Goal: Task Accomplishment & Management: Use online tool/utility

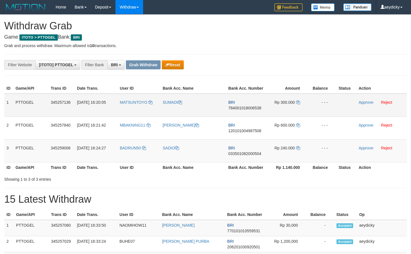
scroll to position [28, 0]
click at [247, 106] on span "784001018006538" at bounding box center [244, 108] width 33 height 5
copy span "784001018006538"
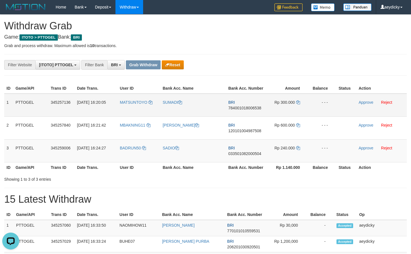
drag, startPoint x: 254, startPoint y: 111, endPoint x: 253, endPoint y: 107, distance: 4.2
click at [253, 109] on td "BRI 784001018006538" at bounding box center [246, 105] width 40 height 23
copy tr
click at [253, 105] on td "BRI 784001018006538" at bounding box center [246, 105] width 40 height 23
drag, startPoint x: 253, startPoint y: 105, endPoint x: 249, endPoint y: 108, distance: 5.4
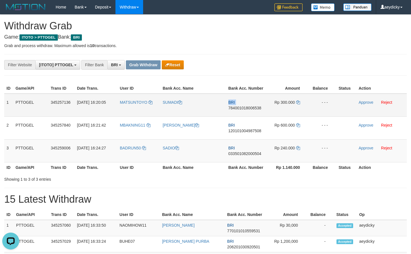
click at [252, 105] on td "BRI 784001018006538" at bounding box center [246, 105] width 40 height 23
copy tr
click at [249, 108] on span "784001018006538" at bounding box center [244, 108] width 33 height 5
copy span "784001018006538"
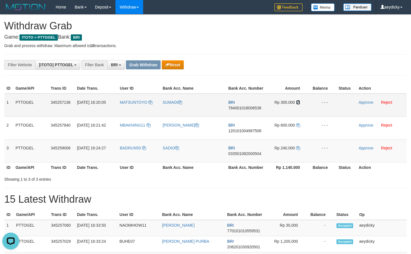
click at [296, 103] on icon at bounding box center [298, 102] width 4 height 4
click at [362, 101] on link "Approve" at bounding box center [365, 102] width 15 height 5
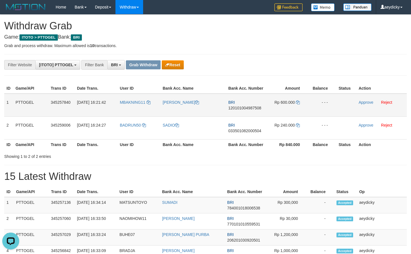
click at [250, 96] on td "BRI 120101004987508" at bounding box center [246, 105] width 40 height 23
click at [239, 105] on td "BRI 120101004987508" at bounding box center [246, 105] width 40 height 23
drag, startPoint x: 242, startPoint y: 109, endPoint x: 396, endPoint y: 88, distance: 156.0
click at [259, 108] on span "120101004987508" at bounding box center [244, 108] width 33 height 5
copy tr
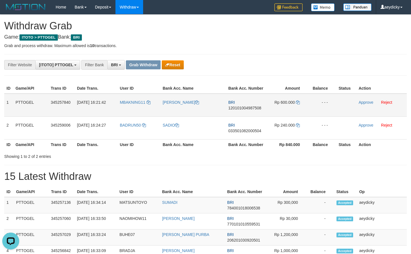
click at [252, 106] on span "120101004987508" at bounding box center [244, 108] width 33 height 5
copy span "120101004987508"
click at [252, 106] on span "120101004987508" at bounding box center [244, 108] width 33 height 5
click at [241, 103] on td "BRI 120101004987508" at bounding box center [246, 105] width 40 height 23
click at [243, 106] on span "120101004987508" at bounding box center [244, 108] width 33 height 5
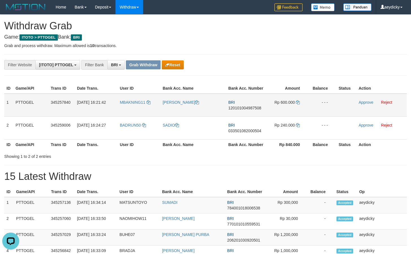
copy tr
click at [243, 106] on span "120101004987508" at bounding box center [244, 108] width 33 height 5
copy span "120101004987508"
click at [299, 103] on icon at bounding box center [298, 102] width 4 height 4
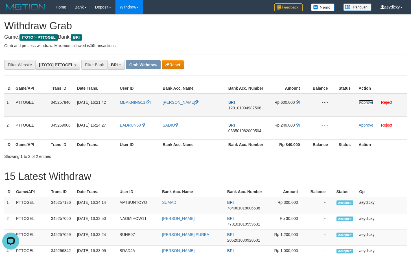
click at [363, 104] on link "Approve" at bounding box center [365, 102] width 15 height 5
click at [226, 151] on div "ID Game/API Trans ID Date Trans. User ID Bank Acc. Name Bank Acc. Number Amount…" at bounding box center [205, 116] width 411 height 70
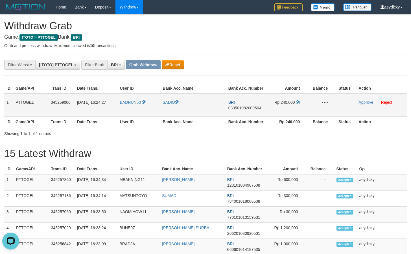
click at [251, 107] on span "033501082000504" at bounding box center [244, 108] width 33 height 5
copy span "033501082000504"
click at [247, 108] on span "033501082000504" at bounding box center [244, 108] width 33 height 5
copy tr
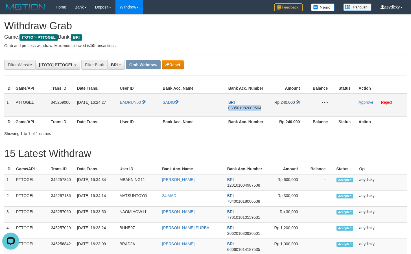
copy span "033501082000504"
click at [247, 108] on span "033501082000504" at bounding box center [244, 108] width 33 height 5
click at [296, 104] on icon at bounding box center [298, 102] width 4 height 4
click at [297, 103] on icon at bounding box center [298, 102] width 4 height 4
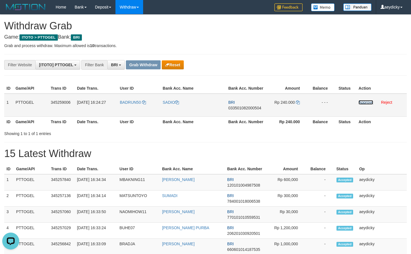
click at [362, 102] on link "Approve" at bounding box center [365, 102] width 15 height 5
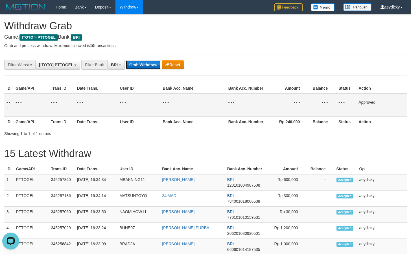
click at [136, 63] on button "Grab Withdraw" at bounding box center [143, 64] width 35 height 9
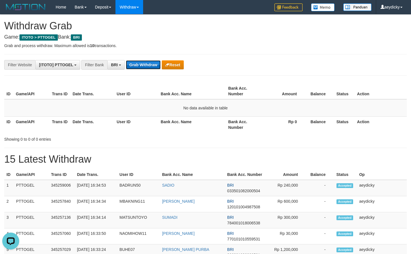
click at [131, 68] on button "Grab Withdraw" at bounding box center [143, 64] width 35 height 9
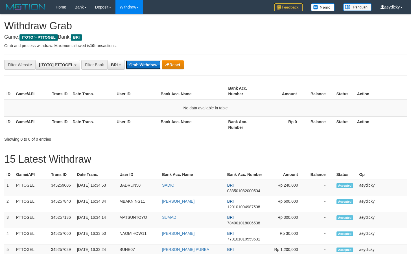
click at [140, 65] on button "Grab Withdraw" at bounding box center [143, 64] width 35 height 9
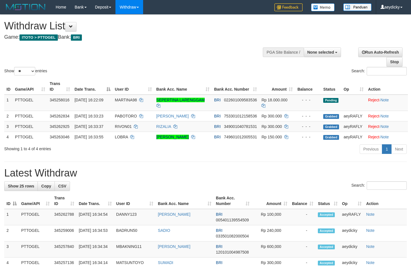
select select
select select "**"
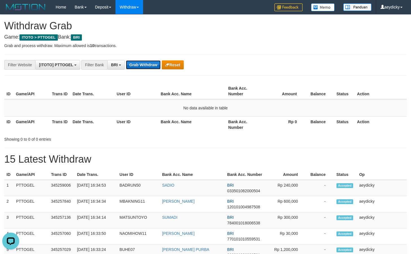
click at [147, 63] on button "Grab Withdraw" at bounding box center [143, 64] width 35 height 9
click at [155, 64] on button "Grab Withdraw" at bounding box center [143, 64] width 35 height 9
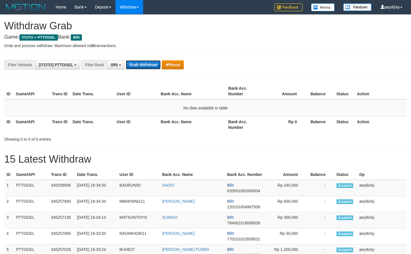
click at [155, 64] on button "Grab Withdraw" at bounding box center [143, 64] width 35 height 9
click at [155, 65] on button "Grab Withdraw" at bounding box center [143, 64] width 35 height 9
select select "***"
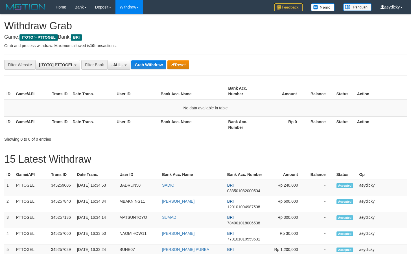
scroll to position [5, 0]
click at [155, 65] on button "Grab Withdraw" at bounding box center [148, 64] width 35 height 9
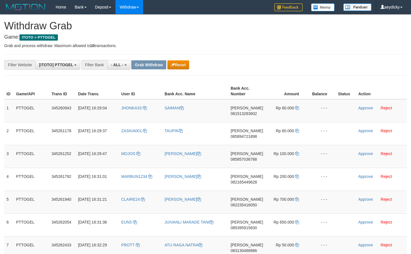
scroll to position [5, 0]
click at [181, 67] on button "Reset" at bounding box center [178, 64] width 22 height 9
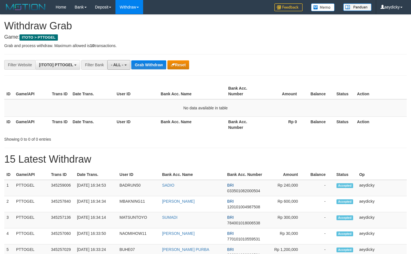
click at [124, 63] on button "- ALL -" at bounding box center [118, 65] width 23 height 10
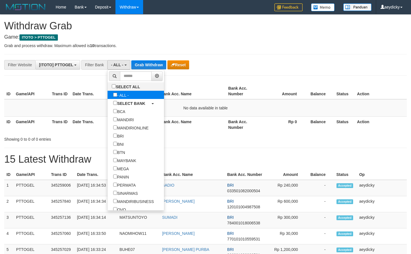
click at [107, 97] on label "- ALL -" at bounding box center [120, 95] width 27 height 8
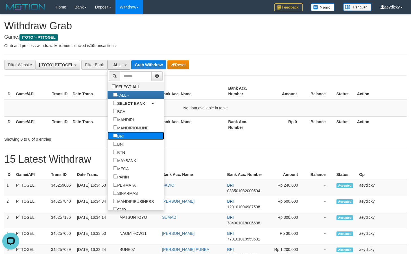
click at [107, 133] on label "BRI" at bounding box center [118, 136] width 22 height 8
select select "***"
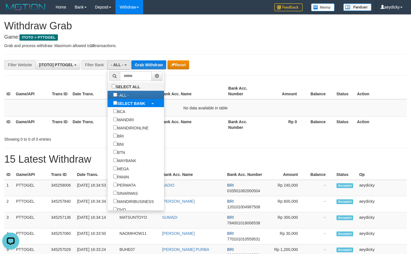
scroll to position [28, 0]
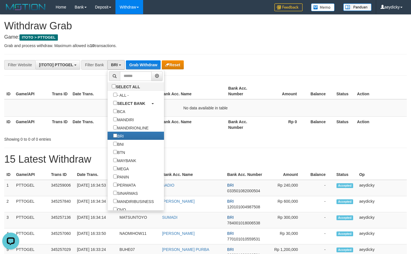
click at [184, 89] on th "Bank Acc. Name" at bounding box center [191, 91] width 67 height 16
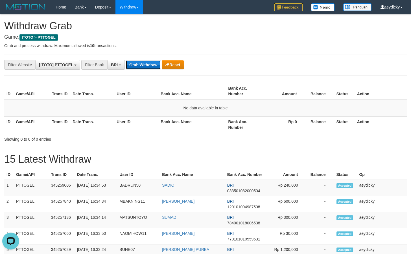
click at [153, 68] on button "Grab Withdraw" at bounding box center [143, 64] width 35 height 9
click at [148, 66] on button "Grab Withdraw" at bounding box center [143, 64] width 35 height 9
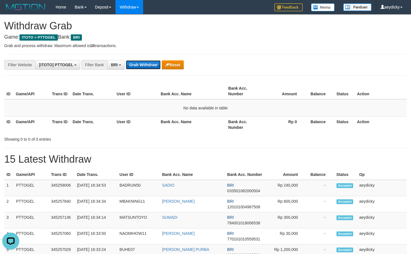
click at [148, 66] on button "Grab Withdraw" at bounding box center [143, 64] width 35 height 9
click at [147, 65] on button "Grab Withdraw" at bounding box center [143, 64] width 35 height 9
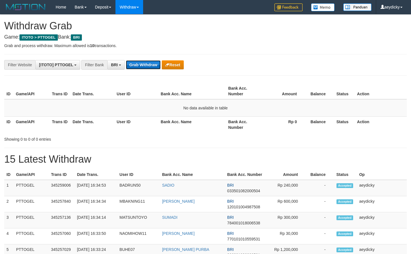
click at [147, 65] on button "Grab Withdraw" at bounding box center [143, 64] width 35 height 9
click at [146, 61] on button "Grab Withdraw" at bounding box center [143, 64] width 35 height 9
click at [146, 64] on button "Grab Withdraw" at bounding box center [143, 64] width 35 height 9
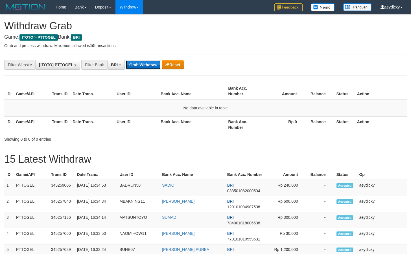
click at [146, 64] on button "Grab Withdraw" at bounding box center [143, 64] width 35 height 9
click at [145, 64] on button "Grab Withdraw" at bounding box center [143, 64] width 35 height 9
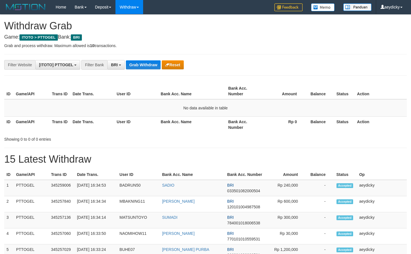
click at [145, 64] on button "Grab Withdraw" at bounding box center [143, 64] width 35 height 9
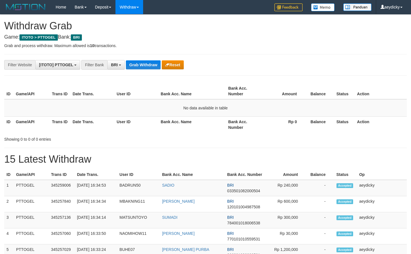
click at [145, 64] on button "Grab Withdraw" at bounding box center [143, 64] width 35 height 9
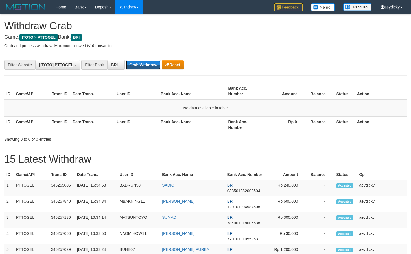
click at [144, 65] on button "Grab Withdraw" at bounding box center [143, 64] width 35 height 9
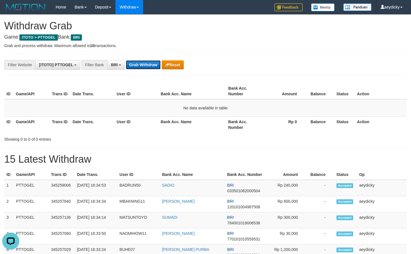
click at [144, 65] on button "Grab Withdraw" at bounding box center [143, 64] width 35 height 9
click at [143, 65] on button "Grab Withdraw" at bounding box center [143, 64] width 35 height 9
click at [142, 66] on button "Grab Withdraw" at bounding box center [143, 64] width 35 height 9
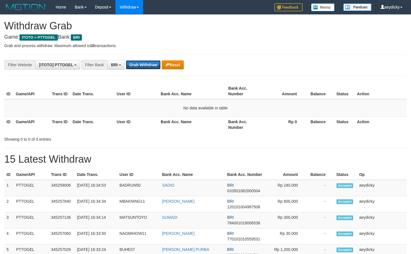
click at [142, 66] on button "Grab Withdraw" at bounding box center [143, 64] width 35 height 9
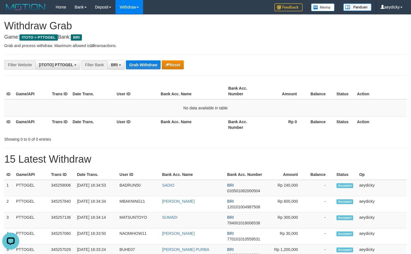
click at [140, 61] on button "Grab Withdraw" at bounding box center [143, 64] width 35 height 9
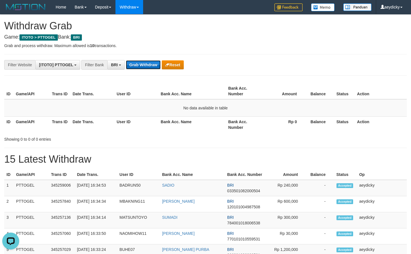
click at [138, 64] on button "Grab Withdraw" at bounding box center [143, 64] width 35 height 9
click at [140, 67] on button "Grab Withdraw" at bounding box center [143, 64] width 35 height 9
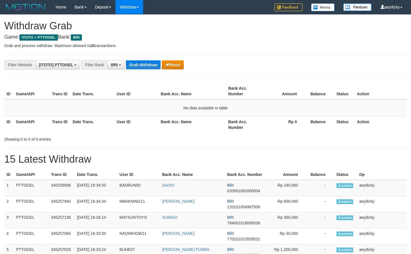
scroll to position [28, 0]
click at [139, 64] on button "Grab Withdraw" at bounding box center [143, 64] width 35 height 9
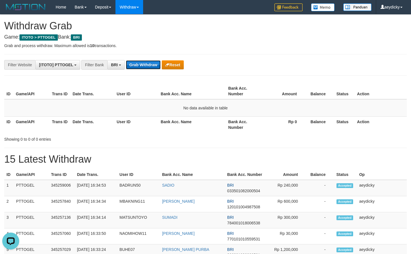
scroll to position [0, 0]
click at [145, 69] on button "Grab Withdraw" at bounding box center [143, 64] width 35 height 9
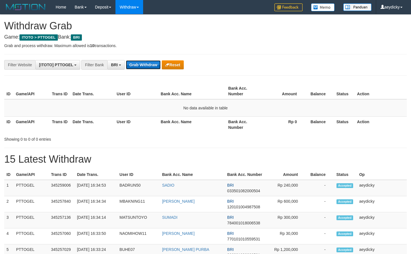
click at [145, 69] on button "Grab Withdraw" at bounding box center [143, 64] width 35 height 9
click at [145, 66] on button "Grab Withdraw" at bounding box center [143, 64] width 35 height 9
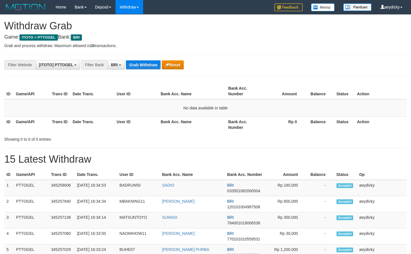
scroll to position [28, 0]
click at [145, 66] on button "Grab Withdraw" at bounding box center [143, 64] width 35 height 9
click at [143, 67] on button "Grab Withdraw" at bounding box center [143, 64] width 35 height 9
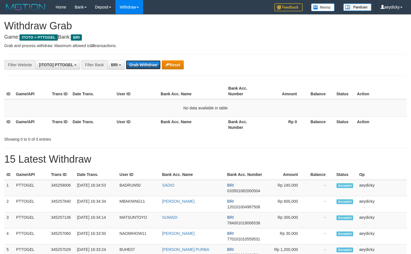
click at [143, 67] on button "Grab Withdraw" at bounding box center [143, 64] width 35 height 9
click at [134, 66] on button "Grab Withdraw" at bounding box center [143, 64] width 35 height 9
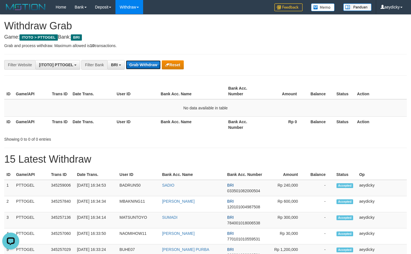
click at [134, 66] on button "Grab Withdraw" at bounding box center [143, 64] width 35 height 9
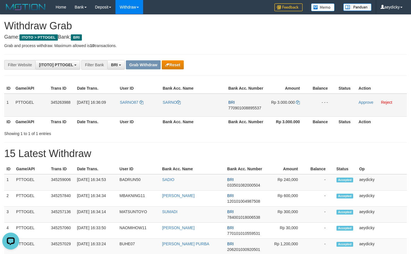
drag, startPoint x: 139, startPoint y: 111, endPoint x: 287, endPoint y: 110, distance: 147.8
click at [287, 110] on tr "1 PTTOGEL 345263988 01/10/2025 16:36:09 SARNO87 SARNO BRI 770901008895537 Rp 3.…" at bounding box center [205, 105] width 402 height 23
click at [244, 107] on span "770901008895537" at bounding box center [244, 108] width 33 height 5
click at [245, 109] on span "770901008895537" at bounding box center [244, 108] width 33 height 5
copy tr
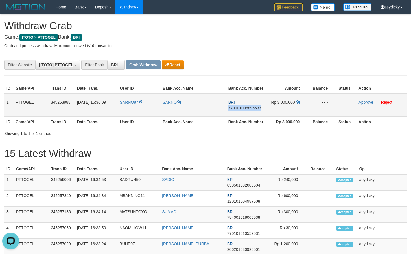
click at [245, 109] on span "770901008895537" at bounding box center [244, 108] width 33 height 5
copy span "770901008895537"
click at [300, 102] on td "Rp 3.000.000" at bounding box center [287, 105] width 42 height 23
click at [299, 102] on icon at bounding box center [298, 102] width 4 height 4
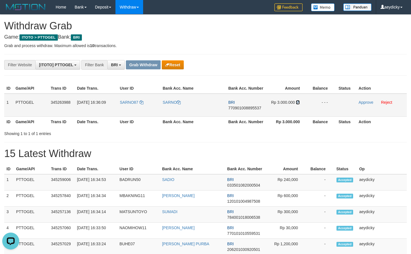
drag, startPoint x: 299, startPoint y: 102, endPoint x: 329, endPoint y: 102, distance: 30.2
click at [300, 102] on td "Rp 3.000.000" at bounding box center [287, 105] width 42 height 23
click at [359, 103] on td "Approve Reject" at bounding box center [381, 105] width 50 height 23
click at [363, 102] on link "Approve" at bounding box center [365, 102] width 15 height 5
click at [143, 65] on button "Grab Withdraw" at bounding box center [143, 64] width 35 height 9
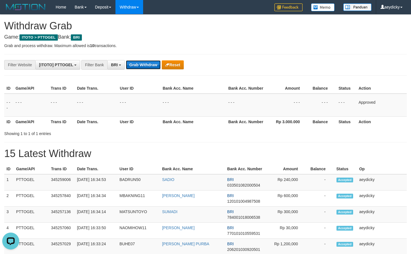
click at [143, 65] on button "Grab Withdraw" at bounding box center [143, 64] width 35 height 9
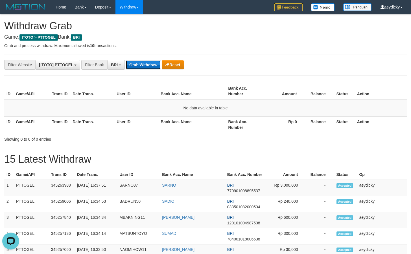
click at [145, 61] on button "Grab Withdraw" at bounding box center [143, 64] width 35 height 9
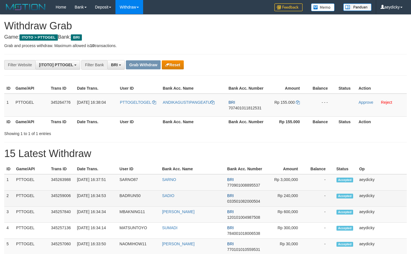
scroll to position [28, 0]
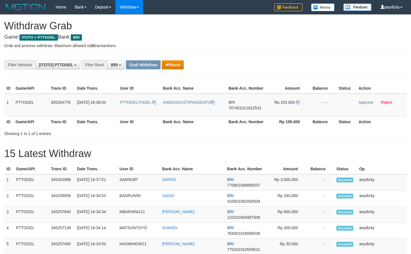
click at [231, 157] on h1 "15 Latest Withdraw" at bounding box center [205, 153] width 402 height 11
copy tr
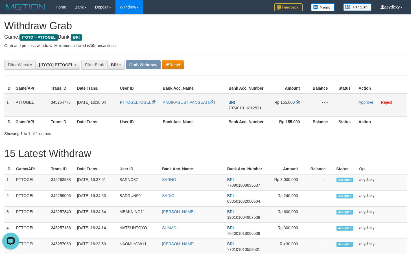
drag, startPoint x: 140, startPoint y: 106, endPoint x: 275, endPoint y: 102, distance: 134.3
click at [286, 107] on tr "1 PTTOGEL 345264776 01/10/2025 16:38:04 PTTOGELTOGEL ANDIKAGUSTIPANGEATU BRI 70…" at bounding box center [205, 105] width 402 height 23
click at [244, 108] on span "707401011812531" at bounding box center [244, 108] width 33 height 5
copy tr
click at [244, 108] on span "707401011812531" at bounding box center [244, 108] width 33 height 5
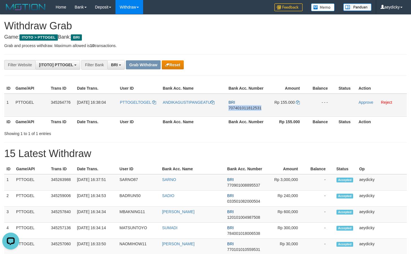
copy span "707401011812531"
click at [239, 108] on span "707401011812531" at bounding box center [244, 108] width 33 height 5
copy span "707401011812531"
click at [298, 103] on icon at bounding box center [298, 102] width 4 height 4
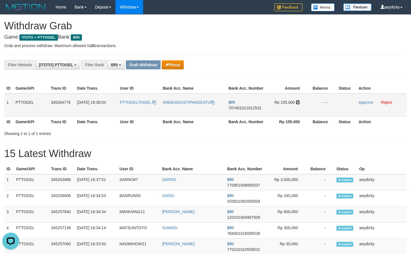
click at [298, 103] on icon at bounding box center [298, 102] width 4 height 4
click at [362, 103] on link "Approve" at bounding box center [365, 102] width 15 height 5
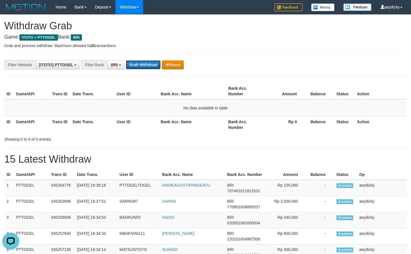
click at [134, 61] on button "Grab Withdraw" at bounding box center [143, 64] width 35 height 9
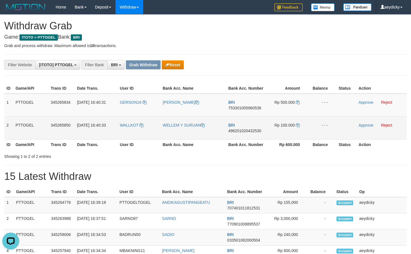
drag, startPoint x: 135, startPoint y: 107, endPoint x: 285, endPoint y: 133, distance: 151.9
click at [285, 133] on tbody "1 PTTOGEL 345265834 [DATE] 16:40:31 GERSON16 [PERSON_NAME] BRI 753301005960536 …" at bounding box center [205, 117] width 402 height 46
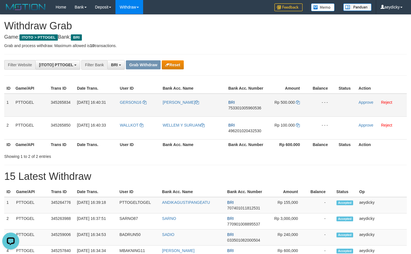
click at [257, 109] on span "753301005960536" at bounding box center [244, 108] width 33 height 5
copy span "753301005960536"
copy td "BRI 753301005960536"
click at [257, 109] on span "753301005960536" at bounding box center [244, 108] width 33 height 5
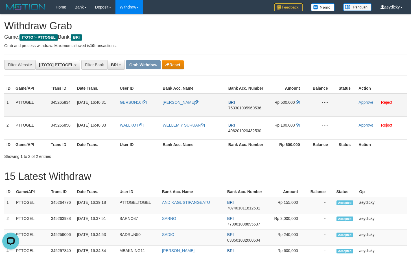
click at [251, 108] on span "753301005960536" at bounding box center [244, 108] width 33 height 5
copy tr
click at [251, 108] on span "753301005960536" at bounding box center [244, 108] width 33 height 5
copy span "753301005960536"
click at [251, 108] on span "753301005960536" at bounding box center [244, 108] width 33 height 5
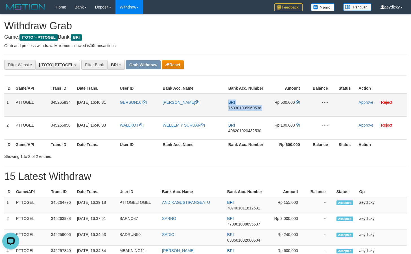
copy td "BRI 753301005960536"
click at [255, 109] on span "753301005960536" at bounding box center [244, 108] width 33 height 5
copy tr
copy span "753301005960536"
click at [255, 109] on span "753301005960536" at bounding box center [244, 108] width 33 height 5
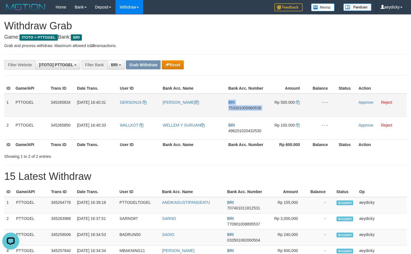
click at [255, 109] on span "753301005960536" at bounding box center [244, 108] width 33 height 5
copy td "BRI 753301005960536"
click at [299, 102] on icon at bounding box center [298, 102] width 4 height 4
click at [298, 101] on icon at bounding box center [298, 102] width 4 height 4
click at [364, 105] on td "Approve Reject" at bounding box center [381, 105] width 50 height 23
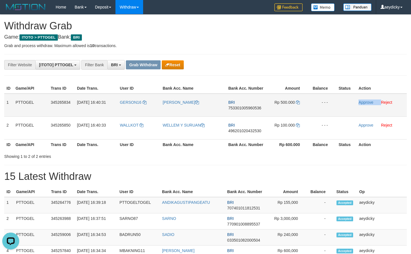
click at [364, 105] on td "Approve Reject" at bounding box center [381, 105] width 50 height 23
click at [369, 103] on link "Approve" at bounding box center [365, 102] width 15 height 5
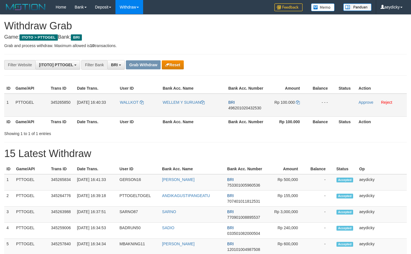
scroll to position [28, 0]
click at [246, 109] on span "496201020432530" at bounding box center [244, 108] width 33 height 5
copy span "496201020432530"
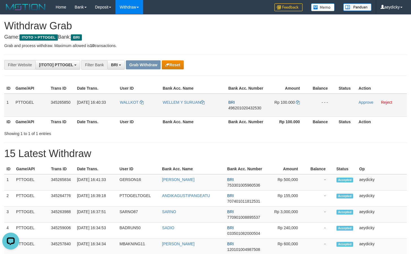
click at [235, 103] on td "BRI 496201020432530" at bounding box center [246, 105] width 40 height 23
click at [246, 107] on span "496201020432530" at bounding box center [244, 108] width 33 height 5
copy span "496201020432530"
click at [251, 108] on span "496201020432530" at bounding box center [244, 108] width 33 height 5
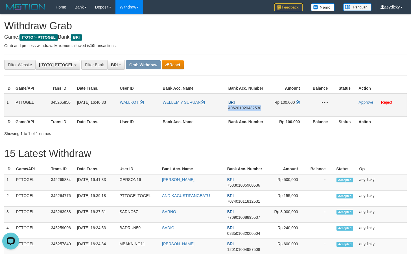
click at [251, 108] on span "496201020432530" at bounding box center [244, 108] width 33 height 5
copy span "496201020432530"
drag, startPoint x: 251, startPoint y: 108, endPoint x: 402, endPoint y: 86, distance: 152.4
click at [253, 107] on span "496201020432530" at bounding box center [244, 108] width 33 height 5
copy td "BRI 496201020432530"
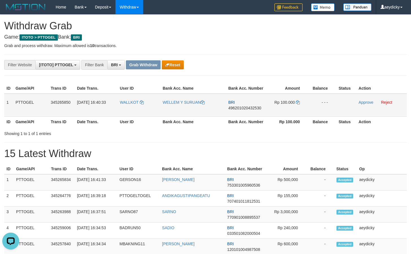
click at [301, 101] on td "Rp 100.000" at bounding box center [287, 105] width 42 height 23
click at [296, 103] on icon at bounding box center [298, 102] width 4 height 4
click at [297, 103] on icon at bounding box center [298, 102] width 4 height 4
click at [364, 103] on link "Approve" at bounding box center [365, 102] width 15 height 5
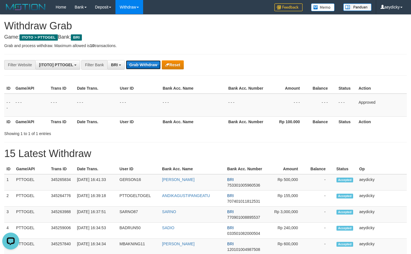
click at [146, 68] on button "Grab Withdraw" at bounding box center [143, 64] width 35 height 9
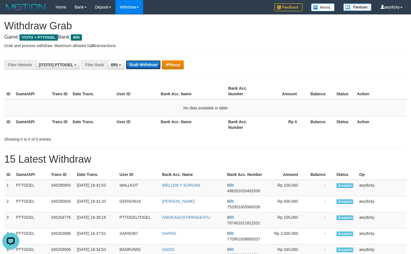
click at [158, 63] on button "Grab Withdraw" at bounding box center [143, 64] width 35 height 9
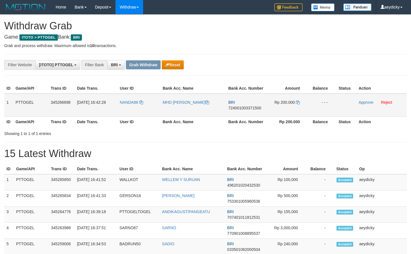
scroll to position [28, 0]
drag, startPoint x: 134, startPoint y: 118, endPoint x: 299, endPoint y: 103, distance: 165.3
click at [299, 103] on table "ID Game/API Trans ID Date Trans. User ID Bank Acc. Name Bank Acc. Number Amount…" at bounding box center [205, 105] width 402 height 44
drag, startPoint x: 190, startPoint y: 109, endPoint x: 156, endPoint y: 115, distance: 34.1
click at [190, 110] on td "MHD [PERSON_NAME]" at bounding box center [193, 105] width 66 height 23
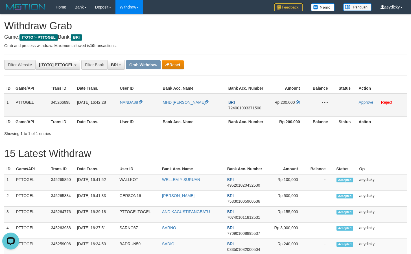
scroll to position [0, 0]
copy tr
drag, startPoint x: 196, startPoint y: 106, endPoint x: 277, endPoint y: 103, distance: 80.7
click at [277, 103] on tr "1 PTTOGEL 345266698 [DATE] 16:42:28 NANDA88 MHD [PERSON_NAME] BRI 7240010033715…" at bounding box center [205, 105] width 402 height 23
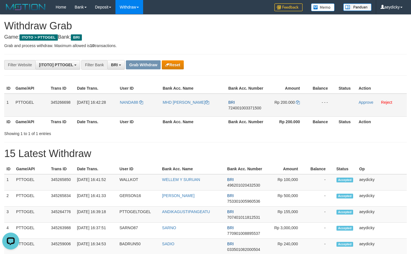
click at [248, 110] on span "724001003371500" at bounding box center [244, 108] width 33 height 5
copy tr
click at [248, 110] on span "724001003371500" at bounding box center [244, 108] width 33 height 5
copy span "724001003371500"
click at [297, 101] on icon at bounding box center [298, 102] width 4 height 4
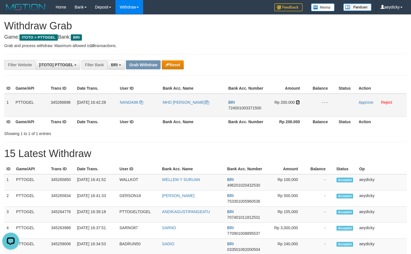
click at [297, 101] on icon at bounding box center [298, 102] width 4 height 4
click at [362, 103] on link "Approve" at bounding box center [365, 102] width 15 height 5
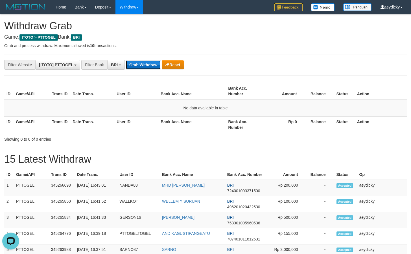
click at [147, 67] on button "Grab Withdraw" at bounding box center [143, 64] width 35 height 9
drag, startPoint x: 142, startPoint y: 129, endPoint x: 163, endPoint y: 118, distance: 23.9
click at [149, 127] on th "User ID" at bounding box center [136, 124] width 44 height 16
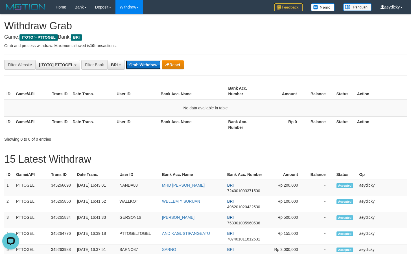
click at [141, 61] on button "Grab Withdraw" at bounding box center [143, 64] width 35 height 9
click at [150, 64] on button "Grab Withdraw" at bounding box center [143, 64] width 35 height 9
drag, startPoint x: 295, startPoint y: 78, endPoint x: 160, endPoint y: 67, distance: 134.9
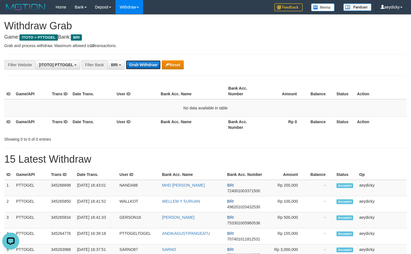
click at [150, 64] on button "Grab Withdraw" at bounding box center [143, 64] width 35 height 9
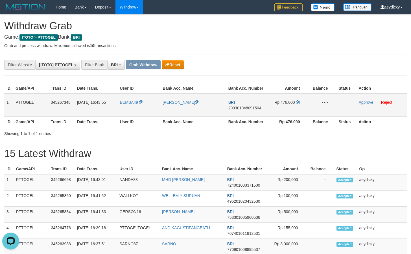
drag, startPoint x: 127, startPoint y: 113, endPoint x: 272, endPoint y: 111, distance: 144.7
click at [272, 111] on tr "1 PTTOGEL 345267348 [DATE] 16:43:55 BEMBA49 [PERSON_NAME] BRI 200301048091504 R…" at bounding box center [205, 105] width 402 height 23
click at [246, 108] on span "200301048091504" at bounding box center [244, 108] width 33 height 5
copy span "200301048091504"
click at [246, 108] on span "200301048091504" at bounding box center [244, 108] width 33 height 5
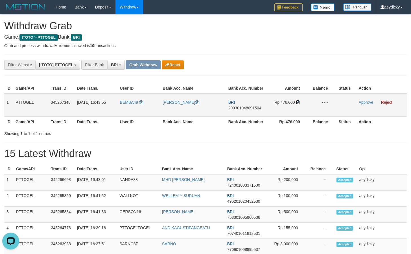
click at [297, 100] on link at bounding box center [298, 102] width 4 height 5
click at [298, 101] on icon at bounding box center [298, 102] width 4 height 4
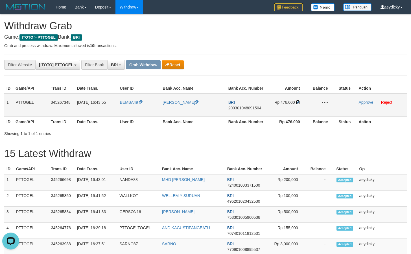
click at [298, 101] on icon at bounding box center [298, 102] width 4 height 4
click at [365, 101] on link "Approve" at bounding box center [365, 102] width 15 height 5
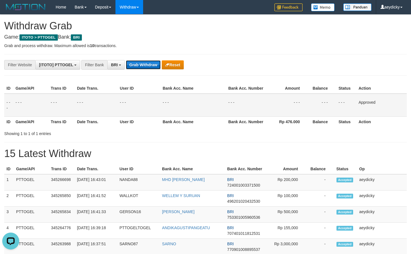
click at [157, 66] on button "Grab Withdraw" at bounding box center [143, 64] width 35 height 9
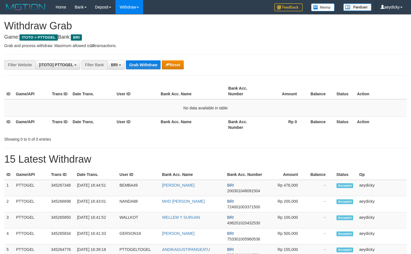
scroll to position [28, 0]
click at [182, 156] on h1 "15 Latest Withdraw" at bounding box center [205, 159] width 402 height 11
drag, startPoint x: 120, startPoint y: 60, endPoint x: 144, endPoint y: 65, distance: 24.7
click at [124, 60] on div "BRI SELECT ALL - ALL - SELECT BANK BCA [GEOGRAPHIC_DATA] MANDIRIONLINE BRI BNI …" at bounding box center [115, 65] width 17 height 10
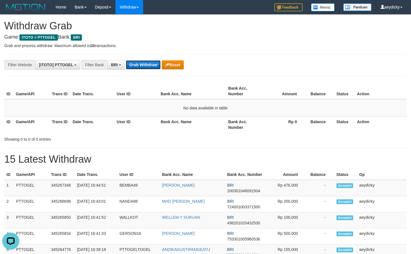
click at [144, 65] on button "Grab Withdraw" at bounding box center [143, 64] width 35 height 9
drag, startPoint x: 144, startPoint y: 65, endPoint x: 208, endPoint y: 71, distance: 64.3
click at [146, 65] on button "Grab Withdraw" at bounding box center [143, 64] width 35 height 9
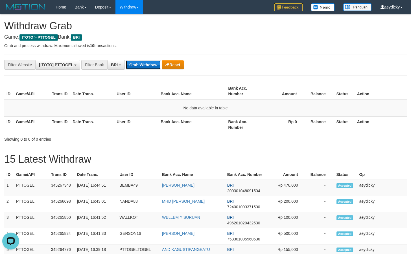
click at [143, 65] on button "Grab Withdraw" at bounding box center [143, 64] width 35 height 9
drag, startPoint x: 280, startPoint y: 91, endPoint x: 244, endPoint y: 102, distance: 37.0
click at [279, 92] on th "Amount" at bounding box center [283, 91] width 43 height 16
click at [135, 62] on button "Grab Withdraw" at bounding box center [143, 64] width 35 height 9
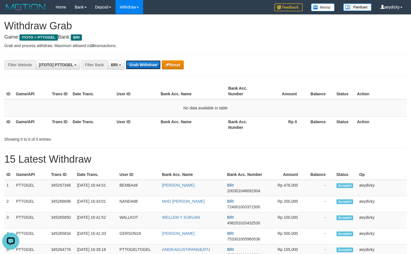
click at [135, 62] on button "Grab Withdraw" at bounding box center [143, 64] width 35 height 9
click at [135, 64] on button "Grab Withdraw" at bounding box center [143, 64] width 35 height 9
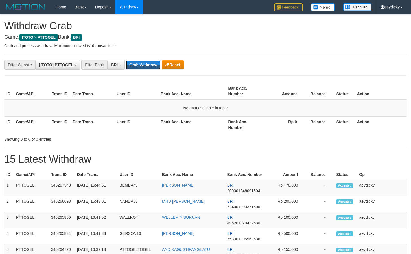
click at [135, 64] on button "Grab Withdraw" at bounding box center [143, 64] width 35 height 9
click at [323, 100] on td "No data available in table" at bounding box center [205, 107] width 402 height 17
click at [146, 65] on button "Grab Withdraw" at bounding box center [143, 64] width 35 height 9
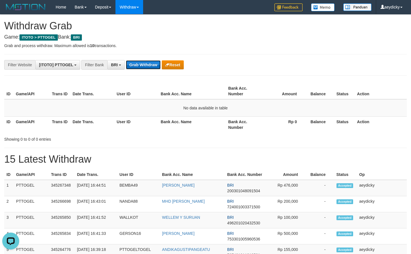
click at [146, 65] on button "Grab Withdraw" at bounding box center [143, 64] width 35 height 9
click at [142, 64] on button "Grab Withdraw" at bounding box center [143, 64] width 35 height 9
click at [233, 139] on div "Showing 0 to 0 of 0 entries" at bounding box center [205, 138] width 411 height 8
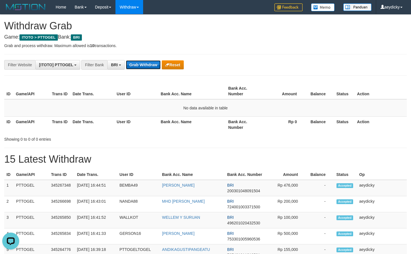
click at [136, 62] on button "Grab Withdraw" at bounding box center [143, 64] width 35 height 9
drag, startPoint x: 136, startPoint y: 62, endPoint x: 390, endPoint y: 140, distance: 265.8
click at [137, 62] on button "Grab Withdraw" at bounding box center [143, 64] width 35 height 9
click at [174, 63] on button "Reset" at bounding box center [173, 64] width 22 height 9
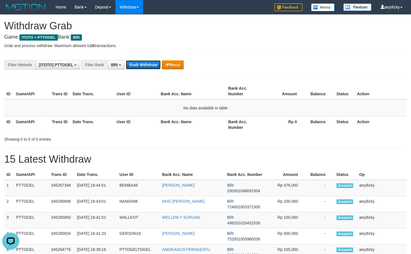
click at [135, 66] on button "Grab Withdraw" at bounding box center [143, 64] width 35 height 9
click at [171, 64] on button "Reset" at bounding box center [173, 64] width 22 height 9
click at [318, 111] on td "No data available in table" at bounding box center [205, 107] width 402 height 17
click at [129, 60] on button "Grab Withdraw" at bounding box center [143, 64] width 35 height 9
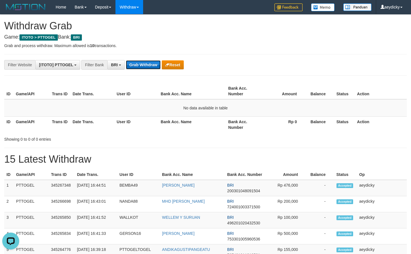
click at [136, 63] on button "Grab Withdraw" at bounding box center [143, 64] width 35 height 9
click at [137, 63] on button "Grab Withdraw" at bounding box center [143, 64] width 35 height 9
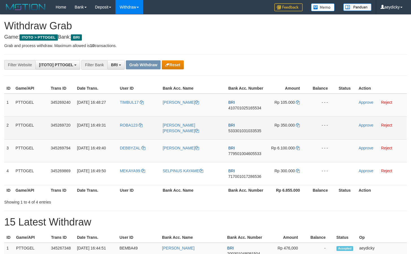
scroll to position [28, 0]
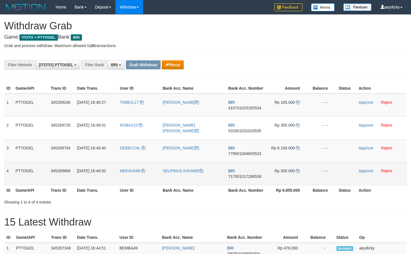
drag, startPoint x: 125, startPoint y: 105, endPoint x: 290, endPoint y: 180, distance: 181.4
click at [290, 180] on tbody "1 PTTOGEL 345269240 [DATE] 16:48:27 TIMBUL17 [PERSON_NAME] BRI 410701025165534 …" at bounding box center [205, 140] width 402 height 92
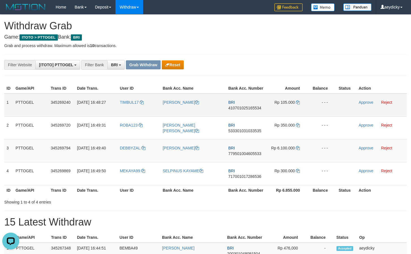
click at [231, 106] on span "410701025165534" at bounding box center [244, 108] width 33 height 5
copy tr
click at [231, 106] on span "410701025165534" at bounding box center [244, 108] width 33 height 5
click at [297, 102] on icon at bounding box center [298, 102] width 4 height 4
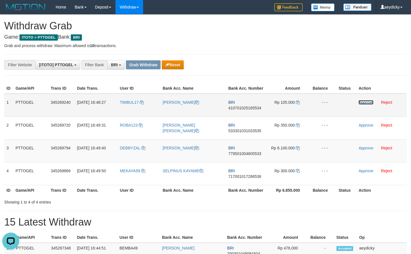
click at [365, 103] on link "Approve" at bounding box center [365, 102] width 15 height 5
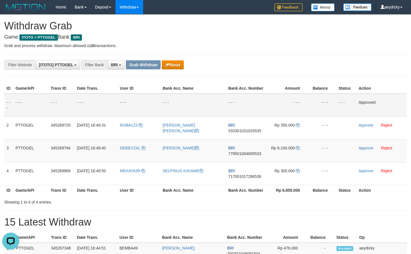
click at [206, 85] on th "Bank Acc. Name" at bounding box center [193, 88] width 66 height 10
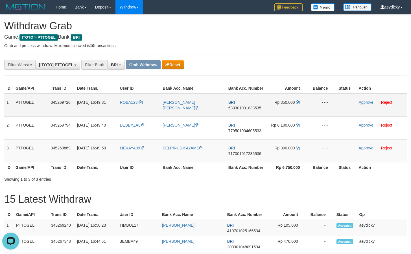
click at [234, 109] on span "533301031033535" at bounding box center [244, 108] width 33 height 5
copy span "533301031033535"
click at [248, 109] on span "533301031033535" at bounding box center [244, 108] width 33 height 5
copy tr
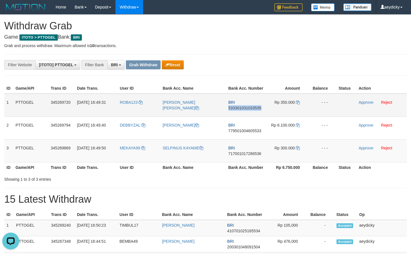
click at [248, 109] on span "533301031033535" at bounding box center [244, 108] width 33 height 5
copy span "533301031033535"
click at [298, 101] on icon at bounding box center [298, 102] width 4 height 4
click at [369, 104] on link "Approve" at bounding box center [365, 102] width 15 height 5
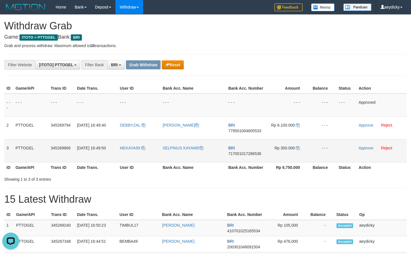
click at [225, 147] on td "SELPINUS KAYAME" at bounding box center [193, 150] width 66 height 23
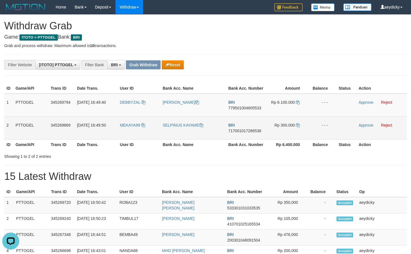
click at [180, 129] on td "SELPINUS KAYAME" at bounding box center [193, 127] width 66 height 23
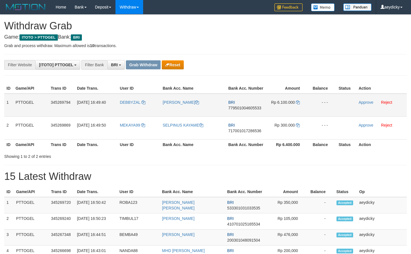
scroll to position [28, 0]
click at [244, 107] on span "779501004605533" at bounding box center [244, 108] width 33 height 5
copy tr
click at [244, 107] on span "779501004605533" at bounding box center [244, 108] width 33 height 5
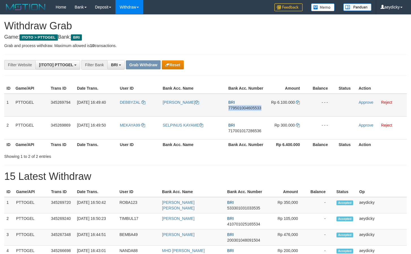
copy span "779501004605533"
click at [245, 107] on span "779501004605533" at bounding box center [244, 108] width 33 height 5
copy span "779501004605533"
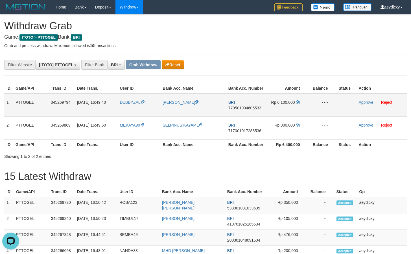
click at [241, 108] on span "779501004605533" at bounding box center [244, 108] width 33 height 5
copy span "779501004605533"
click at [296, 101] on icon at bounding box center [298, 102] width 4 height 4
click at [297, 100] on td "Rp 6.100.000" at bounding box center [287, 105] width 42 height 23
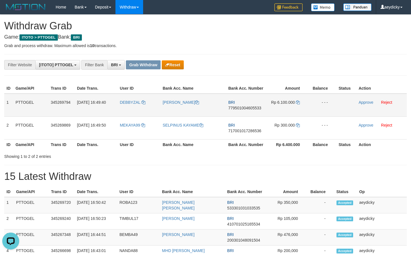
click at [298, 107] on td "Rp 6.100.000" at bounding box center [287, 105] width 42 height 23
click at [298, 104] on td "Rp 6.100.000" at bounding box center [287, 105] width 42 height 23
click at [298, 103] on icon at bounding box center [298, 102] width 4 height 4
click at [368, 104] on link "Approve" at bounding box center [365, 102] width 15 height 5
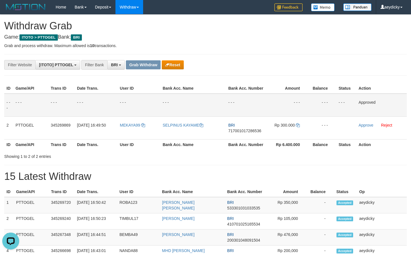
click at [226, 152] on div "Showing 1 to 2 of 2 entries" at bounding box center [205, 155] width 411 height 8
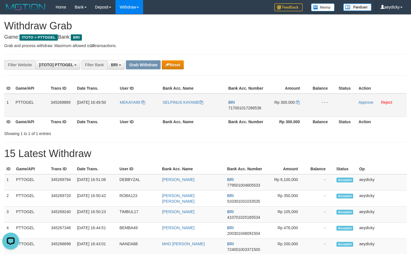
click at [244, 107] on span "717001017286536" at bounding box center [244, 108] width 33 height 5
copy span "717001017286536"
click at [244, 107] on span "717001017286536" at bounding box center [244, 108] width 33 height 5
click at [297, 105] on td "Rp 300.000" at bounding box center [287, 105] width 42 height 23
click at [298, 100] on td "Rp 300.000" at bounding box center [287, 105] width 42 height 23
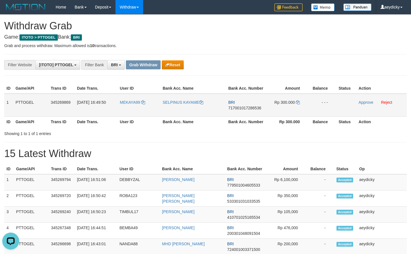
click at [299, 105] on td "Rp 300.000" at bounding box center [287, 105] width 42 height 23
click at [299, 102] on icon at bounding box center [298, 102] width 4 height 4
click at [365, 102] on link "Approve" at bounding box center [365, 102] width 15 height 5
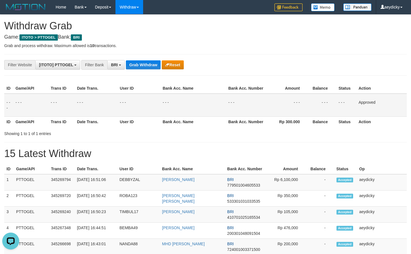
click at [146, 68] on button "Grab Withdraw" at bounding box center [143, 64] width 35 height 9
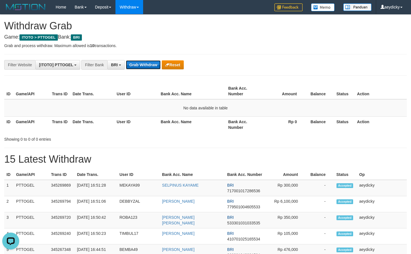
click at [142, 61] on button "Grab Withdraw" at bounding box center [143, 64] width 35 height 9
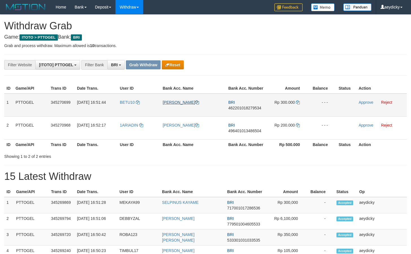
scroll to position [28, 0]
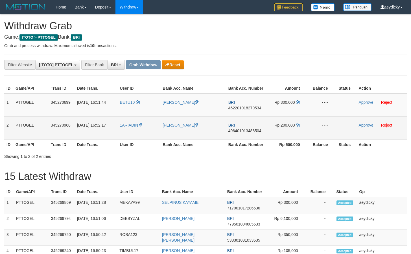
drag, startPoint x: 147, startPoint y: 108, endPoint x: 287, endPoint y: 129, distance: 140.9
click at [287, 129] on tbody "1 PTTOGEL 345270699 01/10/2025 16:51:44 BETU10 ANSELMUS MERE BRI 46220101827953…" at bounding box center [205, 117] width 402 height 46
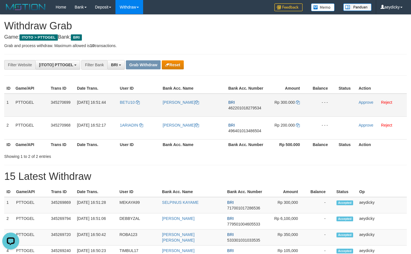
click at [249, 106] on span "462201018279534" at bounding box center [244, 108] width 33 height 5
copy span "462201018279534"
click at [249, 106] on span "462201018279534" at bounding box center [244, 108] width 33 height 5
copy tr
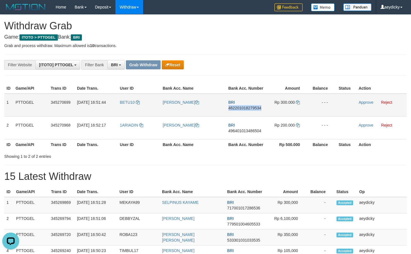
copy span "462201018279534"
click at [249, 106] on span "462201018279534" at bounding box center [244, 108] width 33 height 5
click at [247, 104] on td "BRI 462201018279534" at bounding box center [246, 105] width 40 height 23
click at [244, 111] on td "BRI 462201018279534" at bounding box center [246, 105] width 40 height 23
copy tr
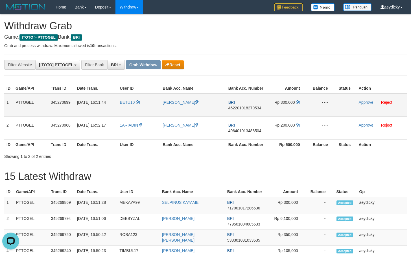
click at [244, 106] on span "462201018279534" at bounding box center [244, 108] width 33 height 5
copy span "462201018279534"
click at [244, 106] on span "462201018279534" at bounding box center [244, 108] width 33 height 5
click at [244, 108] on span "462201018279534" at bounding box center [244, 108] width 33 height 5
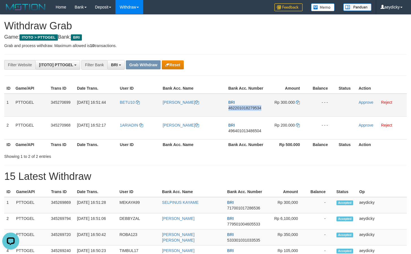
copy span "462201018279534"
click at [299, 103] on icon at bounding box center [298, 102] width 4 height 4
click at [363, 102] on link "Approve" at bounding box center [365, 102] width 15 height 5
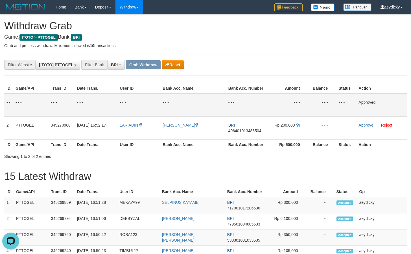
click at [226, 152] on div "Showing 1 to 2 of 2 entries" at bounding box center [205, 155] width 411 height 8
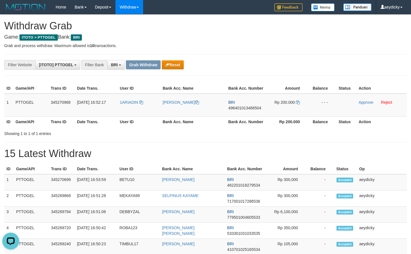
click at [221, 130] on div "Showing 1 to 1 of 1 entries" at bounding box center [205, 133] width 411 height 8
drag, startPoint x: 240, startPoint y: 105, endPoint x: 239, endPoint y: 111, distance: 6.2
click at [240, 105] on td "BRI 496401013486504" at bounding box center [246, 105] width 40 height 23
copy tr
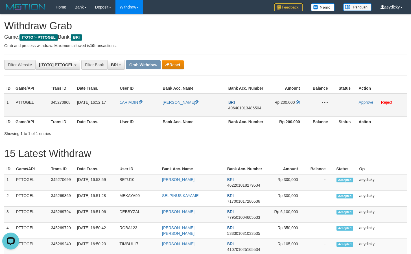
click at [239, 111] on td "BRI 496401013486504" at bounding box center [246, 105] width 40 height 23
copy span "496401013486504"
drag, startPoint x: 248, startPoint y: 104, endPoint x: 245, endPoint y: 108, distance: 4.9
click at [245, 108] on td "BRI 496401013486504" at bounding box center [246, 105] width 40 height 23
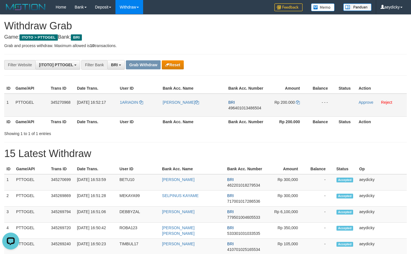
copy tr
click at [244, 108] on span "496401013486504" at bounding box center [244, 108] width 33 height 5
copy span "496401013486504"
click at [299, 101] on td "Rp 200.000" at bounding box center [287, 105] width 42 height 23
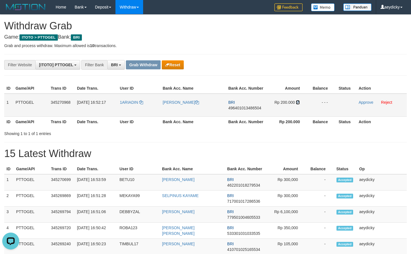
click at [299, 101] on icon at bounding box center [298, 102] width 4 height 4
click at [363, 103] on link "Approve" at bounding box center [365, 102] width 15 height 5
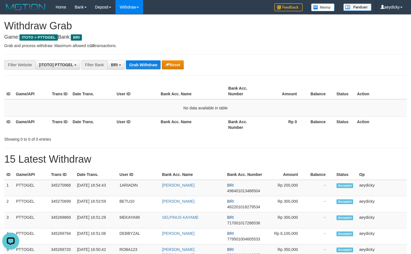
click at [211, 92] on th "Bank Acc. Name" at bounding box center [191, 91] width 67 height 16
click at [151, 66] on button "Grab Withdraw" at bounding box center [143, 64] width 35 height 9
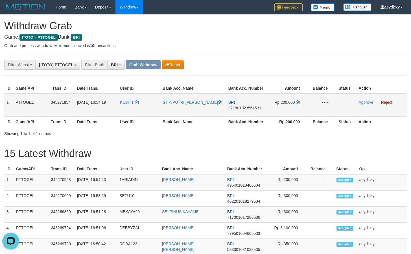
drag, startPoint x: 145, startPoint y: 114, endPoint x: 302, endPoint y: 111, distance: 157.4
click at [302, 111] on tr "1 PTTOGEL 345271854 [DATE] 16:54:19 KESITT GITA PUTRI NUR HAPSARI BRI 371801023…" at bounding box center [205, 105] width 402 height 23
click at [242, 110] on span "371801023554531" at bounding box center [244, 108] width 33 height 5
click at [244, 108] on span "371801023554531" at bounding box center [244, 108] width 33 height 5
copy tr
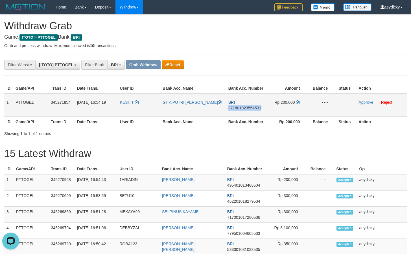
click at [244, 108] on span "371801023554531" at bounding box center [244, 108] width 33 height 5
copy span "371801023554531"
click at [254, 108] on span "371801023554531" at bounding box center [244, 108] width 33 height 5
copy span "371801023554531"
click at [254, 108] on span "371801023554531" at bounding box center [244, 108] width 33 height 5
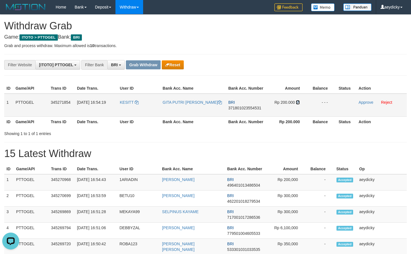
click at [296, 103] on icon at bounding box center [298, 102] width 4 height 4
click at [367, 102] on link "Approve" at bounding box center [365, 102] width 15 height 5
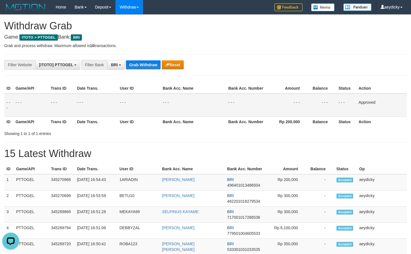
click at [250, 120] on th "Bank Acc. Number" at bounding box center [246, 121] width 40 height 10
click at [153, 67] on button "Grab Withdraw" at bounding box center [143, 64] width 35 height 9
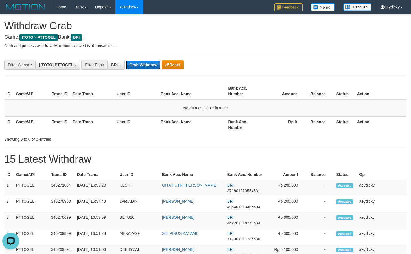
click at [145, 68] on button "Grab Withdraw" at bounding box center [143, 64] width 35 height 9
click at [143, 65] on button "Grab Withdraw" at bounding box center [143, 64] width 35 height 9
drag, startPoint x: 233, startPoint y: 146, endPoint x: 162, endPoint y: 92, distance: 89.2
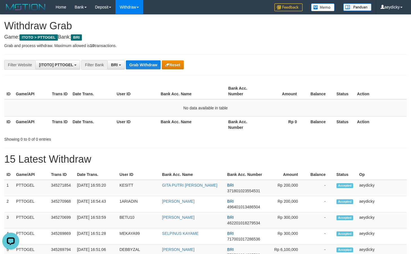
click at [144, 67] on button "Grab Withdraw" at bounding box center [143, 64] width 35 height 9
drag, startPoint x: 215, startPoint y: 138, endPoint x: 204, endPoint y: 102, distance: 37.3
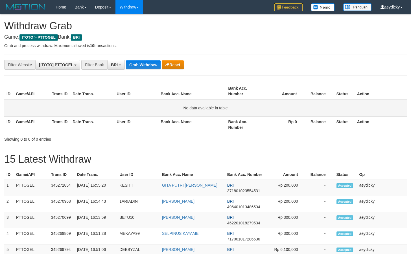
click at [213, 132] on div "ID Game/API Trans ID Date Trans. User ID Bank Acc. Name Bank Acc. Number Amount…" at bounding box center [205, 111] width 402 height 61
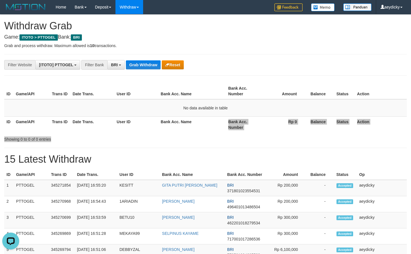
scroll to position [0, 0]
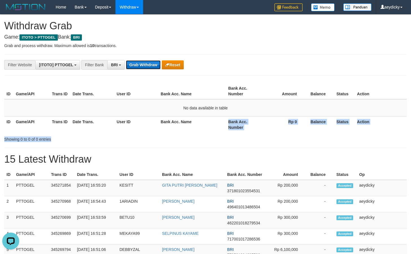
click at [146, 63] on button "Grab Withdraw" at bounding box center [143, 64] width 35 height 9
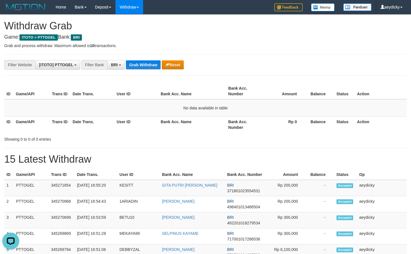
click at [271, 125] on th "Rp 0" at bounding box center [283, 124] width 43 height 16
drag, startPoint x: 139, startPoint y: 56, endPoint x: 139, endPoint y: 59, distance: 3.2
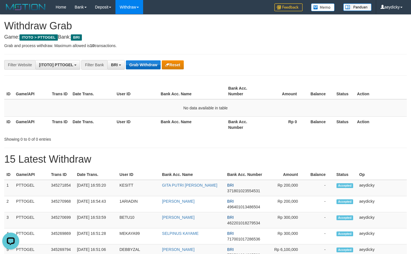
click at [138, 61] on button "Grab Withdraw" at bounding box center [143, 64] width 35 height 9
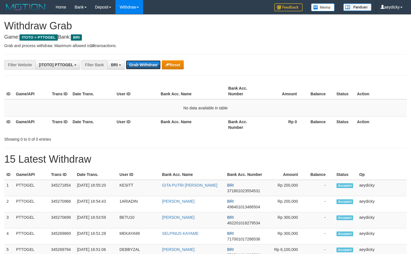
click at [138, 61] on button "Grab Withdraw" at bounding box center [143, 64] width 35 height 9
drag, startPoint x: 0, startPoint y: 0, endPoint x: 141, endPoint y: 69, distance: 157.4
click at [138, 61] on button "Grab Withdraw" at bounding box center [143, 64] width 35 height 9
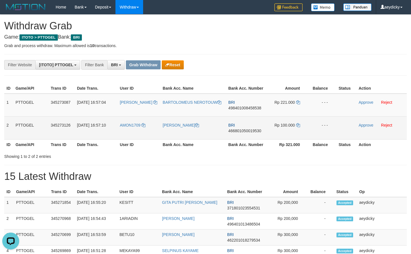
drag, startPoint x: 130, startPoint y: 114, endPoint x: 284, endPoint y: 132, distance: 154.4
click at [284, 132] on tbody "1 PTTOGEL 345273087 01/10/2025 16:57:04 BARNER BARTOLOMEUS NEROTOUW BRI 4984010…" at bounding box center [205, 117] width 402 height 46
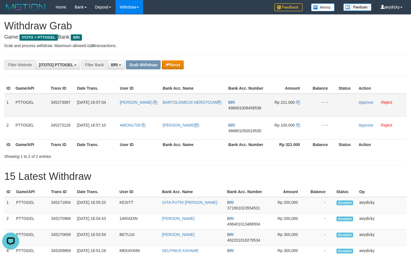
click at [248, 109] on span "498401008458538" at bounding box center [244, 108] width 33 height 5
copy span "498401008458538"
click at [300, 101] on td "Rp 221.000" at bounding box center [287, 105] width 42 height 23
click at [298, 102] on icon at bounding box center [298, 102] width 4 height 4
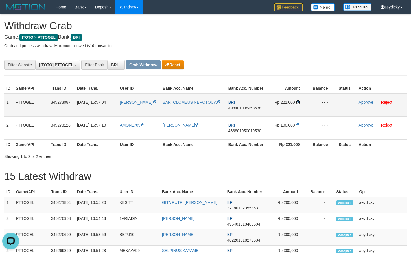
click at [298, 102] on icon at bounding box center [298, 102] width 4 height 4
click at [363, 104] on link "Approve" at bounding box center [365, 102] width 15 height 5
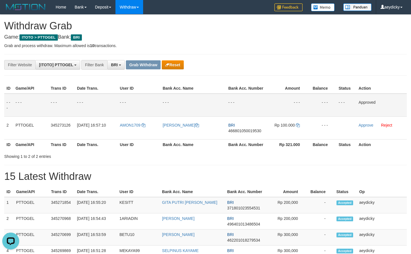
click at [226, 152] on div "Showing 1 to 2 of 2 entries" at bounding box center [205, 155] width 411 height 8
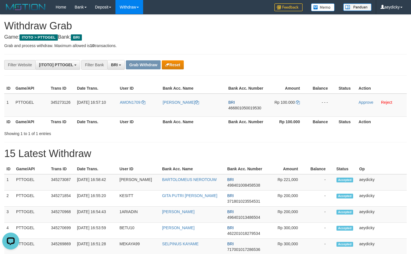
click at [323, 65] on div "**********" at bounding box center [171, 65] width 342 height 10
click at [255, 112] on td "BRI 466801050019530" at bounding box center [246, 105] width 40 height 23
copy span "466801050019530"
click at [255, 112] on td "BRI 466801050019530" at bounding box center [246, 105] width 40 height 23
click at [246, 108] on span "466801050019530" at bounding box center [244, 108] width 33 height 5
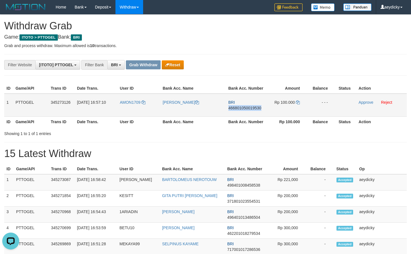
click at [246, 108] on span "466801050019530" at bounding box center [244, 108] width 33 height 5
copy span "466801050019530"
click at [169, 65] on button "Reset" at bounding box center [173, 64] width 22 height 9
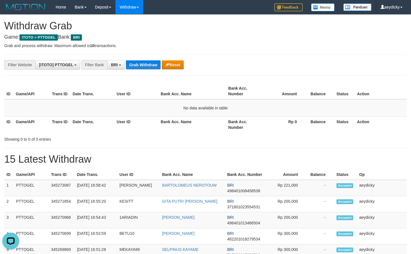
click at [140, 67] on button "Grab Withdraw" at bounding box center [143, 64] width 35 height 9
drag, startPoint x: 140, startPoint y: 67, endPoint x: 318, endPoint y: 105, distance: 181.7
click at [141, 67] on button "Grab Withdraw" at bounding box center [143, 64] width 35 height 9
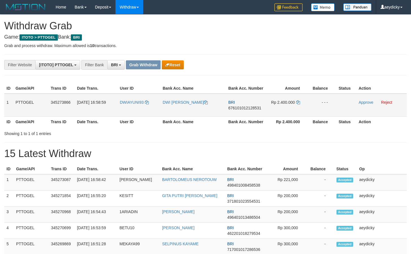
scroll to position [28, 0]
drag, startPoint x: 276, startPoint y: 87, endPoint x: 286, endPoint y: 108, distance: 22.8
click at [286, 108] on tr "1 PTTOGEL 345273866 01/10/2025 16:58:59 DWIAYUNI93 DWI AYUNI LISTYANINGSIH BRI …" at bounding box center [205, 105] width 402 height 23
click at [241, 105] on td "BRI 676101012128531" at bounding box center [246, 105] width 40 height 23
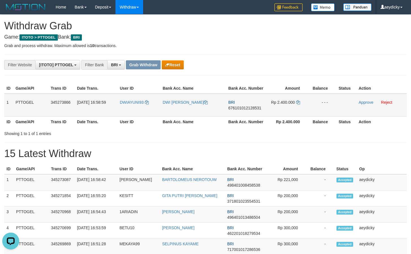
click at [240, 109] on span "676101012128531" at bounding box center [244, 108] width 33 height 5
copy tr
click at [240, 109] on span "676101012128531" at bounding box center [244, 108] width 33 height 5
copy span "676101012128531"
click at [298, 102] on icon at bounding box center [298, 102] width 4 height 4
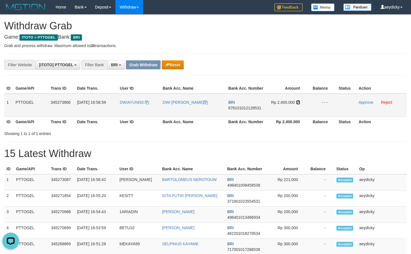
click at [298, 102] on icon at bounding box center [298, 102] width 4 height 4
click at [367, 100] on td "Approve Reject" at bounding box center [381, 105] width 50 height 23
click at [367, 103] on link "Approve" at bounding box center [365, 102] width 15 height 5
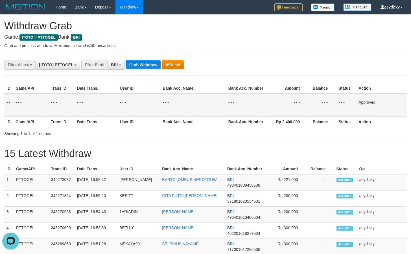
click at [230, 142] on hr at bounding box center [205, 142] width 402 height 0
click at [147, 64] on button "Grab Withdraw" at bounding box center [143, 64] width 35 height 9
click at [149, 66] on button "Grab Withdraw" at bounding box center [143, 64] width 35 height 9
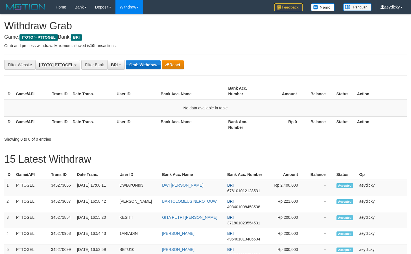
scroll to position [28, 0]
click at [136, 66] on button "Grab Withdraw" at bounding box center [143, 64] width 35 height 9
drag, startPoint x: 136, startPoint y: 66, endPoint x: 153, endPoint y: 68, distance: 16.2
click at [139, 66] on button "Grab Withdraw" at bounding box center [143, 64] width 35 height 9
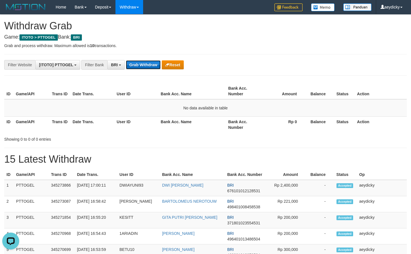
click at [141, 61] on button "Grab Withdraw" at bounding box center [143, 64] width 35 height 9
click at [146, 61] on button "Grab Withdraw" at bounding box center [143, 64] width 35 height 9
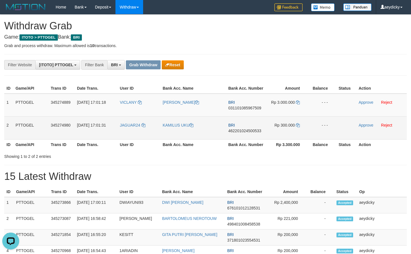
drag, startPoint x: 155, startPoint y: 119, endPoint x: 280, endPoint y: 122, distance: 124.4
click at [280, 122] on tbody "1 PTTOGEL 345274889 01/10/2025 17:01:18 VICLANY VICTOR KOGOYA BRI 0311010859675…" at bounding box center [205, 117] width 402 height 46
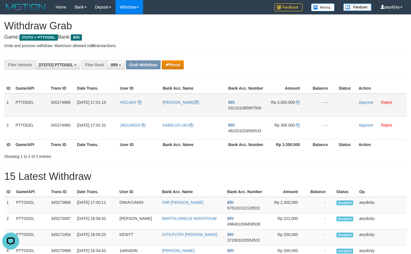
click at [252, 107] on span "031101085967509" at bounding box center [244, 108] width 33 height 5
copy span "031101085967509"
click at [239, 106] on span "031101085967509" at bounding box center [244, 108] width 33 height 5
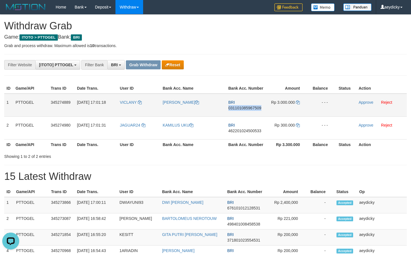
copy span "031101085967509"
click at [298, 101] on icon at bounding box center [298, 102] width 4 height 4
click at [363, 104] on link "Approve" at bounding box center [365, 102] width 15 height 5
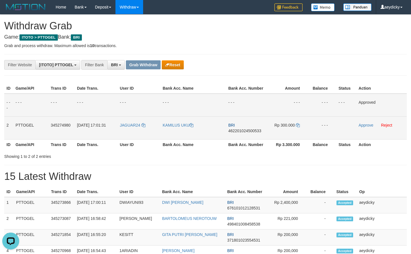
click at [230, 139] on td "BRI 462201024500533" at bounding box center [246, 127] width 40 height 23
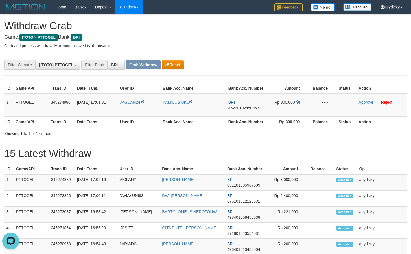
drag, startPoint x: 226, startPoint y: 113, endPoint x: 241, endPoint y: 135, distance: 26.5
click at [226, 113] on td "BRI 462201024500533" at bounding box center [246, 105] width 40 height 23
click at [251, 109] on span "462201024500533" at bounding box center [244, 108] width 33 height 5
copy span "462201024500533"
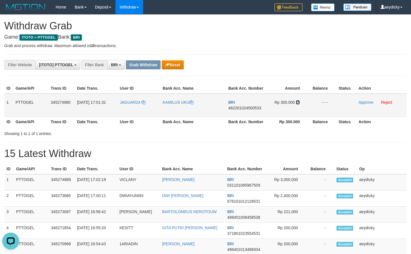
click at [298, 101] on icon at bounding box center [298, 102] width 4 height 4
click at [365, 103] on link "Approve" at bounding box center [365, 102] width 15 height 5
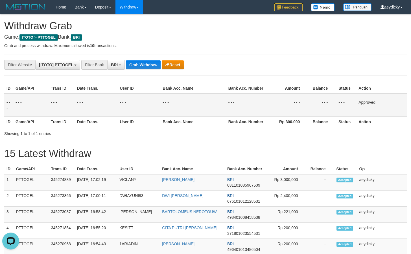
drag, startPoint x: 236, startPoint y: 151, endPoint x: 383, endPoint y: 143, distance: 147.9
click at [244, 152] on h1 "15 Latest Withdraw" at bounding box center [205, 153] width 402 height 11
click at [135, 64] on button "Grab Withdraw" at bounding box center [143, 64] width 35 height 9
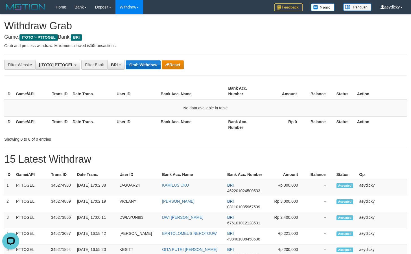
drag, startPoint x: 123, startPoint y: 59, endPoint x: 137, endPoint y: 61, distance: 14.2
click at [137, 61] on button "Grab Withdraw" at bounding box center [143, 64] width 35 height 9
click at [149, 68] on button "Grab Withdraw" at bounding box center [143, 64] width 35 height 9
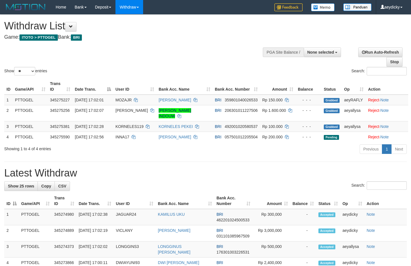
select select
select select "**"
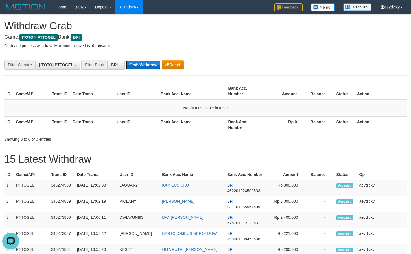
click at [144, 65] on button "Grab Withdraw" at bounding box center [143, 64] width 35 height 9
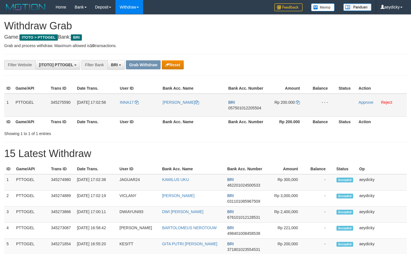
scroll to position [28, 0]
drag, startPoint x: 267, startPoint y: 107, endPoint x: 272, endPoint y: 104, distance: 6.3
click at [279, 105] on tr "1 PTTOGEL 345275590 [DATE] 17:02:56 INNA17 [PERSON_NAME] BRI 057501012205504 Rp…" at bounding box center [205, 105] width 402 height 23
click at [237, 108] on span "057501012205504" at bounding box center [244, 108] width 33 height 5
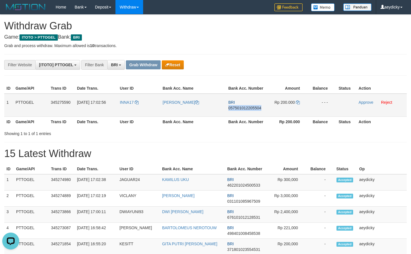
click at [237, 108] on span "057501012205504" at bounding box center [244, 108] width 33 height 5
copy span "057501012205504"
click at [297, 101] on icon at bounding box center [298, 102] width 4 height 4
click at [364, 102] on link "Approve" at bounding box center [365, 102] width 15 height 5
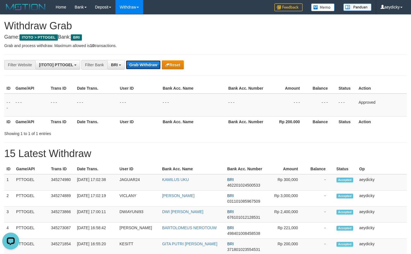
click at [142, 68] on button "Grab Withdraw" at bounding box center [143, 64] width 35 height 9
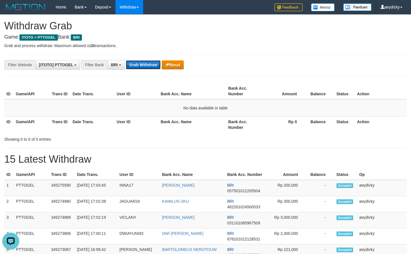
click at [137, 65] on button "Grab Withdraw" at bounding box center [143, 64] width 35 height 9
click at [148, 63] on button "Grab Withdraw" at bounding box center [143, 64] width 35 height 9
click at [138, 66] on button "Grab Withdraw" at bounding box center [143, 64] width 35 height 9
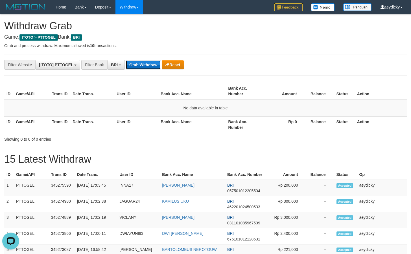
click at [142, 68] on button "Grab Withdraw" at bounding box center [143, 64] width 35 height 9
click at [141, 63] on button "Grab Withdraw" at bounding box center [143, 64] width 35 height 9
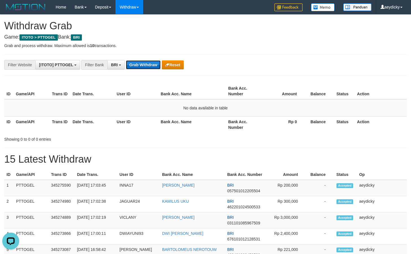
click at [141, 63] on button "Grab Withdraw" at bounding box center [143, 64] width 35 height 9
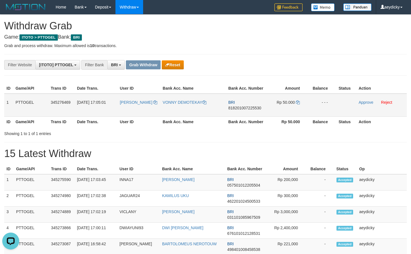
drag, startPoint x: 131, startPoint y: 105, endPoint x: 293, endPoint y: 107, distance: 161.9
click at [293, 107] on tr "1 PTTOGEL 345276469 [DATE] 17:05:01 [GEOGRAPHIC_DATA][PERSON_NAME] DEMOTEKAY BR…" at bounding box center [205, 105] width 402 height 23
click at [243, 106] on span "818201007225530" at bounding box center [244, 108] width 33 height 5
copy span "818201007225530"
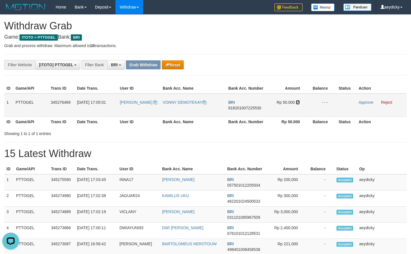
click at [298, 102] on icon at bounding box center [298, 102] width 4 height 4
drag, startPoint x: 361, startPoint y: 98, endPoint x: 365, endPoint y: 103, distance: 5.6
click at [362, 99] on td "Approve Reject" at bounding box center [381, 105] width 50 height 23
click at [364, 104] on link "Approve" at bounding box center [365, 102] width 15 height 5
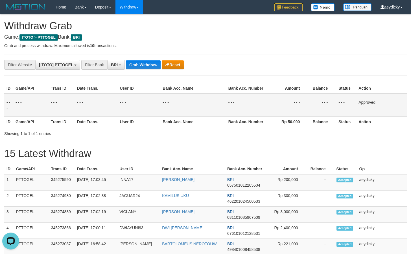
click at [150, 62] on button "Grab Withdraw" at bounding box center [143, 64] width 35 height 9
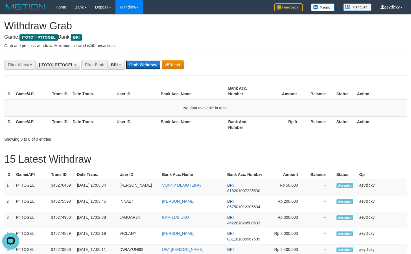
click at [146, 63] on button "Grab Withdraw" at bounding box center [143, 64] width 35 height 9
drag, startPoint x: 222, startPoint y: 92, endPoint x: 154, endPoint y: 78, distance: 69.2
click at [221, 92] on th "Bank Acc. Name" at bounding box center [191, 91] width 67 height 16
drag, startPoint x: 143, startPoint y: 68, endPoint x: 147, endPoint y: 65, distance: 4.5
click at [144, 67] on button "Grab Withdraw" at bounding box center [143, 64] width 35 height 9
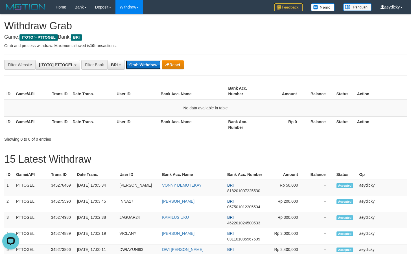
click at [147, 65] on button "Grab Withdraw" at bounding box center [143, 64] width 35 height 9
click at [149, 63] on button "Grab Withdraw" at bounding box center [143, 64] width 35 height 9
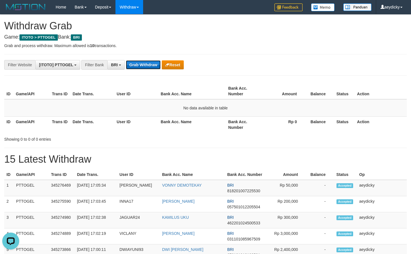
click at [149, 63] on button "Grab Withdraw" at bounding box center [143, 64] width 35 height 9
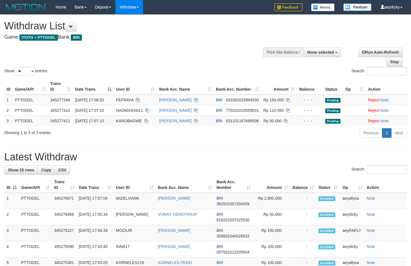
select select
select select "**"
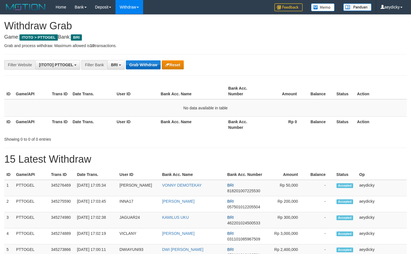
scroll to position [28, 0]
click at [132, 67] on button "Grab Withdraw" at bounding box center [143, 64] width 35 height 9
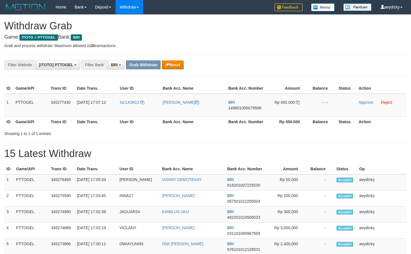
scroll to position [28, 0]
click at [183, 69] on button "Reset" at bounding box center [173, 64] width 22 height 9
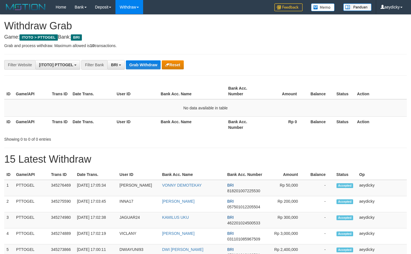
scroll to position [28, 0]
click at [131, 62] on button "Grab Withdraw" at bounding box center [143, 64] width 35 height 9
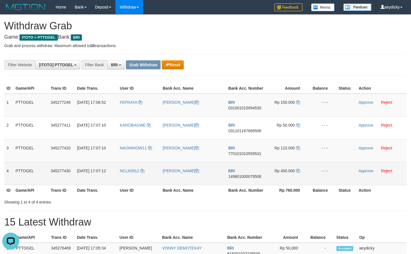
drag, startPoint x: 144, startPoint y: 109, endPoint x: 278, endPoint y: 179, distance: 151.6
click at [278, 179] on tbody "1 PTTOGEL 345277249 [DATE] 17:06:52 [GEOGRAPHIC_DATA] [PERSON_NAME] BRI 0310010…" at bounding box center [205, 140] width 402 height 92
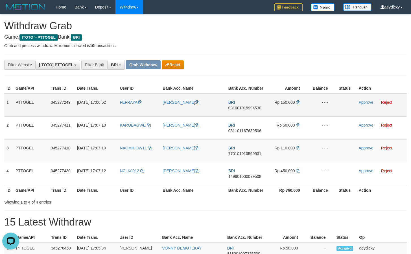
click at [245, 110] on td "BRI 031001015994530" at bounding box center [246, 105] width 40 height 23
click at [247, 109] on span "031001015994530" at bounding box center [244, 108] width 33 height 5
copy tr
click at [247, 109] on span "031001015994530" at bounding box center [244, 108] width 33 height 5
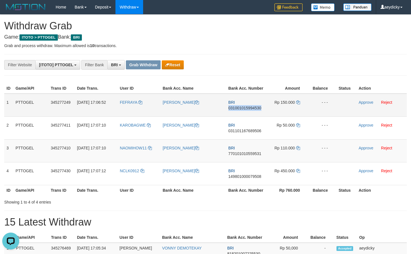
copy span "031001015994530"
click at [297, 101] on icon at bounding box center [298, 102] width 4 height 4
click at [365, 98] on td "Approve Reject" at bounding box center [381, 105] width 50 height 23
click at [366, 100] on td "Approve Reject" at bounding box center [381, 105] width 50 height 23
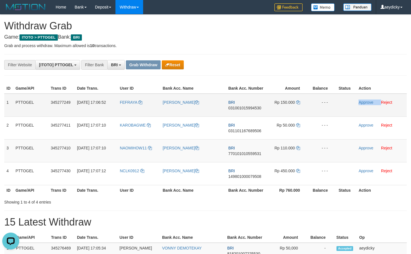
click at [366, 100] on td "Approve Reject" at bounding box center [381, 105] width 50 height 23
click at [366, 104] on link "Approve" at bounding box center [365, 102] width 15 height 5
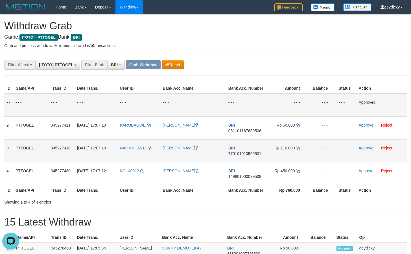
click at [191, 142] on td "[PERSON_NAME]" at bounding box center [193, 150] width 66 height 23
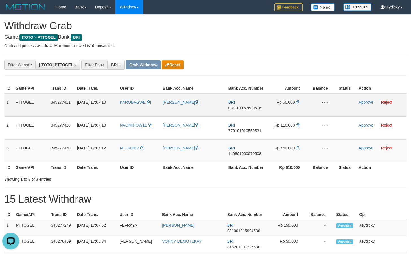
click at [242, 106] on span "031101167689506" at bounding box center [244, 108] width 33 height 5
copy span "031101167689506"
click at [242, 106] on span "031101167689506" at bounding box center [244, 108] width 33 height 5
click at [235, 109] on span "031101167689506" at bounding box center [244, 108] width 33 height 5
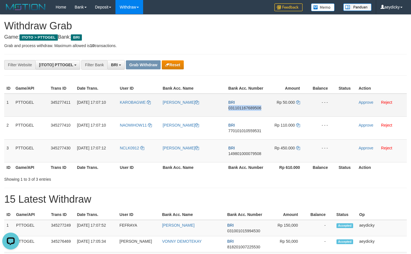
copy span "031101167689506"
click at [297, 101] on icon at bounding box center [298, 102] width 4 height 4
click at [361, 102] on link "Approve" at bounding box center [365, 102] width 15 height 5
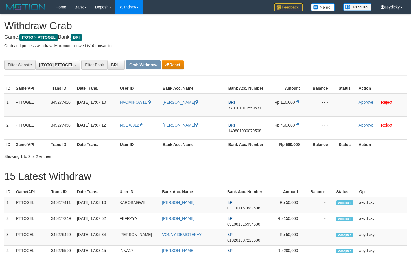
scroll to position [28, 0]
click at [242, 105] on td "BRI 770101010559531" at bounding box center [246, 105] width 40 height 23
click at [242, 104] on td "BRI 770101010559531" at bounding box center [246, 105] width 40 height 23
copy td "BRI 770101010559531"
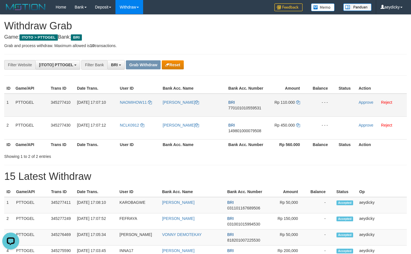
scroll to position [0, 0]
click at [252, 107] on span "770101010559531" at bounding box center [244, 108] width 33 height 5
copy tr
click at [236, 110] on td "BRI 770101010559531" at bounding box center [246, 105] width 40 height 23
copy span "770101010559531"
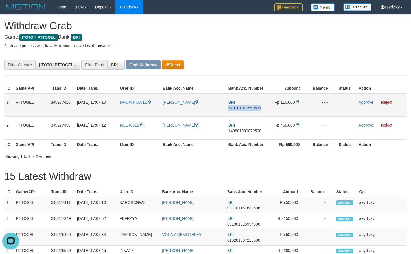
click at [236, 110] on td "BRI 770101010559531" at bounding box center [246, 105] width 40 height 23
click at [244, 108] on span "770101010559531" at bounding box center [244, 108] width 33 height 5
copy span "770101010559531"
click at [296, 101] on icon at bounding box center [298, 102] width 4 height 4
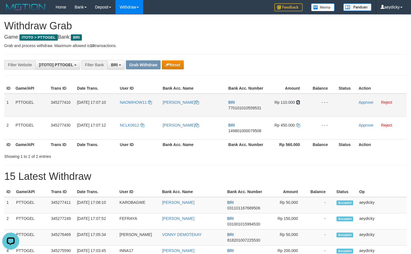
click at [297, 102] on icon at bounding box center [298, 102] width 4 height 4
click at [365, 102] on link "Approve" at bounding box center [365, 102] width 15 height 5
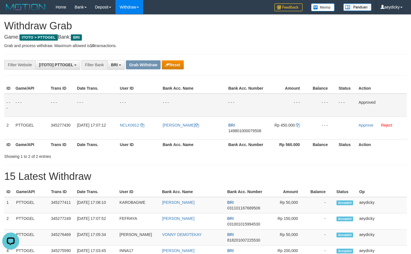
click at [385, 102] on td "Approved" at bounding box center [381, 105] width 50 height 23
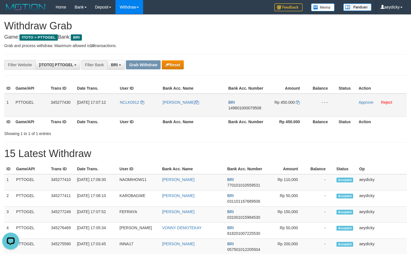
click at [248, 108] on span "149801000079508" at bounding box center [244, 108] width 33 height 5
copy span "149801000079508"
click at [299, 103] on icon at bounding box center [298, 102] width 4 height 4
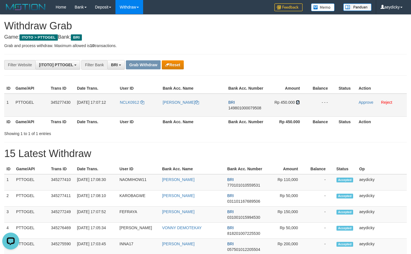
click at [296, 102] on icon at bounding box center [298, 102] width 4 height 4
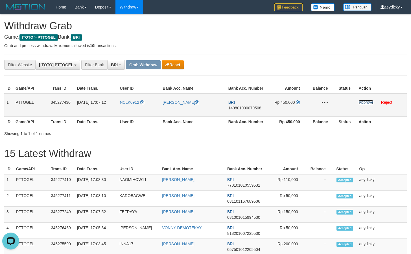
click at [366, 102] on link "Approve" at bounding box center [365, 102] width 15 height 5
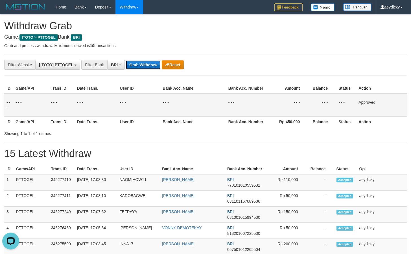
click at [145, 65] on button "Grab Withdraw" at bounding box center [143, 64] width 35 height 9
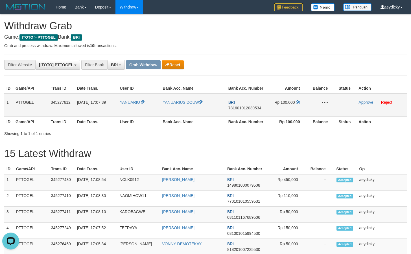
drag, startPoint x: 136, startPoint y: 107, endPoint x: 294, endPoint y: 109, distance: 158.2
click at [294, 109] on tr "1 PTTOGEL 345277612 [DATE] 17:07:39 [GEOGRAPHIC_DATA] [PERSON_NAME] BRI 7816010…" at bounding box center [205, 105] width 402 height 23
click at [238, 111] on td "BRI 781601012030534" at bounding box center [246, 105] width 40 height 23
click at [241, 109] on span "781601012030534" at bounding box center [244, 108] width 33 height 5
copy tr
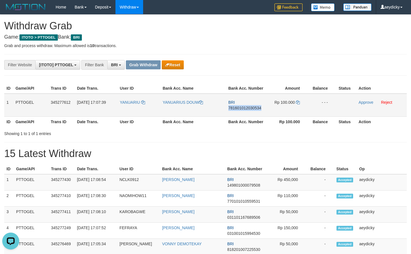
click at [241, 109] on span "781601012030534" at bounding box center [244, 108] width 33 height 5
copy span "781601012030534"
click at [246, 109] on span "781601012030534" at bounding box center [244, 108] width 33 height 5
copy span "781601012030534"
click at [246, 109] on span "781601012030534" at bounding box center [244, 108] width 33 height 5
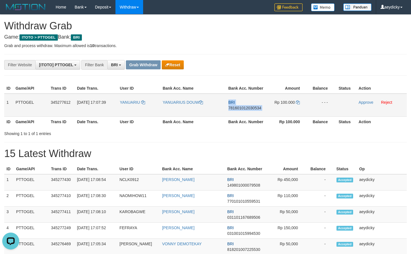
click at [246, 109] on span "781601012030534" at bounding box center [244, 108] width 33 height 5
copy td "BRI 781601012030534"
click at [250, 108] on span "781601012030534" at bounding box center [244, 108] width 33 height 5
copy span "781601012030534"
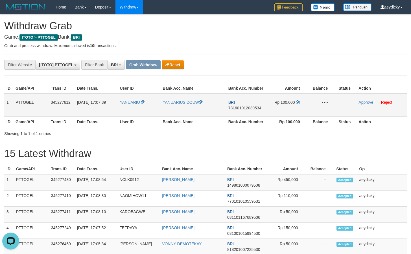
click at [296, 101] on td "Rp 100.000" at bounding box center [287, 105] width 42 height 23
click at [297, 102] on icon at bounding box center [298, 102] width 4 height 4
click at [364, 103] on link "Approve" at bounding box center [365, 102] width 15 height 5
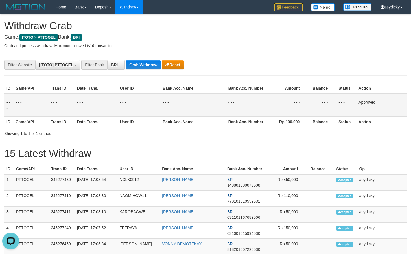
click at [237, 124] on th "Bank Acc. Number" at bounding box center [246, 121] width 40 height 10
click at [140, 63] on button "Grab Withdraw" at bounding box center [143, 64] width 35 height 9
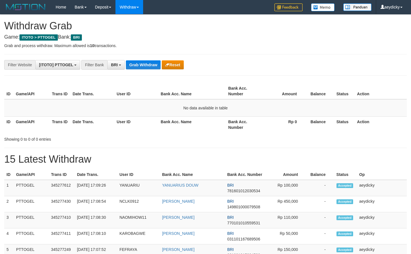
click at [155, 65] on button "Grab Withdraw" at bounding box center [143, 64] width 35 height 9
click at [156, 65] on button "Grab Withdraw" at bounding box center [143, 64] width 35 height 9
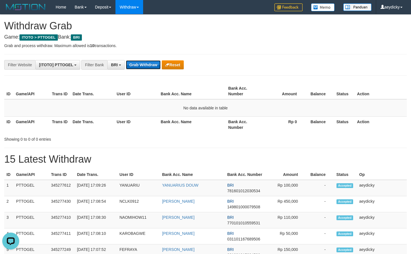
click at [156, 65] on button "Grab Withdraw" at bounding box center [143, 64] width 35 height 9
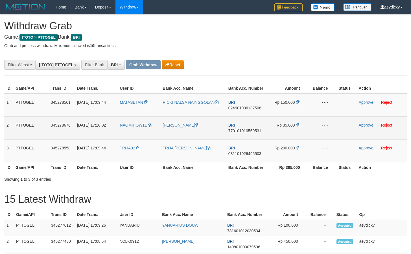
scroll to position [28, 0]
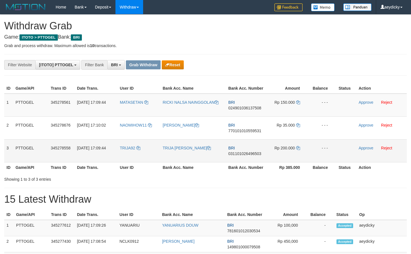
drag, startPoint x: 135, startPoint y: 109, endPoint x: 293, endPoint y: 154, distance: 164.8
click at [293, 154] on tbody "1 PTTOGEL 345278561 [DATE] 17:09:44 [GEOGRAPHIC_DATA] RICKI NALSA NAINGGOLAN BR…" at bounding box center [205, 128] width 402 height 69
click at [233, 108] on span "024901036137508" at bounding box center [244, 108] width 33 height 5
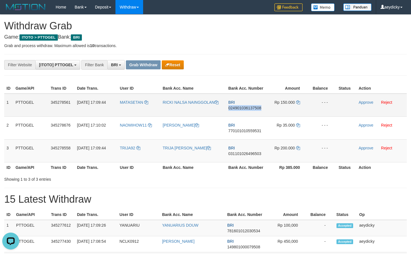
copy span "024901036137508"
click at [297, 103] on icon at bounding box center [298, 102] width 4 height 4
click at [367, 101] on link "Approve" at bounding box center [365, 102] width 15 height 5
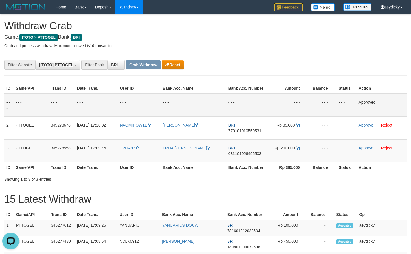
click at [213, 96] on td "- - -" at bounding box center [193, 105] width 66 height 23
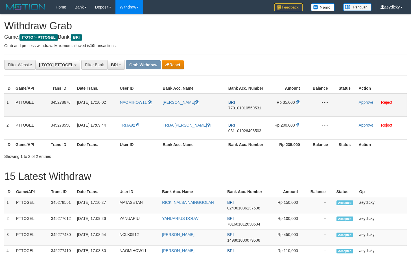
scroll to position [28, 0]
click at [242, 110] on span "770101010559531" at bounding box center [244, 108] width 33 height 5
copy span "770101010559531"
click at [242, 110] on span "770101010559531" at bounding box center [244, 108] width 33 height 5
copy td "BRI 770101010559531"
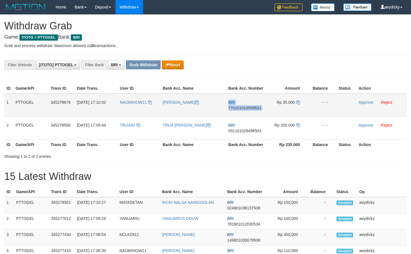
click at [242, 110] on span "770101010559531" at bounding box center [244, 108] width 33 height 5
copy span "770101010559531"
copy td "BRI 770101010559531"
click at [242, 110] on span "770101010559531" at bounding box center [244, 108] width 33 height 5
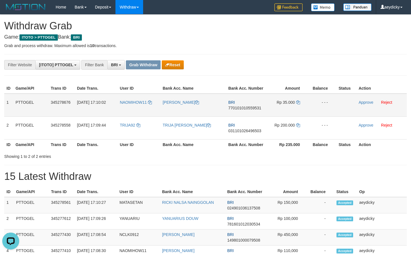
scroll to position [0, 0]
click at [253, 107] on span "770101010559531" at bounding box center [244, 108] width 33 height 5
drag, startPoint x: 253, startPoint y: 107, endPoint x: 277, endPoint y: 106, distance: 24.0
click at [253, 106] on span "770101010559531" at bounding box center [244, 108] width 33 height 5
copy span "770101010559531"
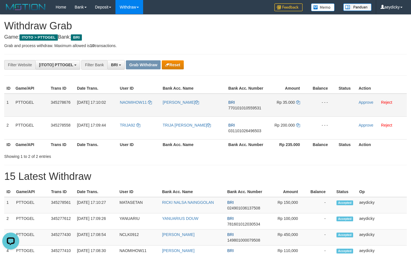
click at [238, 109] on span "770101010559531" at bounding box center [244, 108] width 33 height 5
copy tr
click at [238, 109] on span "770101010559531" at bounding box center [244, 108] width 33 height 5
copy span "770101010559531"
click at [238, 107] on span "770101010559531" at bounding box center [244, 108] width 33 height 5
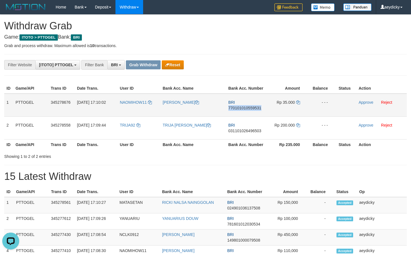
click at [238, 107] on span "770101010559531" at bounding box center [244, 108] width 33 height 5
copy span "770101010559531"
click at [297, 102] on icon at bounding box center [298, 102] width 4 height 4
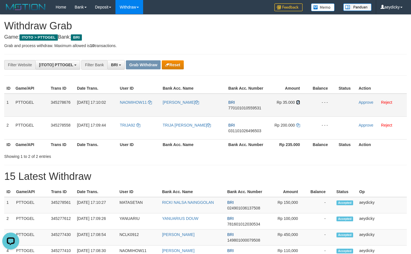
click at [297, 102] on icon at bounding box center [298, 102] width 4 height 4
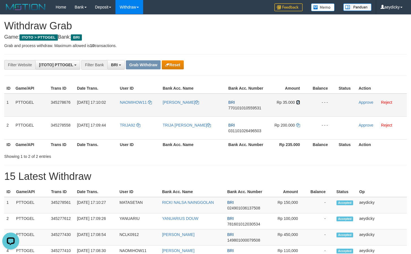
click at [297, 102] on icon at bounding box center [298, 102] width 4 height 4
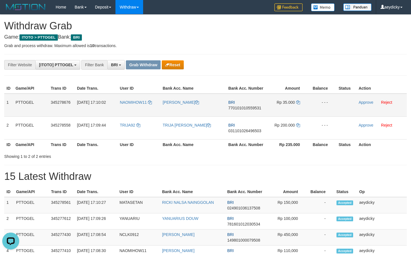
click at [364, 105] on td "Approve Reject" at bounding box center [381, 105] width 50 height 23
click at [364, 104] on link "Approve" at bounding box center [365, 102] width 15 height 5
click at [226, 152] on div "Showing 1 to 2 of 2 entries" at bounding box center [205, 155] width 411 height 8
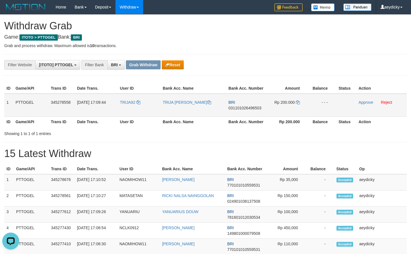
click at [249, 106] on span "031101026496503" at bounding box center [244, 108] width 33 height 5
copy span "031101026496503"
click at [249, 106] on span "031101026496503" at bounding box center [244, 108] width 33 height 5
click at [237, 110] on span "031101026496503" at bounding box center [244, 108] width 33 height 5
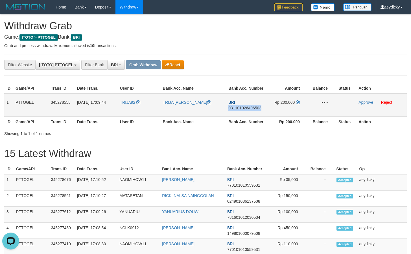
click at [237, 110] on span "031101026496503" at bounding box center [244, 108] width 33 height 5
copy span "031101026496503"
click at [237, 110] on span "031101026496503" at bounding box center [244, 108] width 33 height 5
copy td "BRI 031101026496503"
copy tr
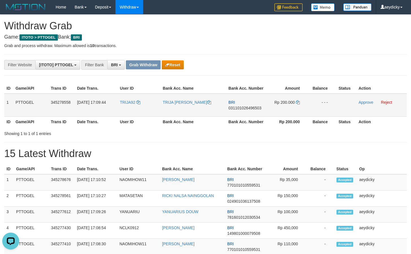
click at [256, 108] on span "031101026496503" at bounding box center [244, 108] width 33 height 5
copy span "031101026496503"
click at [256, 108] on span "031101026496503" at bounding box center [244, 108] width 33 height 5
click at [300, 102] on td "Rp 200.000" at bounding box center [287, 105] width 42 height 23
click at [297, 102] on icon at bounding box center [298, 102] width 4 height 4
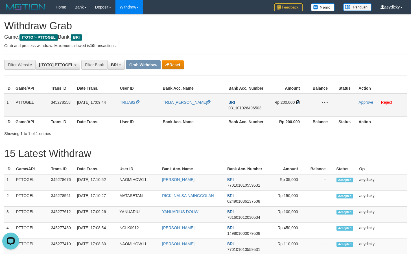
drag, startPoint x: 297, startPoint y: 102, endPoint x: 374, endPoint y: 110, distance: 78.2
click at [296, 102] on icon at bounding box center [298, 102] width 4 height 4
click at [364, 103] on link "Approve" at bounding box center [365, 102] width 15 height 5
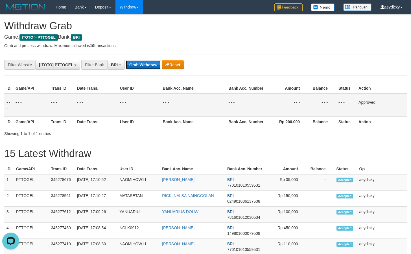
click at [136, 66] on button "Grab Withdraw" at bounding box center [143, 64] width 35 height 9
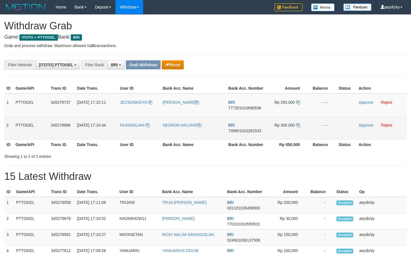
scroll to position [28, 0]
click at [286, 130] on tbody "1 PTTOGEL 345278737 [DATE] 17:10:11 [GEOGRAPHIC_DATA] [PERSON_NAME] BRI 7772010…" at bounding box center [205, 117] width 402 height 46
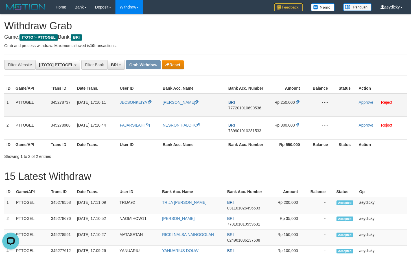
scroll to position [0, 0]
click at [252, 107] on span "777201010690536" at bounding box center [244, 108] width 33 height 5
copy span "777201010690536"
click at [298, 99] on td "Rp 250.000" at bounding box center [287, 105] width 42 height 23
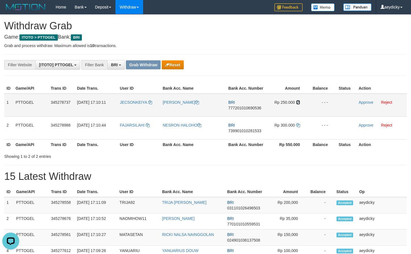
click at [297, 103] on icon at bounding box center [298, 102] width 4 height 4
click at [363, 100] on td "Approve Reject" at bounding box center [381, 105] width 50 height 23
click at [364, 105] on td "Approve Reject" at bounding box center [381, 105] width 50 height 23
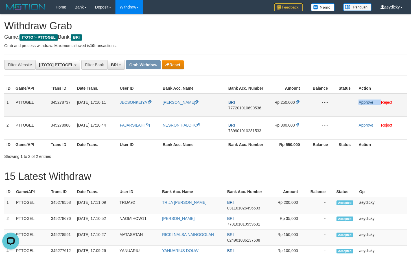
drag, startPoint x: 364, startPoint y: 105, endPoint x: 368, endPoint y: 102, distance: 5.2
click at [365, 105] on td "Approve Reject" at bounding box center [381, 105] width 50 height 23
click at [368, 102] on link "Approve" at bounding box center [365, 102] width 15 height 5
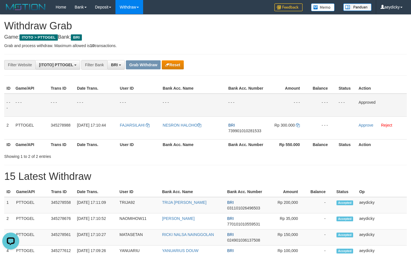
click at [226, 153] on div "Showing 1 to 2 of 2 entries" at bounding box center [205, 155] width 411 height 8
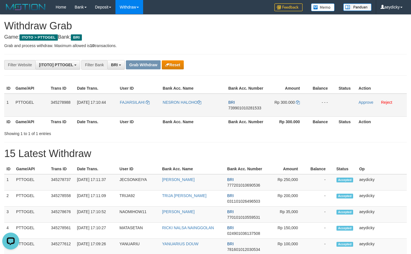
click at [249, 105] on td "BRI 739901010281533" at bounding box center [246, 105] width 40 height 23
copy tr
click at [245, 108] on span "739901010281533" at bounding box center [244, 108] width 33 height 5
copy span "739901010281533"
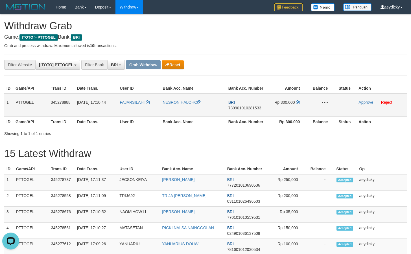
click at [237, 105] on td "BRI 739901010281533" at bounding box center [246, 105] width 40 height 23
copy tr
click at [237, 106] on td "BRI 739901010281533" at bounding box center [246, 105] width 40 height 23
copy span "739901010281533"
click at [235, 108] on span "739901010281533" at bounding box center [244, 108] width 33 height 5
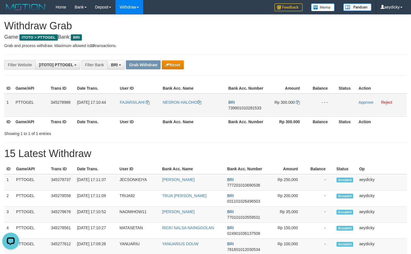
copy tr
click at [235, 108] on span "739901010281533" at bounding box center [244, 108] width 33 height 5
copy span "739901010281533"
click at [296, 102] on td "Rp 300.000" at bounding box center [287, 105] width 42 height 23
click at [296, 102] on icon at bounding box center [298, 102] width 4 height 4
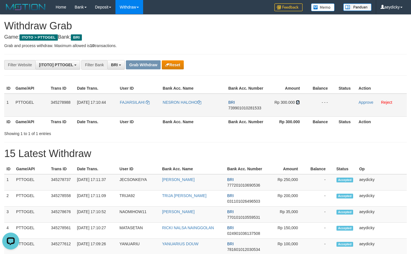
click at [296, 102] on icon at bounding box center [298, 102] width 4 height 4
click at [365, 102] on link "Approve" at bounding box center [365, 102] width 15 height 5
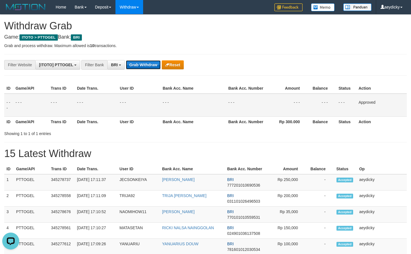
click at [147, 69] on button "Grab Withdraw" at bounding box center [143, 64] width 35 height 9
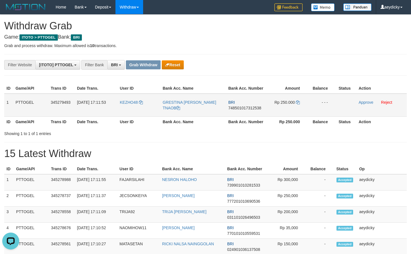
drag, startPoint x: 136, startPoint y: 106, endPoint x: 291, endPoint y: 110, distance: 155.4
click at [291, 110] on tr "1 PTTOGEL 345279493 01/10/2025 17:11:53 KEZHO48 GRESTINA ANTONIA TNAOB BRI 7485…" at bounding box center [205, 105] width 402 height 23
click at [254, 112] on td "BRI 748501017312538" at bounding box center [246, 105] width 40 height 23
click at [253, 110] on span "748501017312538" at bounding box center [244, 108] width 33 height 5
copy span "748501017312538"
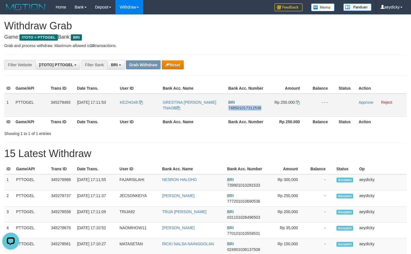
click at [253, 110] on span "748501017312538" at bounding box center [244, 108] width 33 height 5
click at [245, 107] on span "748501017312538" at bounding box center [244, 108] width 33 height 5
copy span "748501017312538"
click at [298, 102] on icon at bounding box center [298, 102] width 4 height 4
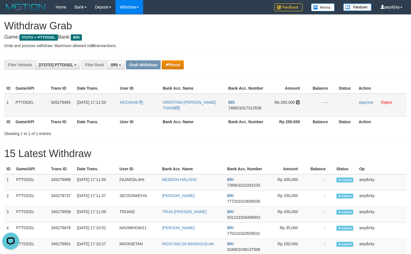
drag, startPoint x: 298, startPoint y: 102, endPoint x: 400, endPoint y: 99, distance: 101.5
click at [299, 102] on icon at bounding box center [298, 102] width 4 height 4
click at [365, 103] on link "Approve" at bounding box center [365, 102] width 15 height 5
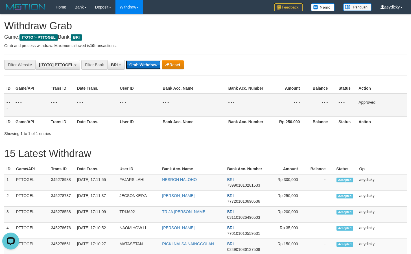
click at [138, 66] on button "Grab Withdraw" at bounding box center [143, 64] width 35 height 9
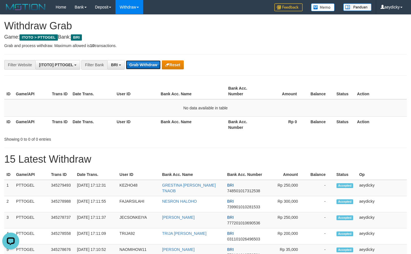
click at [145, 69] on button "Grab Withdraw" at bounding box center [143, 64] width 35 height 9
click at [149, 64] on button "Grab Withdraw" at bounding box center [143, 64] width 35 height 9
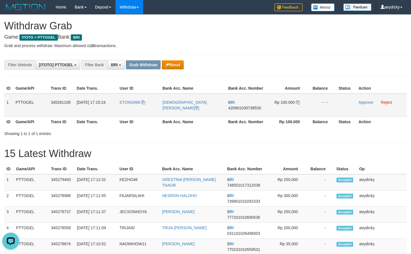
drag, startPoint x: 163, startPoint y: 106, endPoint x: 288, endPoint y: 105, distance: 124.9
click at [288, 105] on tr "1 PTTOGEL 345281108 01/10/2025 17:15:24 ETONG666 SYAEFUDIN BIN DAPIN BRI 420901…" at bounding box center [205, 105] width 402 height 23
click at [246, 107] on span "420901030738530" at bounding box center [244, 108] width 33 height 5
copy span "420901030738530"
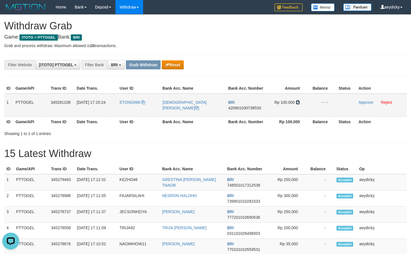
click at [297, 101] on icon at bounding box center [298, 102] width 4 height 4
click at [361, 102] on link "Approve" at bounding box center [365, 102] width 15 height 5
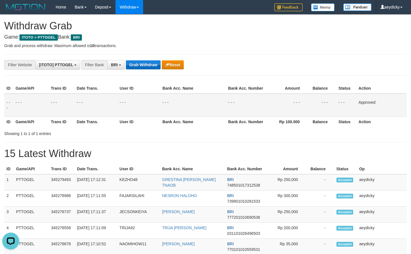
drag, startPoint x: 153, startPoint y: 58, endPoint x: 149, endPoint y: 65, distance: 7.3
click at [149, 66] on button "Grab Withdraw" at bounding box center [143, 64] width 35 height 9
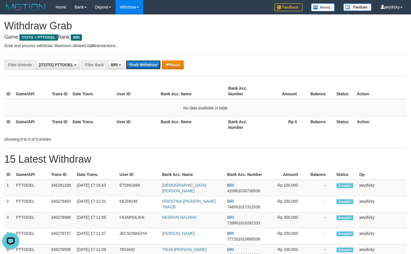
click at [131, 61] on button "Grab Withdraw" at bounding box center [143, 64] width 35 height 9
click at [137, 62] on button "Grab Withdraw" at bounding box center [143, 64] width 35 height 9
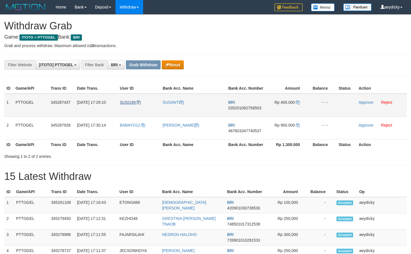
scroll to position [28, 0]
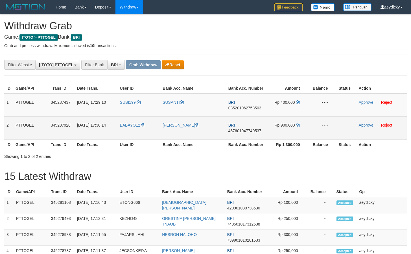
drag, startPoint x: 141, startPoint y: 108, endPoint x: 278, endPoint y: 122, distance: 137.8
click at [278, 122] on tbody "1 PTTOGEL 345287437 [DATE] 17:29:10 SUSI199 SUSANTI BRI 035201062758503 Rp 400.…" at bounding box center [205, 117] width 402 height 46
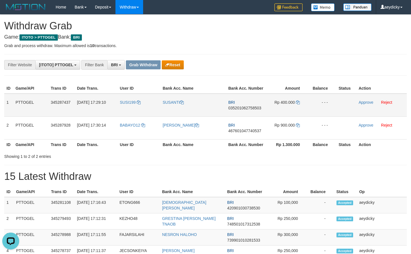
click at [237, 106] on span "035201062758503" at bounding box center [244, 108] width 33 height 5
copy span "035201062758503"
click at [237, 106] on span "035201062758503" at bounding box center [244, 108] width 33 height 5
click at [298, 102] on icon at bounding box center [298, 102] width 4 height 4
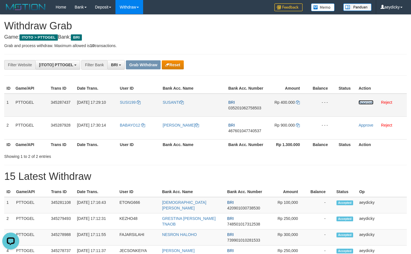
click at [362, 102] on link "Approve" at bounding box center [365, 102] width 15 height 5
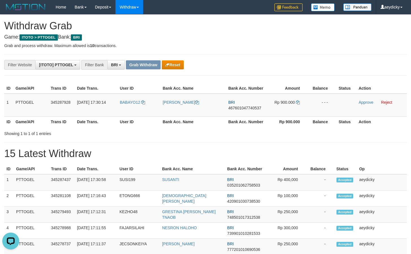
click at [243, 103] on td "BRI 467601047740537" at bounding box center [246, 105] width 40 height 23
click at [242, 107] on span "467601047740537" at bounding box center [244, 108] width 33 height 5
copy tr
click at [242, 107] on span "467601047740537" at bounding box center [244, 108] width 33 height 5
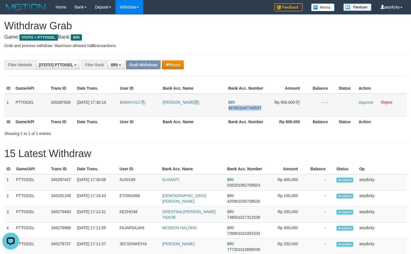
copy span "467601047740537"
click at [297, 103] on icon at bounding box center [298, 102] width 4 height 4
click at [360, 102] on link "Approve" at bounding box center [365, 102] width 15 height 5
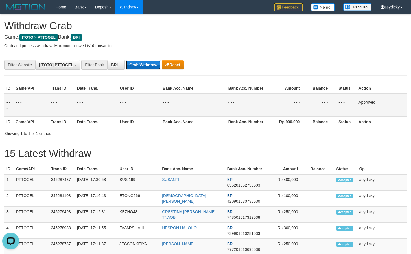
click at [143, 65] on button "Grab Withdraw" at bounding box center [143, 64] width 35 height 9
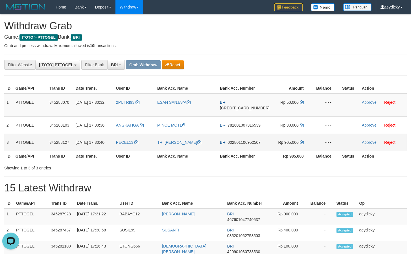
drag, startPoint x: 210, startPoint y: 130, endPoint x: 281, endPoint y: 142, distance: 72.1
click at [281, 142] on tbody "1 PTTOGEL 345288070 01/10/2025 17:30:32 2PUTRI93 ESAN SANJAYA BRI 3676010094335…" at bounding box center [205, 123] width 402 height 58
click at [235, 106] on span "[CREDIT_CARD_NUMBER]" at bounding box center [245, 108] width 50 height 5
copy span "[CREDIT_CARD_NUMBER]"
click at [235, 106] on span "[CREDIT_CARD_NUMBER]" at bounding box center [245, 108] width 50 height 5
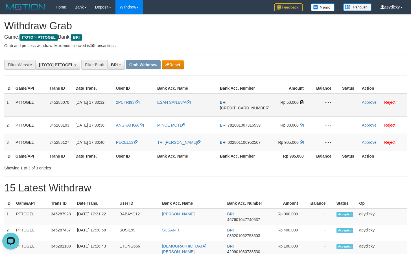
click at [299, 103] on icon at bounding box center [301, 102] width 4 height 4
click at [366, 103] on link "Approve" at bounding box center [368, 102] width 15 height 5
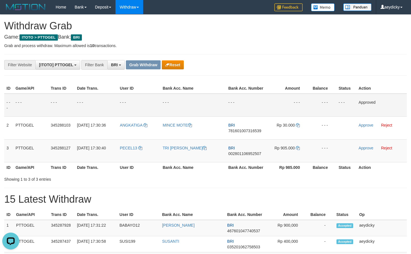
drag, startPoint x: 140, startPoint y: 99, endPoint x: 143, endPoint y: 96, distance: 4.0
click at [140, 99] on td "- - -" at bounding box center [138, 105] width 43 height 23
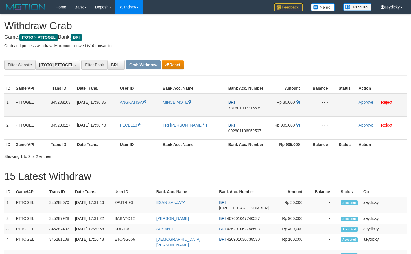
scroll to position [28, 0]
click at [247, 108] on span "781601007316539" at bounding box center [244, 108] width 33 height 5
copy span "781601007316539"
click at [247, 108] on span "781601007316539" at bounding box center [244, 108] width 33 height 5
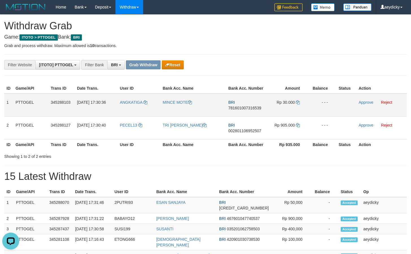
click at [238, 109] on span "781601007316539" at bounding box center [244, 108] width 33 height 5
copy tr
click at [238, 109] on span "781601007316539" at bounding box center [244, 108] width 33 height 5
copy span "781601007316539"
click at [300, 102] on td "Rp 30.000" at bounding box center [287, 105] width 42 height 23
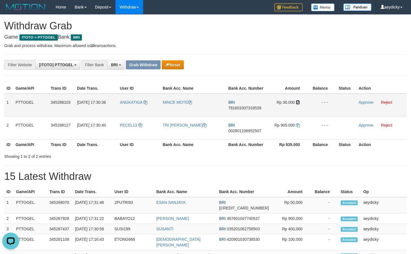
click at [297, 103] on icon at bounding box center [298, 102] width 4 height 4
click at [367, 103] on link "Approve" at bounding box center [365, 102] width 15 height 5
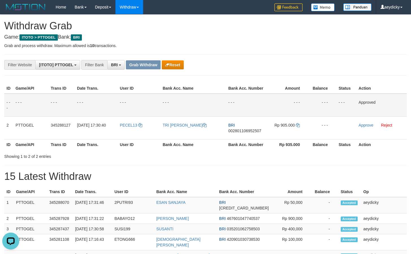
click at [226, 152] on div "Showing 1 to 2 of 2 entries" at bounding box center [205, 155] width 411 height 8
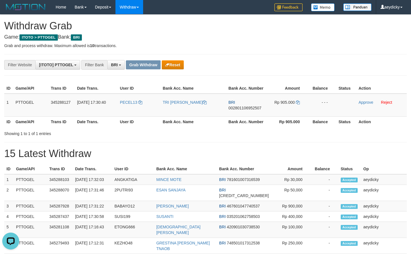
click at [257, 80] on div "**********" at bounding box center [205, 243] width 411 height 457
click at [248, 105] on td "BRI 002801106952507" at bounding box center [246, 105] width 40 height 23
copy tr
click at [248, 105] on td "BRI 002801106952507" at bounding box center [246, 105] width 40 height 23
copy span "002801106952507"
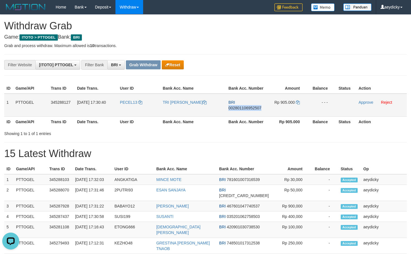
click at [245, 110] on span "002801106952507" at bounding box center [244, 108] width 33 height 5
copy span "002801106952507"
click at [245, 110] on span "002801106952507" at bounding box center [244, 108] width 33 height 5
copy span "002801106952507"
click at [297, 101] on icon at bounding box center [298, 102] width 4 height 4
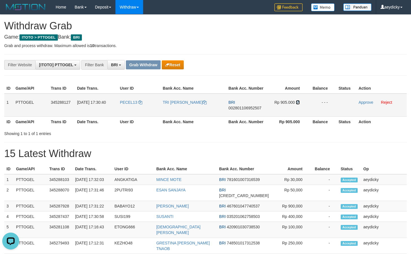
click at [297, 101] on icon at bounding box center [298, 102] width 4 height 4
click at [360, 103] on link "Approve" at bounding box center [365, 102] width 15 height 5
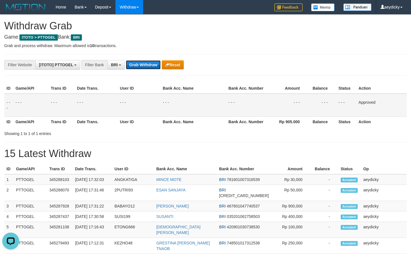
click at [150, 66] on button "Grab Withdraw" at bounding box center [143, 64] width 35 height 9
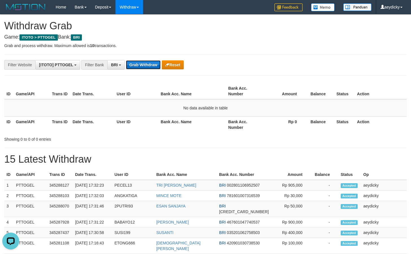
click at [156, 69] on button "Grab Withdraw" at bounding box center [143, 64] width 35 height 9
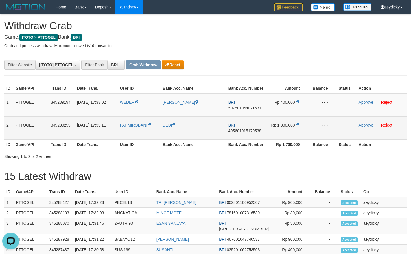
drag, startPoint x: 125, startPoint y: 105, endPoint x: 282, endPoint y: 126, distance: 158.5
click at [282, 126] on tbody "1 PTTOGEL 345289194 [DATE] 17:33:02 WEDER [PERSON_NAME] BRI 507501044021531 Rp …" at bounding box center [205, 117] width 402 height 46
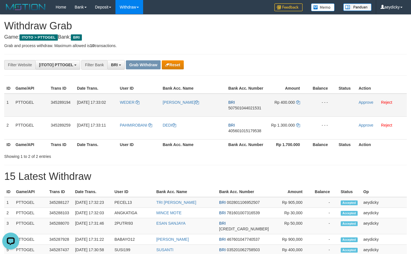
click at [241, 107] on span "507501044021531" at bounding box center [244, 108] width 33 height 5
copy span "507501044021531"
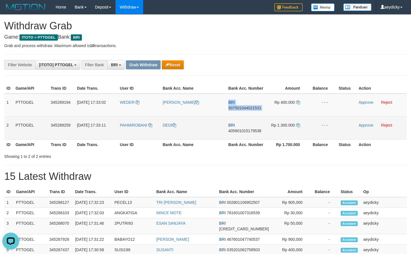
drag, startPoint x: 241, startPoint y: 107, endPoint x: 401, endPoint y: 137, distance: 162.7
click at [274, 110] on tr "1 PTTOGEL 345289194 [DATE] 17:33:02 WEDER [PERSON_NAME] BRI 507501044021531 Rp …" at bounding box center [205, 105] width 402 height 23
copy tr
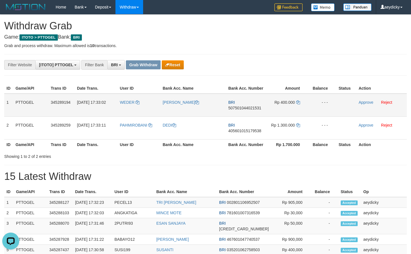
click at [248, 105] on td "BRI 507501044021531" at bounding box center [246, 105] width 40 height 23
copy tr
click at [244, 107] on span "507501044021531" at bounding box center [244, 108] width 33 height 5
copy span "507501044021531"
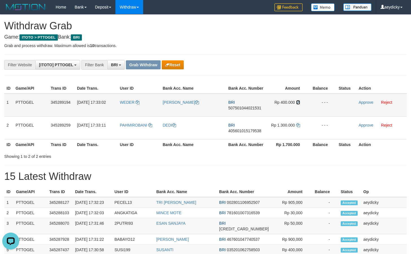
click at [298, 103] on icon at bounding box center [298, 102] width 4 height 4
click at [363, 100] on link "Approve" at bounding box center [365, 102] width 15 height 5
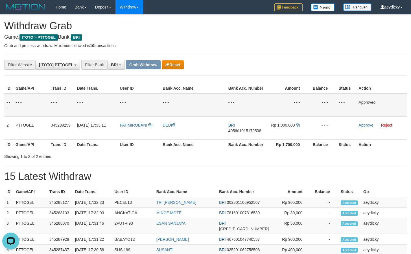
click at [226, 152] on div "Showing 1 to 2 of 2 entries" at bounding box center [205, 155] width 411 height 8
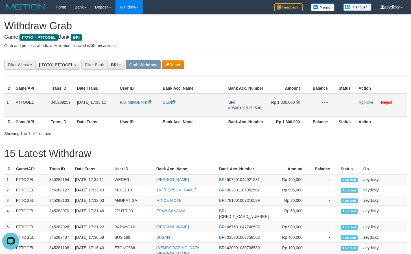
click at [238, 107] on span "405601015179538" at bounding box center [244, 108] width 33 height 5
copy span "405601015179538"
click at [253, 107] on span "405601015179538" at bounding box center [244, 108] width 33 height 5
copy span "405601015179538"
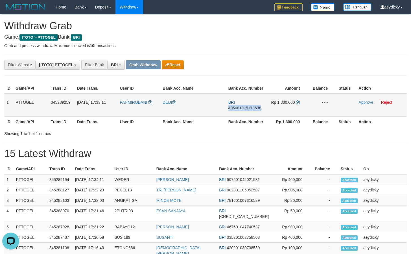
click at [253, 107] on span "405601015179538" at bounding box center [244, 108] width 33 height 5
click at [297, 103] on icon at bounding box center [298, 102] width 4 height 4
click at [358, 102] on td "Approve Reject" at bounding box center [381, 105] width 50 height 23
click at [372, 102] on link "Approve" at bounding box center [365, 102] width 15 height 5
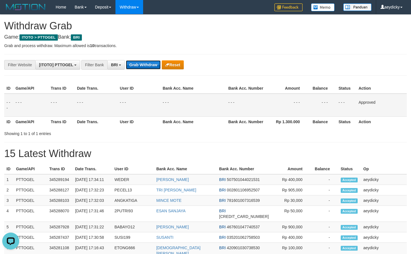
click at [148, 61] on button "Grab Withdraw" at bounding box center [143, 64] width 35 height 9
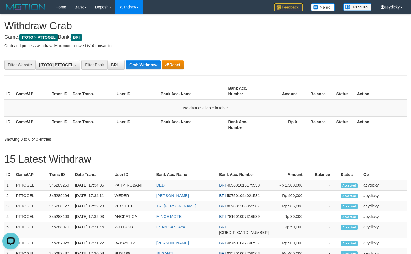
click at [132, 59] on div "**********" at bounding box center [205, 246] width 411 height 463
click at [134, 61] on button "Grab Withdraw" at bounding box center [143, 64] width 35 height 9
click at [137, 66] on button "Grab Withdraw" at bounding box center [143, 64] width 35 height 9
click at [152, 67] on button "Grab Withdraw" at bounding box center [143, 64] width 35 height 9
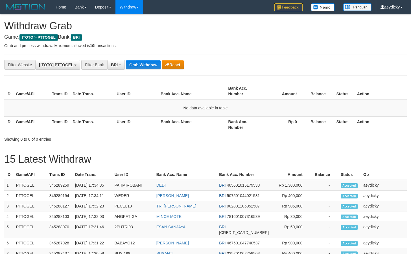
scroll to position [28, 0]
click at [152, 67] on button "Grab Withdraw" at bounding box center [143, 64] width 35 height 9
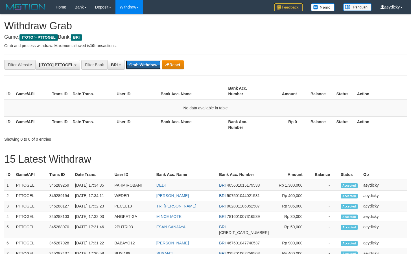
click at [152, 67] on button "Grab Withdraw" at bounding box center [143, 64] width 35 height 9
click at [140, 64] on button "Grab Withdraw" at bounding box center [143, 64] width 35 height 9
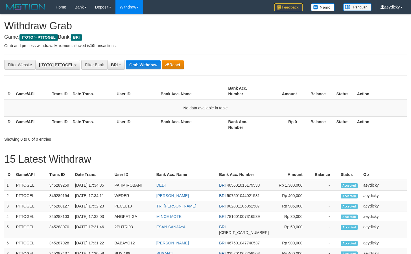
scroll to position [28, 0]
click at [138, 65] on button "Grab Withdraw" at bounding box center [143, 64] width 35 height 9
click at [133, 68] on button "Grab Withdraw" at bounding box center [143, 64] width 35 height 9
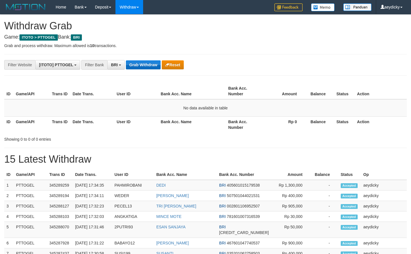
scroll to position [28, 0]
click at [137, 63] on button "Grab Withdraw" at bounding box center [143, 64] width 35 height 9
click at [270, 83] on div "ID Game/API Trans ID Date Trans. User ID Bank Acc. Name Bank Acc. Number Amount…" at bounding box center [205, 107] width 411 height 53
click at [150, 62] on button "Grab Withdraw" at bounding box center [143, 64] width 35 height 9
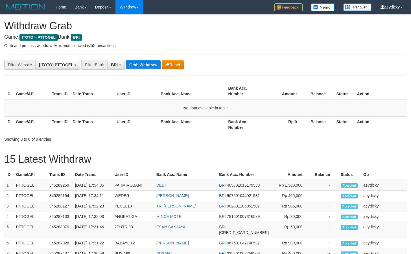
scroll to position [28, 0]
click at [150, 62] on button "Grab Withdraw" at bounding box center [143, 64] width 35 height 9
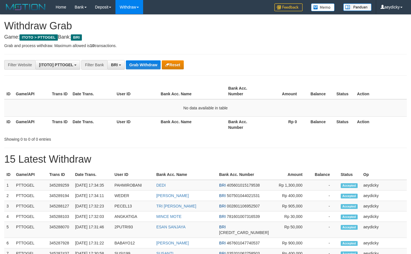
scroll to position [28, 0]
click at [146, 65] on button "Grab Withdraw" at bounding box center [143, 64] width 35 height 9
click at [151, 63] on button "Grab Withdraw" at bounding box center [143, 64] width 35 height 9
click at [145, 66] on button "Grab Withdraw" at bounding box center [143, 64] width 35 height 9
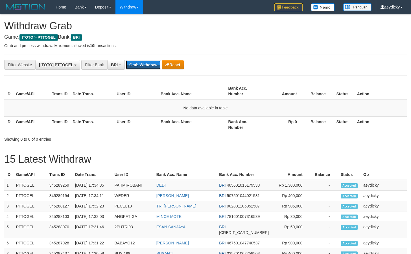
scroll to position [28, 0]
click at [145, 66] on button "Grab Withdraw" at bounding box center [143, 64] width 35 height 9
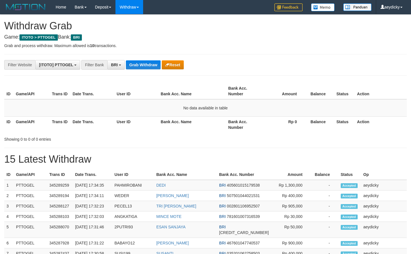
scroll to position [28, 0]
click at [145, 66] on button "Grab Withdraw" at bounding box center [143, 64] width 35 height 9
click at [146, 66] on button "Grab Withdraw" at bounding box center [143, 64] width 35 height 9
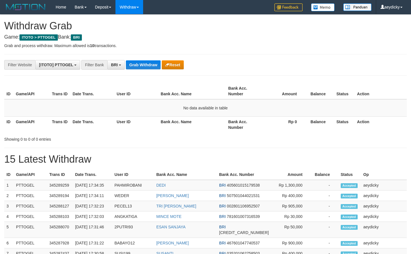
scroll to position [28, 0]
click at [146, 66] on button "Grab Withdraw" at bounding box center [143, 64] width 35 height 9
click at [148, 65] on button "Grab Withdraw" at bounding box center [143, 64] width 35 height 9
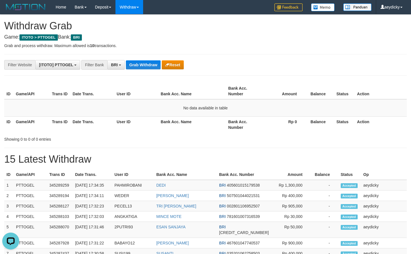
click at [134, 60] on div "**********" at bounding box center [171, 65] width 342 height 10
click at [134, 61] on div "**********" at bounding box center [171, 65] width 342 height 10
click at [134, 61] on button "Grab Withdraw" at bounding box center [143, 64] width 35 height 9
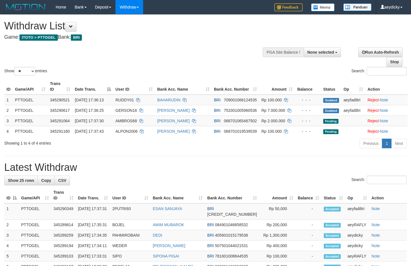
select select
select select "**"
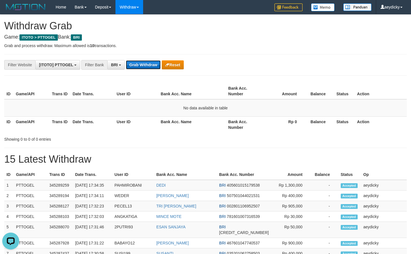
click at [148, 63] on button "Grab Withdraw" at bounding box center [143, 64] width 35 height 9
click at [149, 62] on button "Grab Withdraw" at bounding box center [143, 64] width 35 height 9
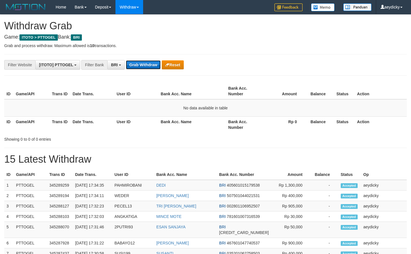
click at [149, 62] on button "Grab Withdraw" at bounding box center [143, 64] width 35 height 9
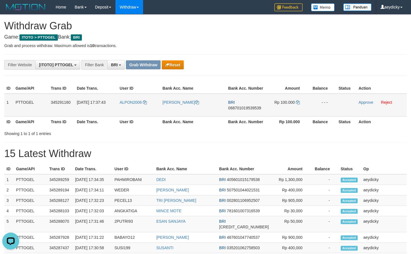
drag, startPoint x: 145, startPoint y: 110, endPoint x: 283, endPoint y: 94, distance: 139.7
click at [283, 94] on tr "1 PTTOGEL 345291160 01/10/2025 17:37:43 ALPON2006 ALPON BOUYA BRI 0687010195395…" at bounding box center [205, 105] width 402 height 23
click at [238, 105] on td "BRI 068701019539539" at bounding box center [246, 105] width 40 height 23
click at [238, 106] on span "068701019539539" at bounding box center [244, 108] width 33 height 5
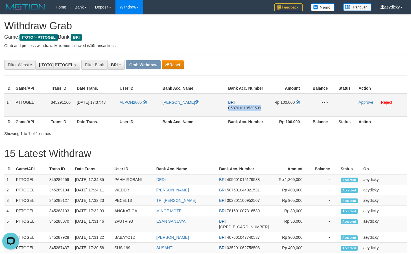
copy span "068701019539539"
click at [238, 106] on span "068701019539539" at bounding box center [244, 108] width 33 height 5
copy td "BRI 068701019539539"
click at [298, 102] on icon at bounding box center [298, 102] width 4 height 4
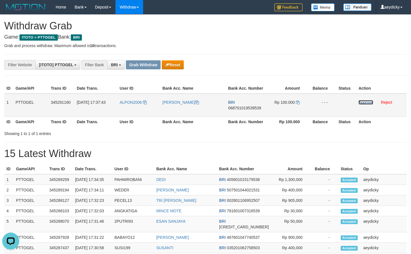
click at [362, 101] on link "Approve" at bounding box center [365, 102] width 15 height 5
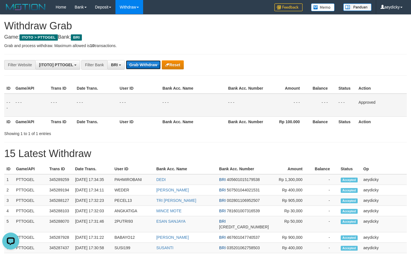
click at [138, 68] on button "Grab Withdraw" at bounding box center [143, 64] width 35 height 9
drag, startPoint x: 138, startPoint y: 68, endPoint x: 403, endPoint y: 107, distance: 267.1
click at [139, 68] on button "Grab Withdraw" at bounding box center [143, 64] width 35 height 9
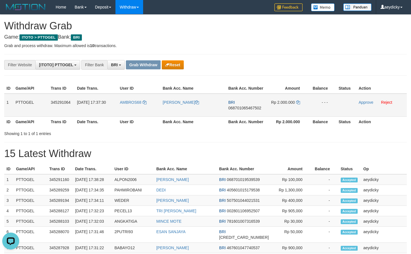
drag, startPoint x: 137, startPoint y: 107, endPoint x: 290, endPoint y: 106, distance: 152.8
click at [290, 106] on tr "1 PTTOGEL 345291064 01/10/2025 17:37:30 AMBROS68 AMBROSIUS ERIA BRI 06870106546…" at bounding box center [205, 105] width 402 height 23
click at [237, 109] on span "068701065467502" at bounding box center [244, 108] width 33 height 5
copy span "068701065467502"
click at [237, 109] on span "068701065467502" at bounding box center [244, 108] width 33 height 5
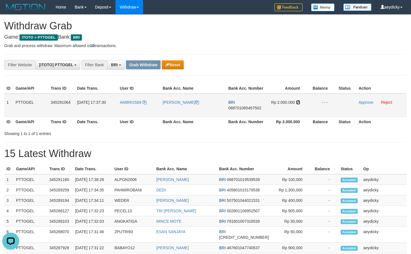
click at [297, 104] on icon at bounding box center [298, 102] width 4 height 4
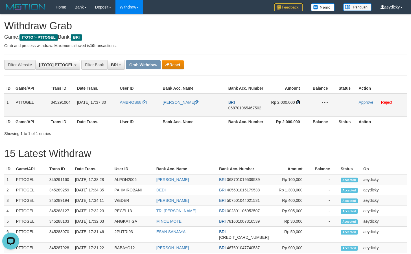
click at [297, 104] on icon at bounding box center [298, 102] width 4 height 4
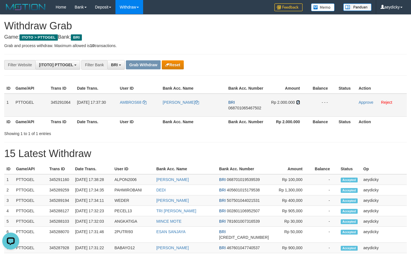
click at [297, 104] on icon at bounding box center [298, 102] width 4 height 4
click at [362, 101] on link "Approve" at bounding box center [365, 102] width 15 height 5
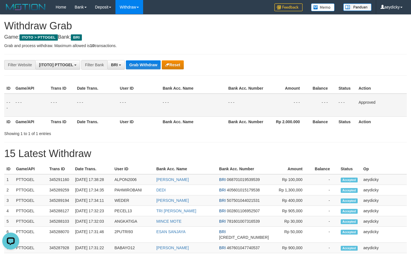
click at [132, 69] on div "**********" at bounding box center [171, 65] width 342 height 10
click at [135, 66] on button "Grab Withdraw" at bounding box center [143, 64] width 35 height 9
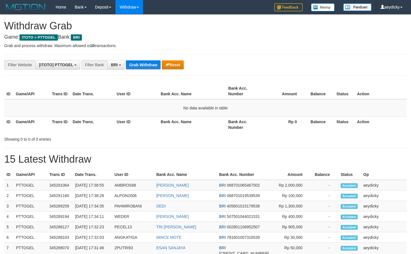
scroll to position [28, 0]
click at [129, 69] on div "**********" at bounding box center [205, 246] width 411 height 463
click at [153, 64] on button "Grab Withdraw" at bounding box center [143, 64] width 35 height 9
click at [134, 63] on button "Grab Withdraw" at bounding box center [143, 64] width 35 height 9
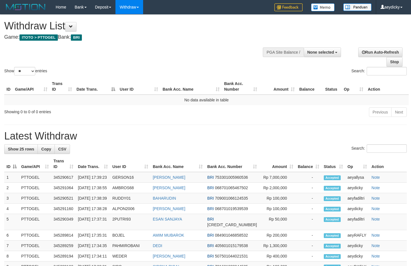
select select
select select "**"
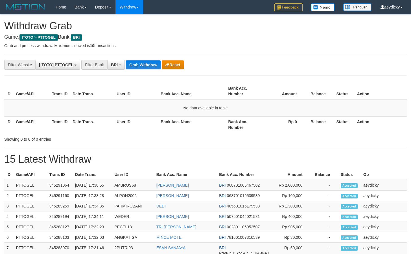
scroll to position [28, 0]
click at [134, 66] on button "Grab Withdraw" at bounding box center [143, 64] width 35 height 9
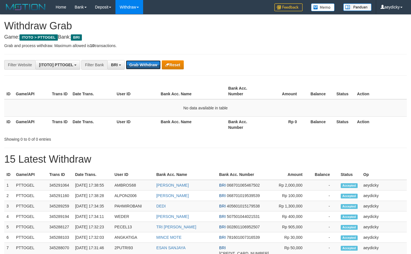
click at [134, 66] on button "Grab Withdraw" at bounding box center [143, 64] width 35 height 9
click at [135, 65] on button "Grab Withdraw" at bounding box center [143, 64] width 35 height 9
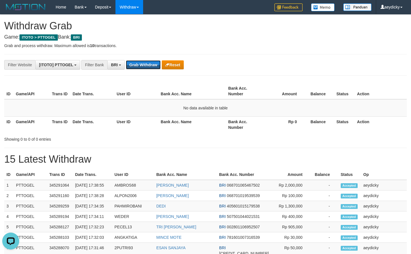
click at [135, 65] on button "Grab Withdraw" at bounding box center [143, 64] width 35 height 9
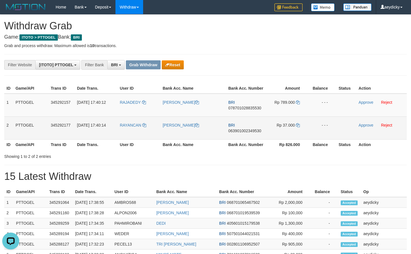
drag, startPoint x: 136, startPoint y: 114, endPoint x: 286, endPoint y: 131, distance: 150.5
click at [286, 131] on tbody "1 PTTOGEL 345292157 01/10/2025 17:40:12 RAJADEDY DEDY PRIHADI BRI 0787010288355…" at bounding box center [205, 117] width 402 height 46
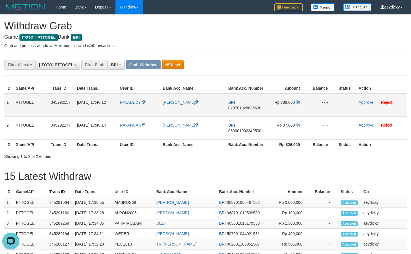
click at [233, 106] on span "078701028835530" at bounding box center [244, 108] width 33 height 5
copy span "078701028835530"
click at [233, 106] on span "078701028835530" at bounding box center [244, 108] width 33 height 5
copy td "BRI 078701028835530"
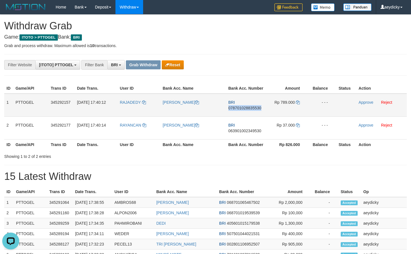
click at [233, 106] on span "078701028835530" at bounding box center [244, 108] width 33 height 5
copy span "078701028835530"
copy td "BRI 078701028835530"
click at [233, 106] on span "078701028835530" at bounding box center [244, 108] width 33 height 5
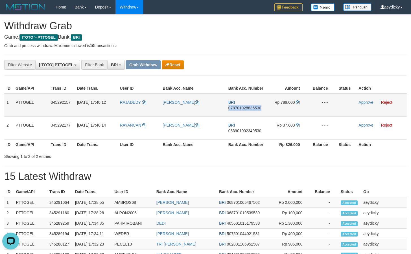
copy span "078701028835530"
click at [233, 106] on span "078701028835530" at bounding box center [244, 108] width 33 height 5
copy span "078701028835530"
copy td "BRI 078701028835530"
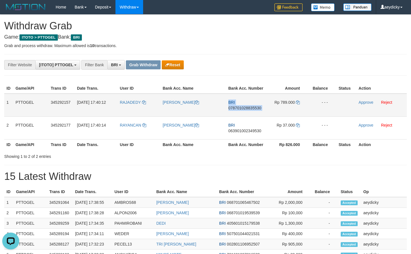
click at [233, 106] on span "078701028835530" at bounding box center [244, 108] width 33 height 5
copy span "078701028835530"
click at [233, 106] on span "078701028835530" at bounding box center [244, 108] width 33 height 5
copy td "BRI 078701028835530"
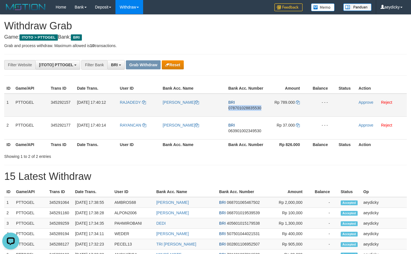
click at [233, 106] on span "078701028835530" at bounding box center [244, 108] width 33 height 5
copy span "078701028835530"
click at [233, 106] on span "078701028835530" at bounding box center [244, 108] width 33 height 5
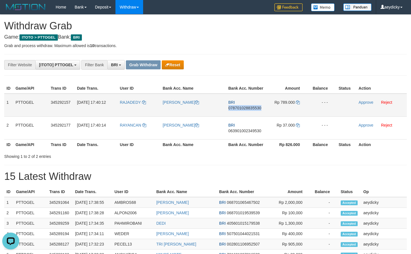
click at [233, 106] on span "078701028835530" at bounding box center [244, 108] width 33 height 5
click at [294, 103] on span "Rp 789.000" at bounding box center [284, 102] width 20 height 5
click at [297, 102] on icon at bounding box center [298, 102] width 4 height 4
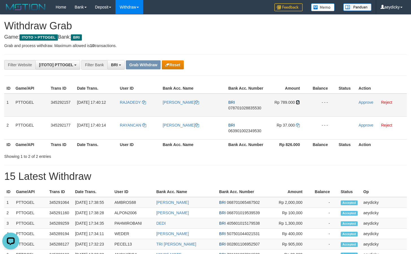
click at [297, 102] on icon at bounding box center [298, 102] width 4 height 4
click at [359, 102] on link "Approve" at bounding box center [365, 102] width 15 height 5
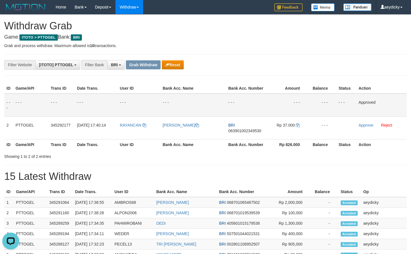
click at [35, 54] on hr at bounding box center [205, 54] width 402 height 0
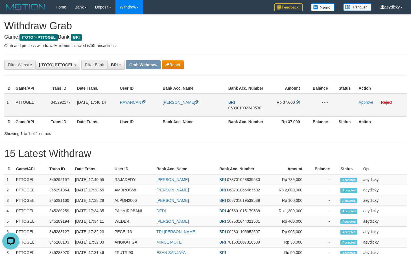
click at [257, 110] on td "BRI 063901002349530" at bounding box center [246, 105] width 40 height 23
copy span "063901002349530"
click at [257, 110] on td "BRI 063901002349530" at bounding box center [246, 105] width 40 height 23
click at [256, 109] on span "063901002349530" at bounding box center [244, 108] width 33 height 5
copy tr
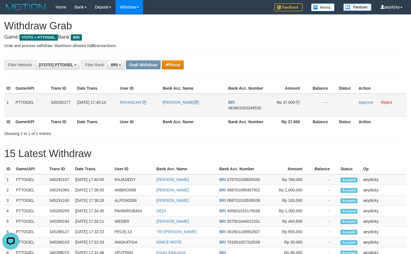
click at [247, 108] on span "063901002349530" at bounding box center [244, 108] width 33 height 5
copy tr
click at [247, 108] on span "063901002349530" at bounding box center [244, 108] width 33 height 5
copy span "063901002349530"
click at [173, 63] on button "Reset" at bounding box center [173, 64] width 22 height 9
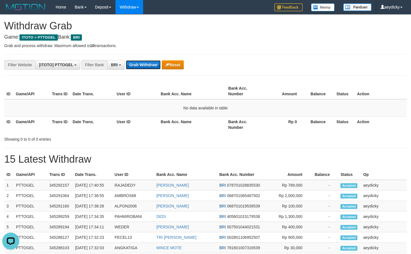
click at [134, 63] on button "Grab Withdraw" at bounding box center [143, 64] width 35 height 9
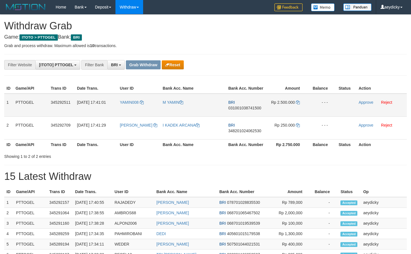
scroll to position [28, 0]
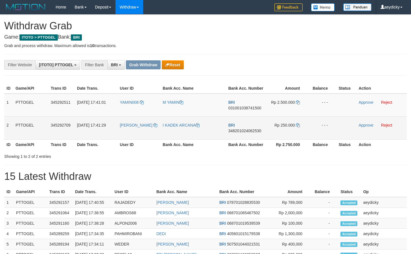
drag, startPoint x: 142, startPoint y: 108, endPoint x: 293, endPoint y: 122, distance: 151.2
click at [293, 122] on tbody "1 PTTOGEL 345292511 [DATE] 17:41:01 YAMIN008 M YAMIN BRI 031001038741500 Rp 2.5…" at bounding box center [205, 117] width 402 height 46
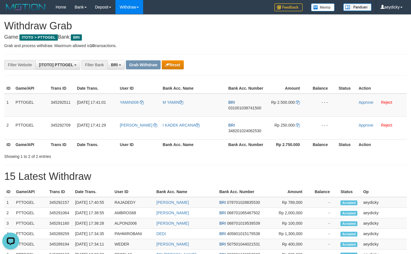
scroll to position [0, 0]
click at [241, 107] on span "031001038741500" at bounding box center [244, 108] width 33 height 5
copy span "031001038741500"
click at [297, 103] on icon at bounding box center [298, 102] width 4 height 4
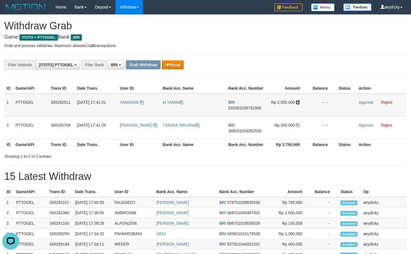
click at [297, 103] on icon at bounding box center [298, 102] width 4 height 4
click at [298, 103] on icon at bounding box center [298, 102] width 4 height 4
click at [364, 102] on link "Approve" at bounding box center [365, 102] width 15 height 5
click at [226, 152] on div "Showing 1 to 2 of 2 entries" at bounding box center [205, 155] width 411 height 8
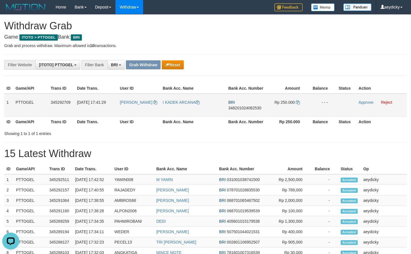
click at [239, 106] on span "348201024062530" at bounding box center [244, 108] width 33 height 5
copy span "348201024062530"
click at [299, 102] on icon at bounding box center [298, 102] width 4 height 4
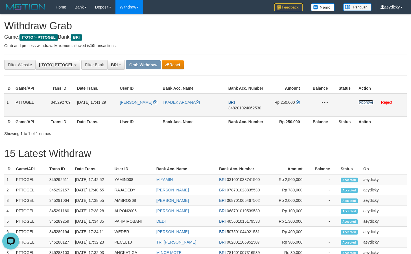
click at [367, 103] on link "Approve" at bounding box center [365, 102] width 15 height 5
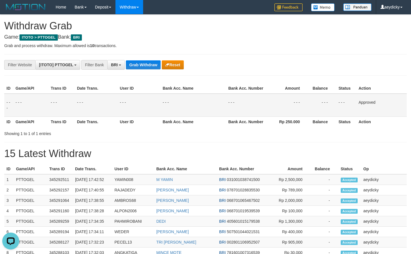
click at [147, 70] on div "**********" at bounding box center [205, 243] width 411 height 457
click at [148, 68] on button "Grab Withdraw" at bounding box center [143, 64] width 35 height 9
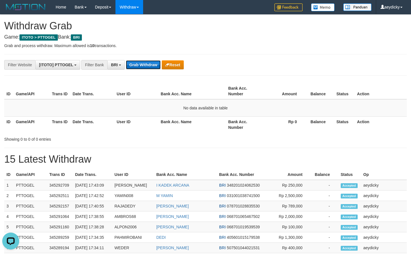
click at [158, 66] on button "Grab Withdraw" at bounding box center [143, 64] width 35 height 9
drag, startPoint x: 158, startPoint y: 66, endPoint x: 351, endPoint y: 120, distance: 200.9
click at [166, 66] on div "Grab Withdraw Reset" at bounding box center [155, 64] width 58 height 9
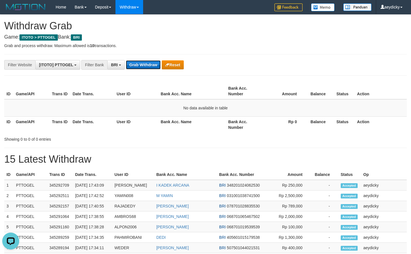
click at [127, 65] on button "Grab Withdraw" at bounding box center [143, 64] width 35 height 9
click at [35, 81] on div "ID Game/API Trans ID Date Trans. User ID Bank Acc. Name Bank Acc. Number Amount…" at bounding box center [205, 107] width 411 height 53
click at [140, 62] on button "Grab Withdraw" at bounding box center [143, 64] width 35 height 9
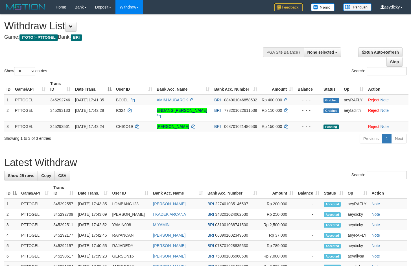
select select
select select "**"
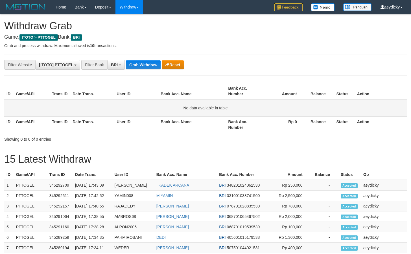
scroll to position [28, 0]
click at [152, 62] on button "Grab Withdraw" at bounding box center [143, 64] width 35 height 9
click at [133, 60] on div "**********" at bounding box center [205, 246] width 411 height 463
click at [140, 63] on button "Grab Withdraw" at bounding box center [143, 64] width 35 height 9
click at [142, 62] on button "Grab Withdraw" at bounding box center [143, 64] width 35 height 9
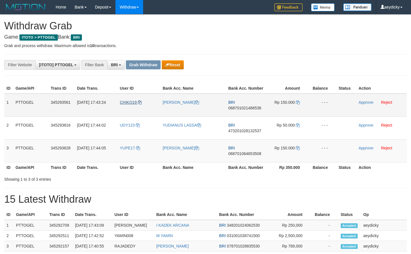
scroll to position [28, 0]
drag, startPoint x: 138, startPoint y: 109, endPoint x: 287, endPoint y: 153, distance: 156.0
click at [287, 153] on tbody "1 PTTOGEL 345293561 [DATE] 17:43:24 CHIKO19 [PERSON_NAME] BRI 068701021486536 R…" at bounding box center [205, 128] width 402 height 69
click at [241, 107] on span "068701021486536" at bounding box center [244, 108] width 33 height 5
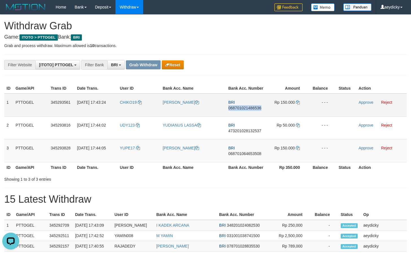
click at [241, 107] on span "068701021486536" at bounding box center [244, 108] width 33 height 5
copy span "068701021486536"
click at [298, 102] on icon at bounding box center [298, 102] width 4 height 4
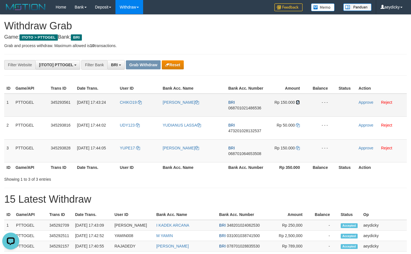
click at [298, 102] on icon at bounding box center [298, 102] width 4 height 4
click at [367, 102] on link "Approve" at bounding box center [365, 102] width 15 height 5
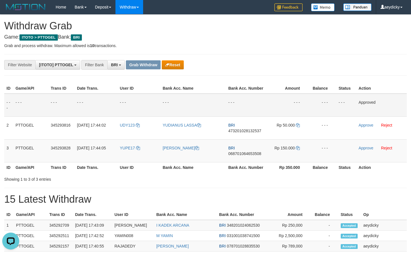
drag, startPoint x: 355, startPoint y: 87, endPoint x: 344, endPoint y: 72, distance: 18.6
click at [354, 87] on th "Status" at bounding box center [346, 88] width 20 height 10
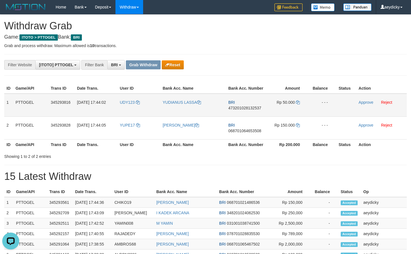
click at [239, 110] on span "473201028132537" at bounding box center [244, 108] width 33 height 5
copy span "473201028132537"
click at [239, 110] on span "473201028132537" at bounding box center [244, 108] width 33 height 5
click at [296, 100] on link at bounding box center [298, 102] width 4 height 5
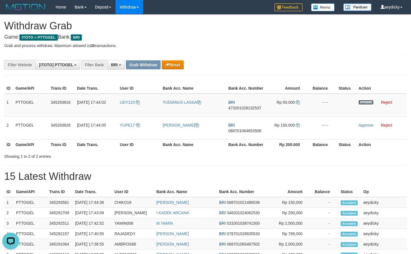
click at [369, 103] on link "Approve" at bounding box center [365, 102] width 15 height 5
click at [171, 99] on td "- - -" at bounding box center [193, 105] width 66 height 23
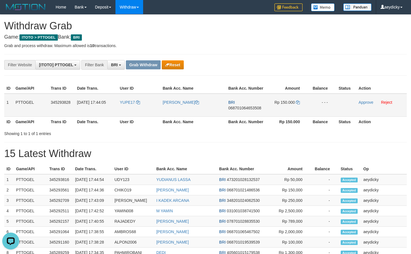
click at [243, 104] on td "BRI 068701064653508" at bounding box center [246, 105] width 40 height 23
click at [243, 106] on span "068701064653508" at bounding box center [244, 108] width 33 height 5
copy tr
copy span "068701064653508"
click at [243, 106] on span "068701064653508" at bounding box center [244, 108] width 33 height 5
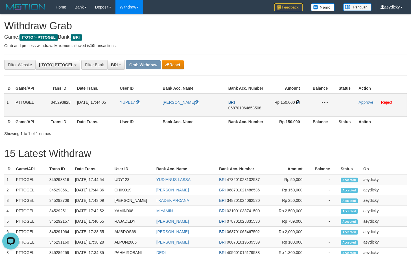
click at [297, 102] on icon at bounding box center [298, 102] width 4 height 4
drag, startPoint x: 297, startPoint y: 102, endPoint x: 408, endPoint y: 109, distance: 111.3
click at [299, 102] on icon at bounding box center [298, 102] width 4 height 4
click at [368, 102] on link "Approve" at bounding box center [365, 102] width 15 height 5
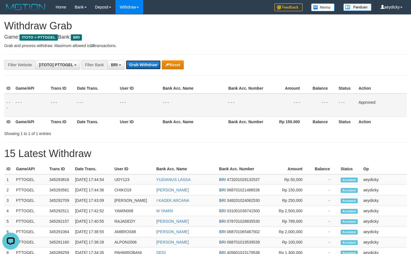
click at [132, 63] on button "Grab Withdraw" at bounding box center [143, 64] width 35 height 9
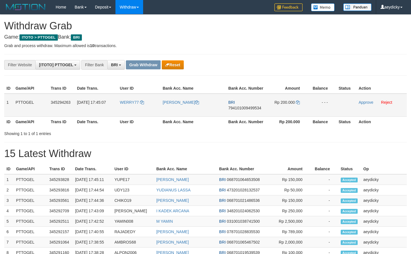
scroll to position [28, 0]
drag, startPoint x: 135, startPoint y: 114, endPoint x: 277, endPoint y: 112, distance: 142.4
click at [277, 112] on tr "1 PTTOGEL 345294263 [DATE] 17:45:07 WERRY77 WERIS AMBOLON BRI 794101009499534 R…" at bounding box center [205, 105] width 402 height 23
click at [217, 109] on td "[PERSON_NAME]" at bounding box center [193, 105] width 66 height 23
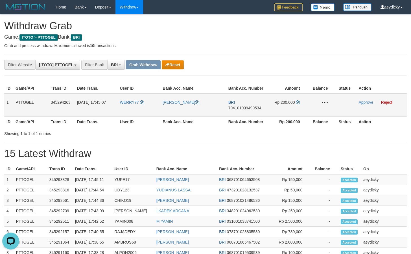
click at [253, 112] on td "BRI 794101009499534" at bounding box center [246, 105] width 40 height 23
copy tr
click at [252, 106] on span "794101009499534" at bounding box center [244, 108] width 33 height 5
copy span "794101009499534"
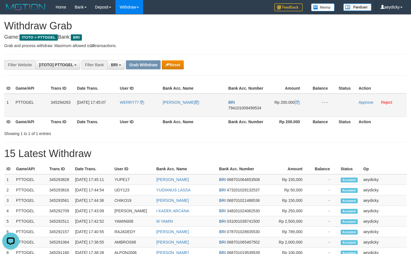
drag, startPoint x: 294, startPoint y: 97, endPoint x: 300, endPoint y: 100, distance: 6.8
click at [298, 99] on td "Rp 200.000" at bounding box center [287, 105] width 42 height 23
click at [301, 100] on td "Rp 200.000" at bounding box center [287, 105] width 42 height 23
click at [299, 101] on icon at bounding box center [298, 102] width 4 height 4
drag, startPoint x: 299, startPoint y: 101, endPoint x: 404, endPoint y: 102, distance: 104.3
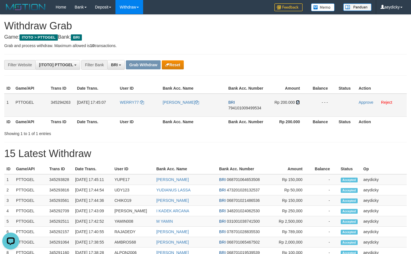
click at [300, 101] on td "Rp 200.000" at bounding box center [287, 105] width 42 height 23
click at [362, 102] on link "Approve" at bounding box center [365, 102] width 15 height 5
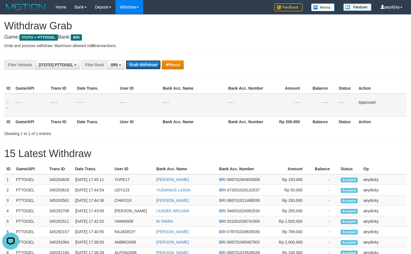
click at [149, 64] on button "Grab Withdraw" at bounding box center [143, 64] width 35 height 9
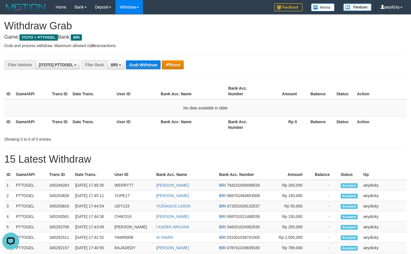
click at [148, 72] on div "**********" at bounding box center [205, 246] width 411 height 463
click at [149, 70] on div "**********" at bounding box center [205, 246] width 411 height 463
click at [149, 69] on button "Grab Withdraw" at bounding box center [143, 64] width 35 height 9
click at [149, 66] on button "Grab Withdraw" at bounding box center [143, 64] width 35 height 9
click at [147, 64] on button "Grab Withdraw" at bounding box center [143, 64] width 35 height 9
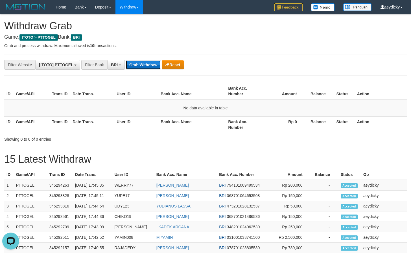
click at [147, 64] on button "Grab Withdraw" at bounding box center [143, 64] width 35 height 9
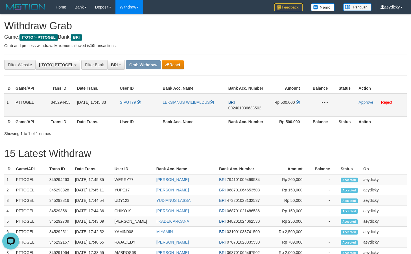
drag, startPoint x: 137, startPoint y: 113, endPoint x: 273, endPoint y: 111, distance: 135.6
click at [280, 111] on tr "1 PTTOGEL 345294455 01/10/2025 17:45:33 SIPUT79 LEKSIANUS WILIBALDUS BRI 002401…" at bounding box center [205, 105] width 402 height 23
click at [243, 107] on span "002401036633502" at bounding box center [244, 108] width 33 height 5
copy span "002401036633502"
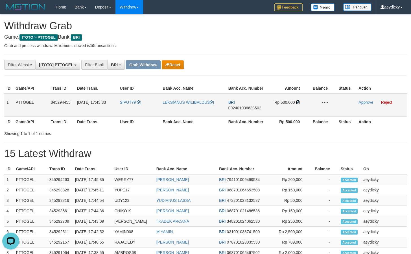
click at [297, 102] on icon at bounding box center [298, 102] width 4 height 4
click at [366, 102] on link "Approve" at bounding box center [365, 102] width 15 height 5
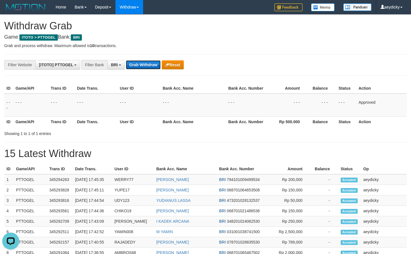
click at [142, 68] on button "Grab Withdraw" at bounding box center [143, 64] width 35 height 9
drag, startPoint x: 142, startPoint y: 68, endPoint x: 187, endPoint y: 79, distance: 46.6
click at [142, 68] on button "Grab Withdraw" at bounding box center [143, 64] width 35 height 9
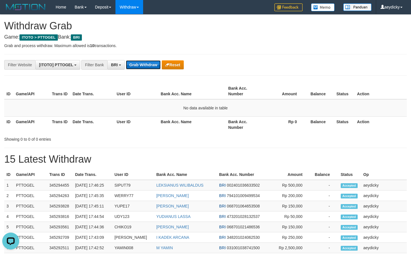
click at [159, 63] on button "Grab Withdraw" at bounding box center [143, 64] width 35 height 9
click at [142, 66] on button "Grab Withdraw" at bounding box center [143, 64] width 35 height 9
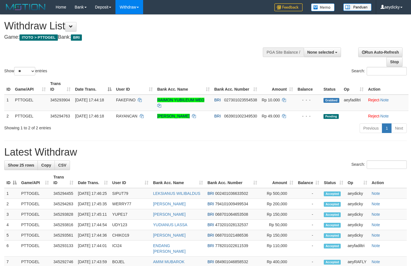
select select
select select "**"
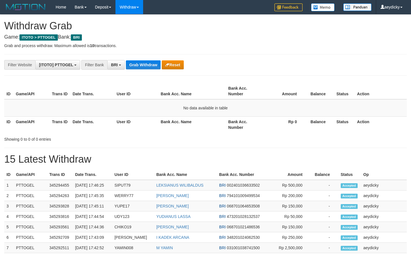
scroll to position [28, 0]
click at [148, 65] on button "Grab Withdraw" at bounding box center [143, 64] width 35 height 9
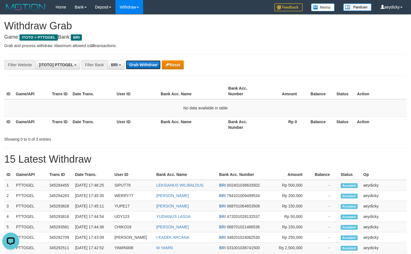
scroll to position [0, 0]
click at [162, 57] on div "**********" at bounding box center [205, 246] width 411 height 463
click at [135, 63] on button "Grab Withdraw" at bounding box center [143, 64] width 35 height 9
click at [134, 63] on button "Grab Withdraw" at bounding box center [143, 64] width 35 height 9
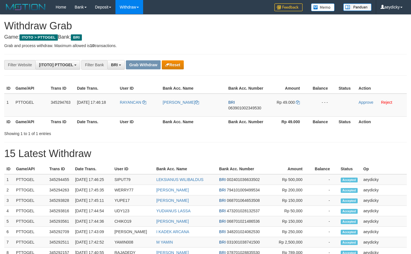
scroll to position [28, 0]
drag, startPoint x: 125, startPoint y: 111, endPoint x: 297, endPoint y: 107, distance: 171.2
click at [297, 107] on tr "1 PTTOGEL 345294763 [DATE] 17:46:18 [GEOGRAPHIC_DATA] [PERSON_NAME] BRI 0639010…" at bounding box center [205, 105] width 402 height 23
click at [255, 107] on span "063901002349530" at bounding box center [244, 108] width 33 height 5
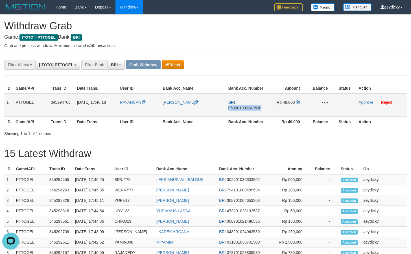
copy span "063901002349530"
click at [255, 107] on span "063901002349530" at bounding box center [244, 108] width 33 height 5
click at [298, 100] on icon at bounding box center [298, 102] width 4 height 4
click at [367, 103] on link "Approve" at bounding box center [365, 102] width 15 height 5
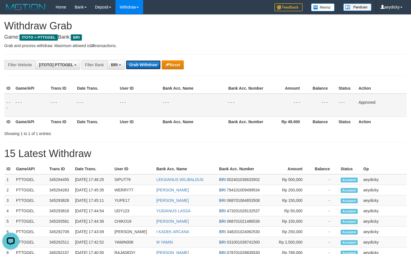
click at [138, 65] on button "Grab Withdraw" at bounding box center [143, 64] width 35 height 9
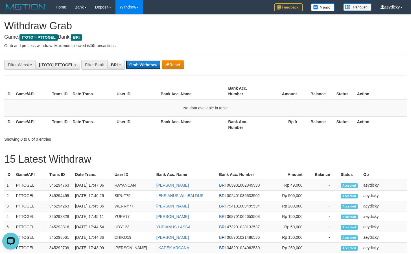
click at [129, 61] on button "Grab Withdraw" at bounding box center [143, 64] width 35 height 9
drag, startPoint x: 129, startPoint y: 61, endPoint x: 142, endPoint y: 58, distance: 13.9
click at [129, 61] on button "Grab Withdraw" at bounding box center [143, 64] width 35 height 9
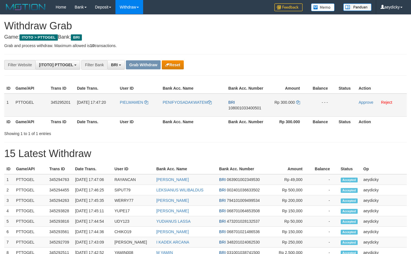
scroll to position [28, 0]
drag, startPoint x: 130, startPoint y: 110, endPoint x: 299, endPoint y: 98, distance: 169.6
click at [299, 98] on tr "1 PTTOGEL 345295201 01/10/2025 17:47:20 PIELWAMEN PENIFYOSADAKWATEM BRI 1080010…" at bounding box center [205, 105] width 402 height 23
click at [253, 107] on span "108001033400501" at bounding box center [244, 108] width 33 height 5
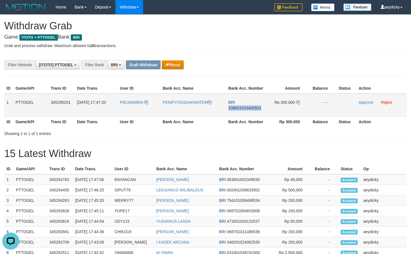
copy span "108001033400501"
click at [253, 107] on span "108001033400501" at bounding box center [244, 108] width 33 height 5
click at [297, 101] on icon at bounding box center [298, 102] width 4 height 4
click at [367, 103] on link "Approve" at bounding box center [365, 102] width 15 height 5
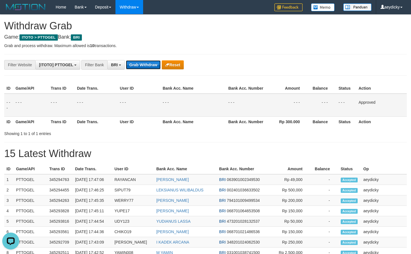
click at [135, 63] on button "Grab Withdraw" at bounding box center [143, 64] width 35 height 9
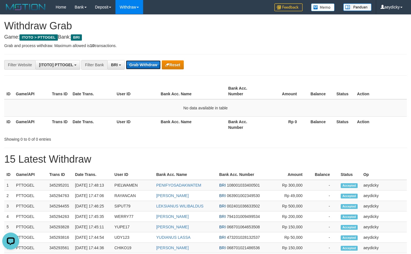
click at [154, 64] on button "Grab Withdraw" at bounding box center [143, 64] width 35 height 9
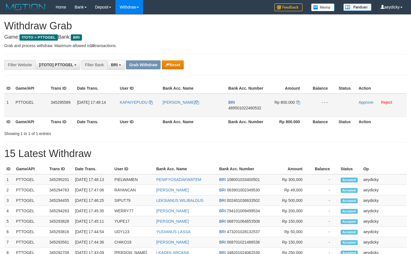
scroll to position [28, 0]
drag, startPoint x: 136, startPoint y: 107, endPoint x: 283, endPoint y: 104, distance: 146.4
click at [283, 104] on tr "1 PTTOGEL 345295589 [DATE] 17:48:14 [GEOGRAPHIC_DATA] [PERSON_NAME] BRI 4895010…" at bounding box center [205, 105] width 402 height 23
click at [247, 107] on span "489501022460532" at bounding box center [244, 108] width 33 height 5
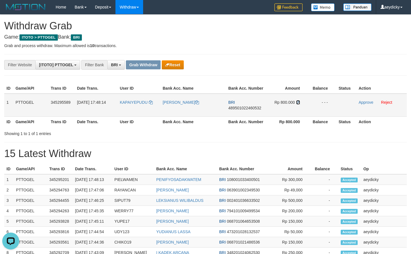
click at [299, 101] on icon at bounding box center [298, 102] width 4 height 4
click at [360, 104] on link "Approve" at bounding box center [365, 102] width 15 height 5
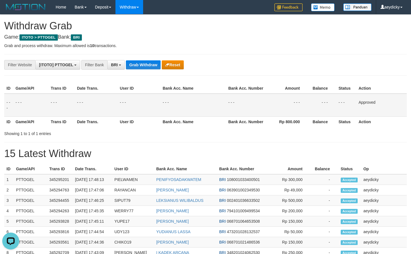
click at [146, 122] on th "User ID" at bounding box center [138, 121] width 43 height 10
click at [237, 124] on th "Bank Acc. Number" at bounding box center [246, 121] width 40 height 10
click at [145, 63] on button "Grab Withdraw" at bounding box center [143, 64] width 35 height 9
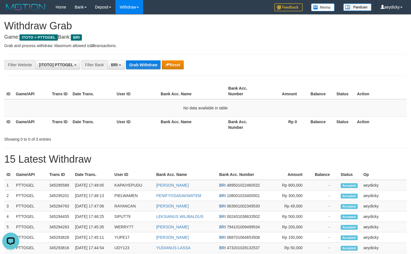
click at [132, 58] on div "**********" at bounding box center [205, 246] width 411 height 463
click at [139, 61] on button "Grab Withdraw" at bounding box center [143, 64] width 35 height 9
click at [142, 67] on button "Grab Withdraw" at bounding box center [143, 64] width 35 height 9
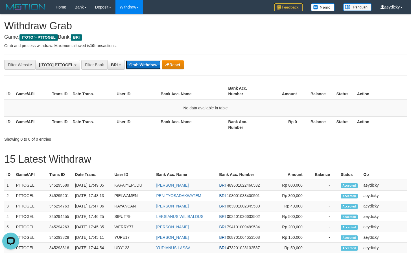
click at [142, 67] on button "Grab Withdraw" at bounding box center [143, 64] width 35 height 9
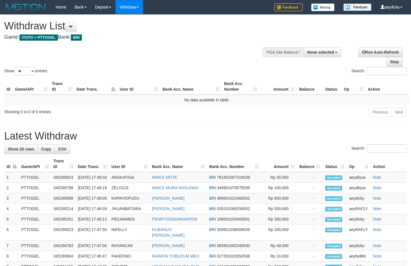
select select
select select "**"
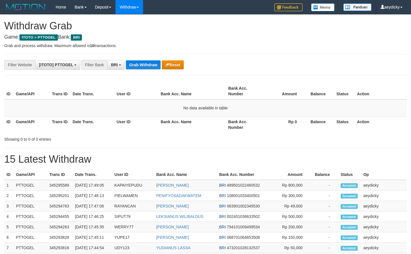
scroll to position [28, 0]
click at [142, 60] on div "**********" at bounding box center [205, 246] width 411 height 463
click at [133, 65] on button "Grab Withdraw" at bounding box center [143, 64] width 35 height 9
click at [136, 62] on div "**********" at bounding box center [205, 246] width 411 height 463
click at [136, 62] on button "Grab Withdraw" at bounding box center [143, 64] width 35 height 9
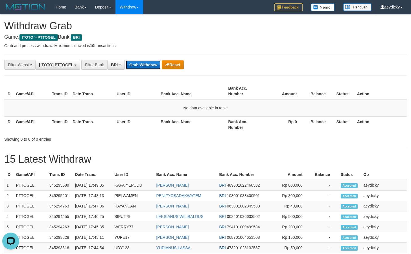
click at [136, 62] on button "Grab Withdraw" at bounding box center [143, 64] width 35 height 9
click at [145, 65] on button "Grab Withdraw" at bounding box center [143, 64] width 35 height 9
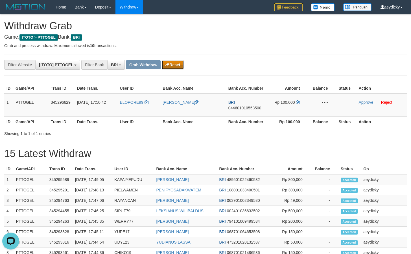
click at [169, 64] on icon "button" at bounding box center [167, 65] width 4 height 4
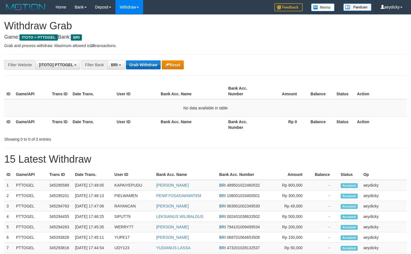
scroll to position [28, 0]
click at [144, 64] on button "Grab Withdraw" at bounding box center [143, 64] width 35 height 9
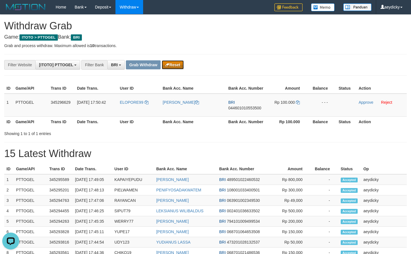
click at [170, 61] on button "Reset" at bounding box center [173, 64] width 22 height 9
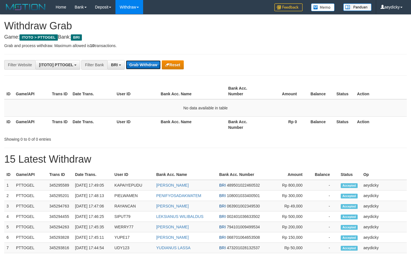
click at [135, 63] on button "Grab Withdraw" at bounding box center [143, 64] width 35 height 9
click at [137, 62] on button "Grab Withdraw" at bounding box center [143, 64] width 35 height 9
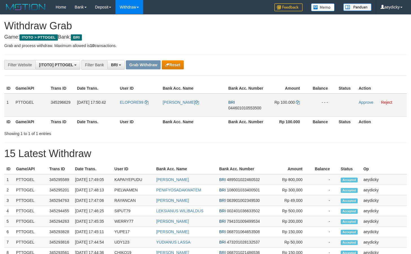
scroll to position [28, 0]
drag, startPoint x: 133, startPoint y: 113, endPoint x: 298, endPoint y: 104, distance: 165.8
click at [298, 104] on tr "1 PTTOGEL 345296629 01/10/2025 17:50:42 ELOPORE99 MIMI ELOPORE BRI 044601010553…" at bounding box center [205, 105] width 402 height 23
click at [249, 108] on span "044601010553500" at bounding box center [244, 108] width 33 height 5
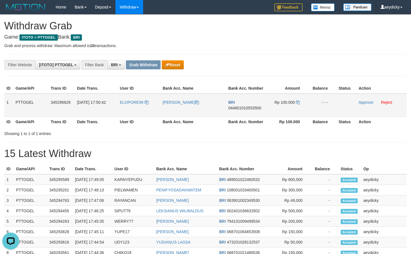
copy tr
click at [249, 107] on span "044601010553500" at bounding box center [244, 108] width 33 height 5
click at [295, 102] on td "Rp 100.000" at bounding box center [287, 105] width 42 height 23
click at [296, 103] on icon at bounding box center [298, 102] width 4 height 4
click at [367, 102] on link "Approve" at bounding box center [365, 102] width 15 height 5
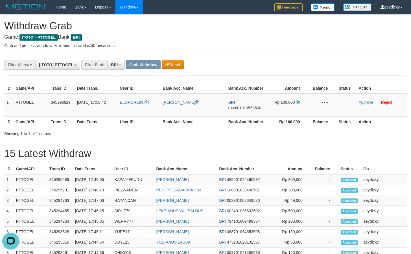
click at [141, 70] on div "**********" at bounding box center [205, 243] width 411 height 457
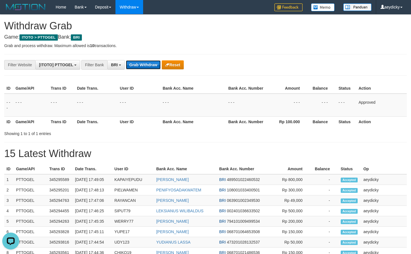
click at [147, 67] on button "Grab Withdraw" at bounding box center [143, 64] width 35 height 9
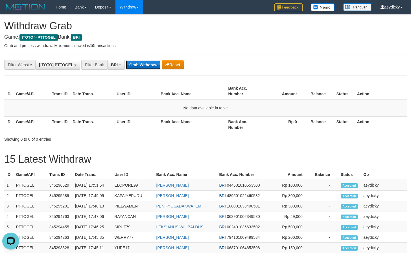
click at [136, 65] on button "Grab Withdraw" at bounding box center [143, 64] width 35 height 9
click at [149, 66] on button "Grab Withdraw" at bounding box center [143, 64] width 35 height 9
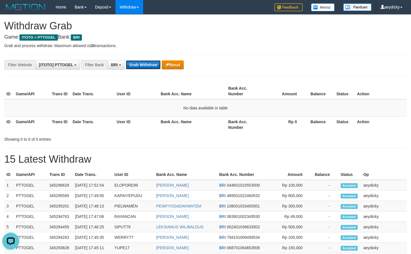
click at [140, 65] on button "Grab Withdraw" at bounding box center [143, 64] width 35 height 9
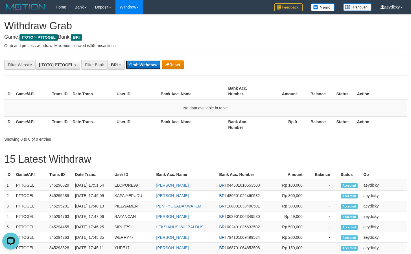
click at [140, 65] on button "Grab Withdraw" at bounding box center [143, 64] width 35 height 9
click at [153, 64] on button "Grab Withdraw" at bounding box center [143, 64] width 35 height 9
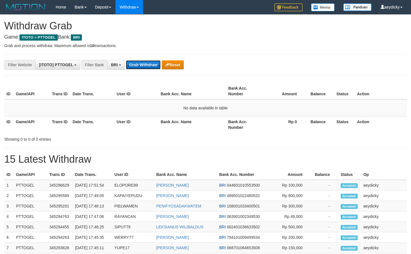
click at [153, 64] on button "Grab Withdraw" at bounding box center [143, 64] width 35 height 9
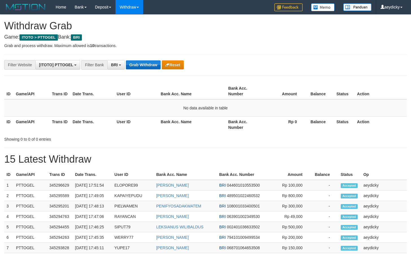
scroll to position [28, 0]
click at [134, 64] on button "Grab Withdraw" at bounding box center [143, 64] width 35 height 9
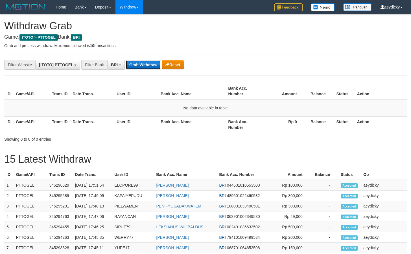
click at [134, 64] on button "Grab Withdraw" at bounding box center [143, 64] width 35 height 9
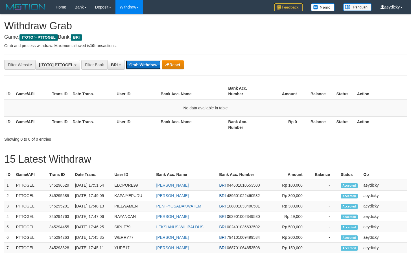
click at [134, 64] on button "Grab Withdraw" at bounding box center [143, 64] width 35 height 9
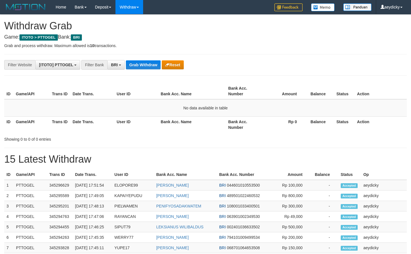
scroll to position [28, 0]
click at [169, 41] on div "**********" at bounding box center [205, 246] width 411 height 463
click at [147, 64] on button "Grab Withdraw" at bounding box center [143, 64] width 35 height 9
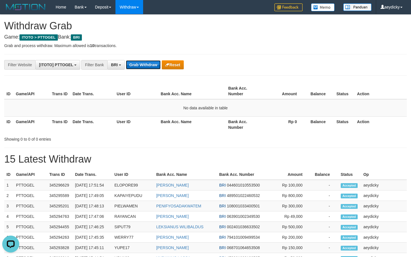
click at [144, 67] on button "Grab Withdraw" at bounding box center [143, 64] width 35 height 9
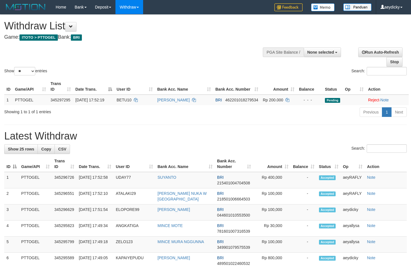
select select
select select "**"
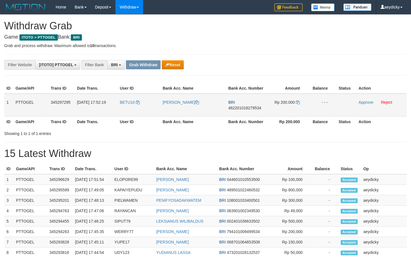
scroll to position [28, 0]
drag, startPoint x: 143, startPoint y: 109, endPoint x: 290, endPoint y: 106, distance: 147.5
click at [290, 106] on tr "1 PTTOGEL 345297295 01/10/2025 17:52:19 BETU10 ANSELMUS MERE BRI 46220101827953…" at bounding box center [205, 105] width 402 height 23
click at [250, 106] on td "BRI 462201018279534" at bounding box center [246, 105] width 40 height 23
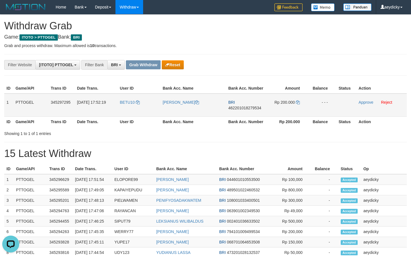
click at [248, 107] on span "462201018279534" at bounding box center [244, 108] width 33 height 5
drag, startPoint x: 248, startPoint y: 107, endPoint x: 252, endPoint y: 105, distance: 4.6
click at [252, 105] on td "BRI 462201018279534" at bounding box center [246, 105] width 40 height 23
copy tr
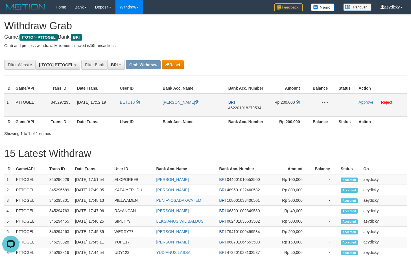
click at [259, 108] on span "462201018279534" at bounding box center [244, 108] width 33 height 5
copy span "462201018279534"
click at [259, 108] on span "462201018279534" at bounding box center [244, 108] width 33 height 5
click at [297, 102] on icon at bounding box center [298, 102] width 4 height 4
drag, startPoint x: 297, startPoint y: 102, endPoint x: 415, endPoint y: 116, distance: 118.1
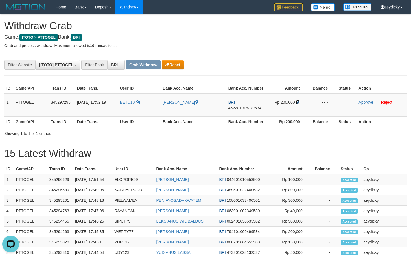
click at [298, 102] on icon at bounding box center [298, 102] width 4 height 4
click at [359, 101] on link "Approve" at bounding box center [365, 102] width 15 height 5
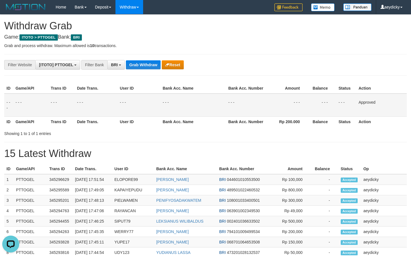
click at [209, 113] on td "- - -" at bounding box center [193, 105] width 66 height 23
click at [286, 139] on div "**********" at bounding box center [205, 243] width 411 height 457
click at [143, 63] on button "Grab Withdraw" at bounding box center [143, 64] width 35 height 9
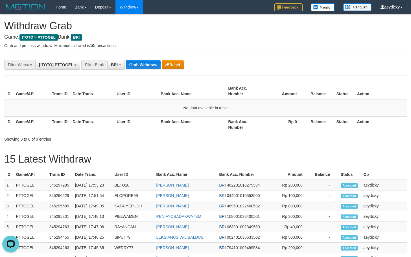
click at [143, 60] on div "**********" at bounding box center [205, 246] width 411 height 463
click at [142, 64] on button "Grab Withdraw" at bounding box center [143, 64] width 35 height 9
click at [142, 65] on button "Grab Withdraw" at bounding box center [143, 64] width 35 height 9
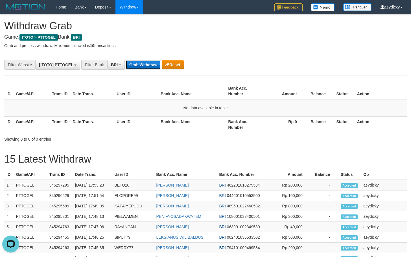
click at [142, 65] on button "Grab Withdraw" at bounding box center [143, 64] width 35 height 9
click at [138, 67] on button "Grab Withdraw" at bounding box center [143, 64] width 35 height 9
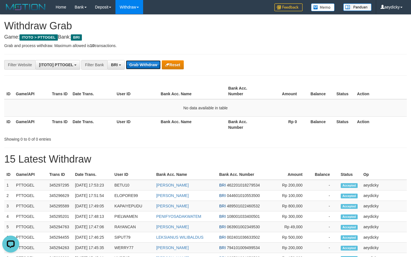
click at [138, 67] on button "Grab Withdraw" at bounding box center [143, 64] width 35 height 9
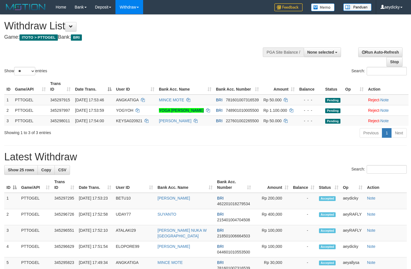
select select
select select "**"
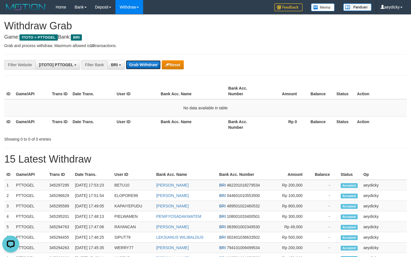
click at [150, 68] on button "Grab Withdraw" at bounding box center [143, 64] width 35 height 9
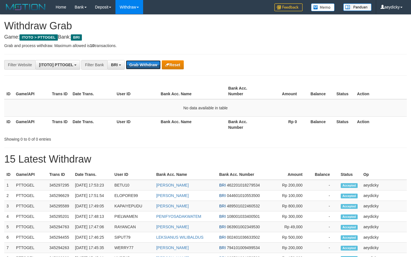
click at [150, 68] on button "Grab Withdraw" at bounding box center [143, 64] width 35 height 9
click at [150, 67] on button "Grab Withdraw" at bounding box center [143, 64] width 35 height 9
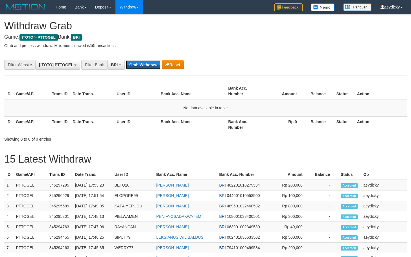
scroll to position [28, 0]
click at [150, 67] on button "Grab Withdraw" at bounding box center [143, 64] width 35 height 9
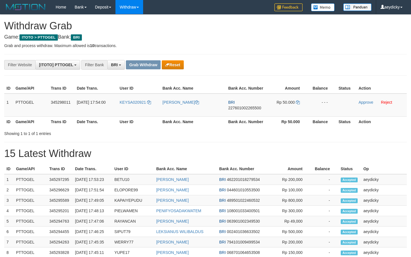
scroll to position [28, 0]
click at [178, 65] on button "Reset" at bounding box center [173, 64] width 22 height 9
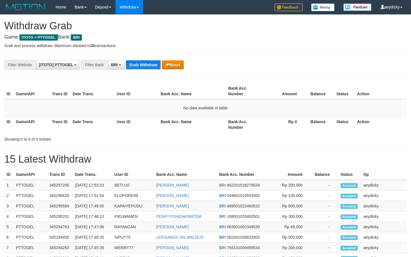
click at [139, 64] on button "Grab Withdraw" at bounding box center [143, 64] width 35 height 9
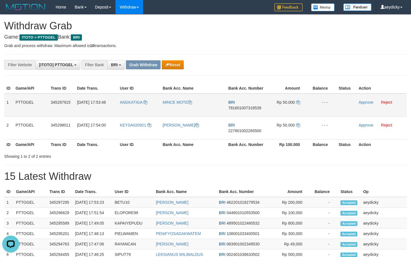
drag, startPoint x: 137, startPoint y: 117, endPoint x: 281, endPoint y: 96, distance: 145.9
click at [281, 96] on tbody "1 PTTOGEL 345297915 [DATE] 17:53:46 ANGKATIGA MINCE MOTE BRI 781601007316539 Rp…" at bounding box center [205, 117] width 402 height 46
click at [248, 108] on span "781601007316539" at bounding box center [244, 108] width 33 height 5
copy span "781601007316539"
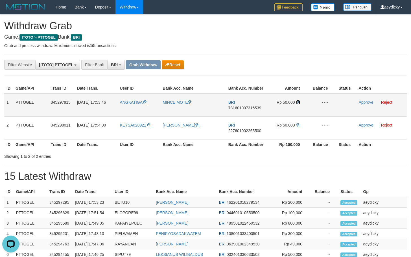
click at [298, 104] on icon at bounding box center [298, 102] width 4 height 4
click at [367, 101] on link "Approve" at bounding box center [365, 102] width 15 height 5
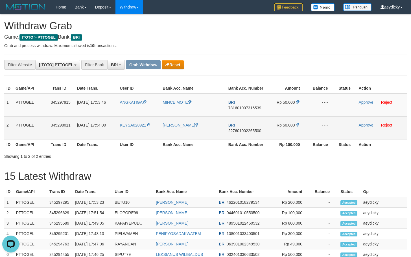
click at [247, 136] on td "BRI 227601002265500" at bounding box center [246, 127] width 40 height 23
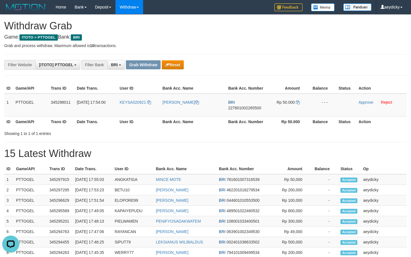
click at [288, 137] on div "**********" at bounding box center [205, 243] width 411 height 457
click at [250, 109] on span "227601002265500" at bounding box center [244, 108] width 33 height 5
copy span "227601002265500"
click at [297, 100] on icon at bounding box center [298, 102] width 4 height 4
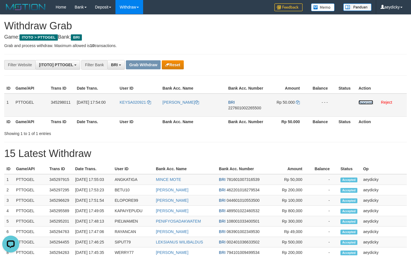
click at [363, 103] on link "Approve" at bounding box center [365, 102] width 15 height 5
click at [215, 129] on div at bounding box center [290, 129] width 239 height 0
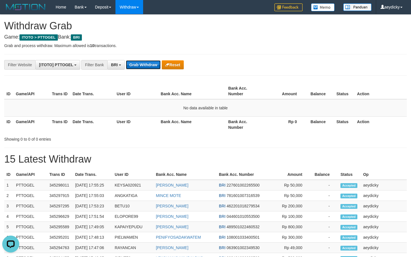
click at [152, 65] on button "Grab Withdraw" at bounding box center [143, 64] width 35 height 9
click at [137, 65] on button "Grab Withdraw" at bounding box center [143, 64] width 35 height 9
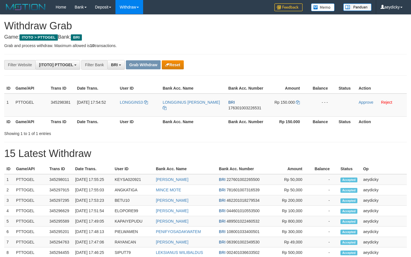
scroll to position [28, 0]
drag, startPoint x: 199, startPoint y: 108, endPoint x: 290, endPoint y: 109, distance: 91.1
click at [290, 109] on tr "1 PTTOGEL 345298381 01/10/2025 17:54:52 LONGGINS3 LONGGINUS MAHAN BRI 176301003…" at bounding box center [205, 105] width 402 height 23
click at [244, 105] on td "BRI 176301003226531" at bounding box center [246, 105] width 40 height 23
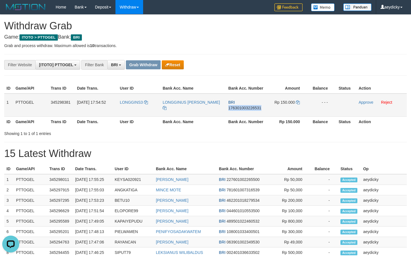
click at [244, 105] on td "BRI 176301003226531" at bounding box center [246, 105] width 40 height 23
copy span "176301003226531"
click at [248, 109] on span "176301003226531" at bounding box center [244, 108] width 33 height 5
copy tr
drag, startPoint x: 248, startPoint y: 109, endPoint x: 411, endPoint y: 140, distance: 166.2
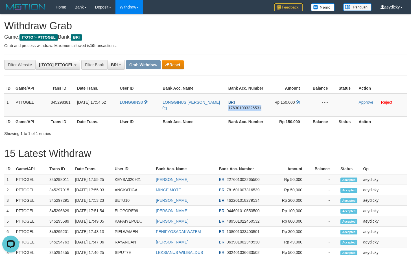
click at [253, 107] on span "176301003226531" at bounding box center [244, 108] width 33 height 5
copy span "176301003226531"
click at [297, 103] on icon at bounding box center [298, 102] width 4 height 4
click at [366, 102] on link "Approve" at bounding box center [365, 102] width 15 height 5
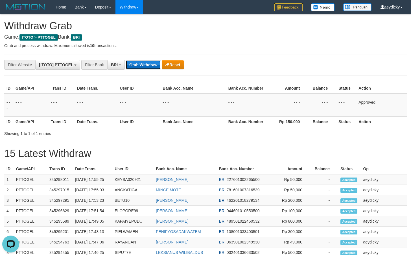
click at [148, 62] on button "Grab Withdraw" at bounding box center [143, 64] width 35 height 9
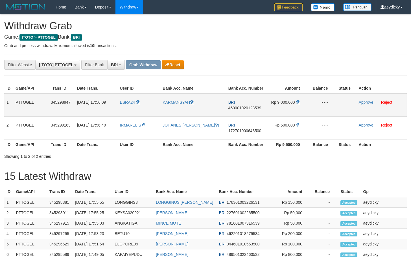
scroll to position [28, 0]
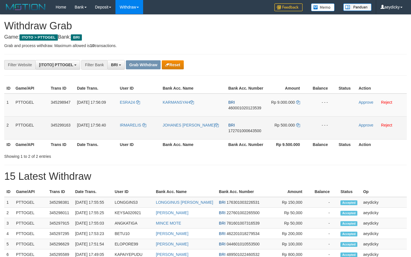
drag, startPoint x: 100, startPoint y: 101, endPoint x: 233, endPoint y: 124, distance: 135.3
click at [233, 124] on tbody "1 PTTOGEL 345298947 [DATE] 17:56:09 ESRA24 KARMANSYAH BRI 460001020123539 Rp 9.…" at bounding box center [205, 117] width 402 height 46
click at [186, 120] on td "JOHANES [PERSON_NAME]" at bounding box center [193, 127] width 66 height 23
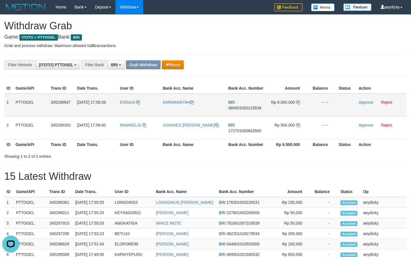
copy tr
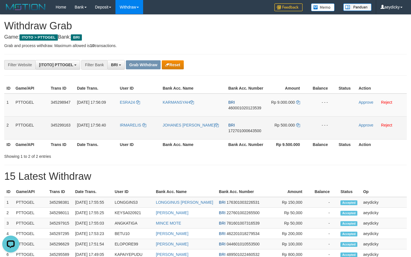
copy tr
drag, startPoint x: 134, startPoint y: 111, endPoint x: 278, endPoint y: 122, distance: 144.2
click at [278, 122] on tbody "1 PTTOGEL 345298947 01/10/2025 17:56:09 ESRA24 KARMANSYAH BRI 460001020123539 R…" at bounding box center [205, 117] width 402 height 46
click at [248, 118] on td "BRI 172701000643500" at bounding box center [246, 127] width 40 height 23
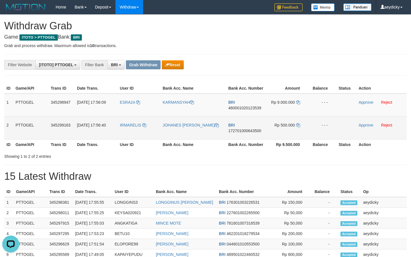
copy tr
drag, startPoint x: 148, startPoint y: 113, endPoint x: 299, endPoint y: 131, distance: 151.9
click at [299, 131] on tbody "1 PTTOGEL 345298947 01/10/2025 17:56:09 ESRA24 KARMANSYAH BRI 460001020123539 R…" at bounding box center [205, 117] width 402 height 46
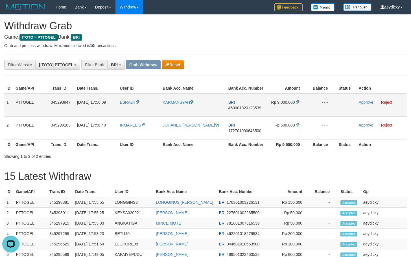
click at [249, 110] on span "460001020123539" at bounding box center [244, 108] width 33 height 5
copy tr
click at [249, 110] on span "460001020123539" at bounding box center [244, 108] width 33 height 5
copy span "460001020123539"
click at [296, 105] on td "Rp 9.000.000" at bounding box center [287, 105] width 42 height 23
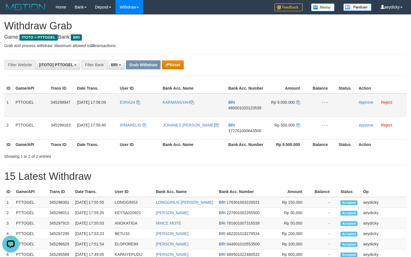
click at [296, 105] on td "Rp 9.000.000" at bounding box center [287, 105] width 42 height 23
click at [299, 103] on icon at bounding box center [298, 102] width 4 height 4
click at [257, 107] on span "460001020123539" at bounding box center [244, 108] width 33 height 5
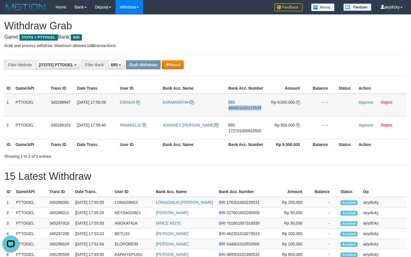
copy span "460001020123539"
click at [361, 105] on td "Approve Reject" at bounding box center [381, 105] width 50 height 23
click at [369, 102] on link "Approve" at bounding box center [365, 102] width 15 height 5
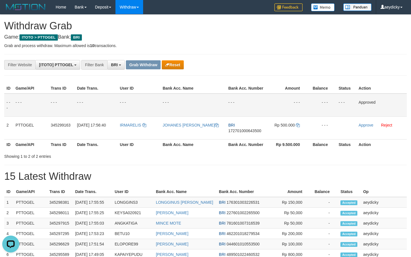
click at [226, 154] on div "Showing 1 to 2 of 2 entries" at bounding box center [205, 155] width 411 height 8
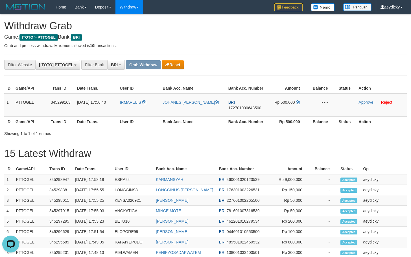
drag, startPoint x: 304, startPoint y: 77, endPoint x: 301, endPoint y: 76, distance: 3.3
click at [302, 76] on div "**********" at bounding box center [205, 238] width 411 height 446
drag, startPoint x: 332, startPoint y: 113, endPoint x: 399, endPoint y: 113, distance: 67.7
click at [332, 113] on td "- - -" at bounding box center [322, 105] width 28 height 23
click at [248, 108] on span "172701000643500" at bounding box center [244, 108] width 33 height 5
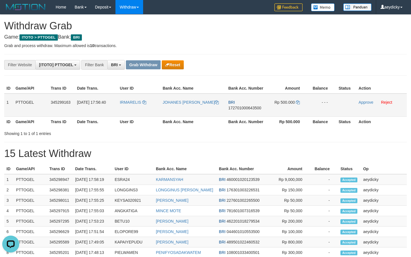
copy tr
click at [248, 108] on span "172701000643500" at bounding box center [244, 108] width 33 height 5
copy span "172701000643500"
click at [299, 103] on icon at bounding box center [298, 102] width 4 height 4
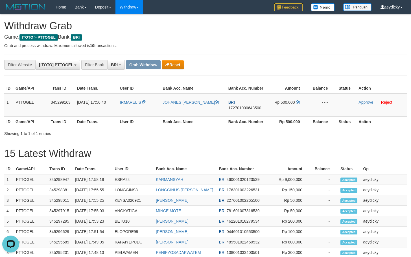
click at [365, 102] on link "Approve" at bounding box center [365, 102] width 15 height 5
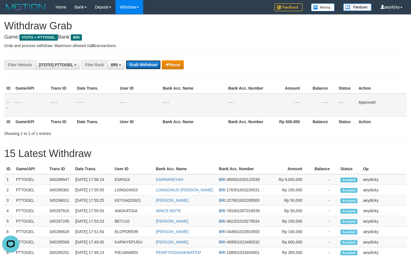
click at [141, 66] on button "Grab Withdraw" at bounding box center [143, 64] width 35 height 9
drag, startPoint x: 141, startPoint y: 66, endPoint x: 374, endPoint y: 94, distance: 234.3
click at [143, 66] on button "Grab Withdraw" at bounding box center [143, 64] width 35 height 9
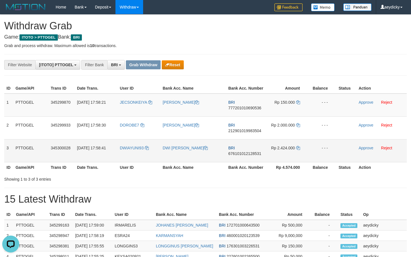
drag, startPoint x: 131, startPoint y: 109, endPoint x: 294, endPoint y: 151, distance: 167.5
click at [294, 151] on tbody "1 PTTOGEL 345299870 [DATE] 17:58:21 [GEOGRAPHIC_DATA] [PERSON_NAME] BRI 7772010…" at bounding box center [205, 128] width 402 height 69
click at [250, 107] on span "777201010690536" at bounding box center [244, 108] width 33 height 5
copy span "777201010690536"
click at [250, 107] on span "777201010690536" at bounding box center [244, 108] width 33 height 5
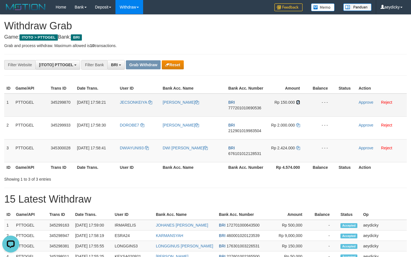
click at [298, 103] on icon at bounding box center [298, 102] width 4 height 4
click at [361, 102] on link "Approve" at bounding box center [365, 102] width 15 height 5
click at [215, 157] on td "DWI [PERSON_NAME]" at bounding box center [193, 150] width 66 height 23
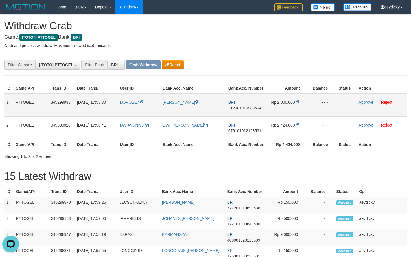
click at [248, 111] on td "BRI 212901019983504" at bounding box center [246, 105] width 40 height 23
click at [249, 107] on span "212901019983504" at bounding box center [244, 108] width 33 height 5
copy tr
copy span "212901019983504"
click at [249, 107] on span "212901019983504" at bounding box center [244, 108] width 33 height 5
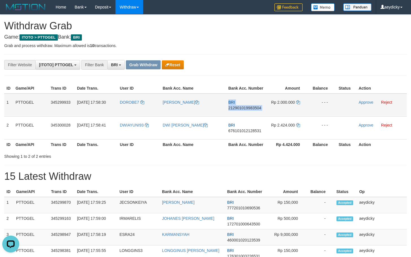
copy td "BRI 212901019983504"
click at [249, 107] on span "212901019983504" at bounding box center [244, 108] width 33 height 5
click at [243, 111] on td "BRI 212901019983504" at bounding box center [246, 105] width 40 height 23
copy tr
click at [250, 108] on span "212901019983504" at bounding box center [244, 108] width 33 height 5
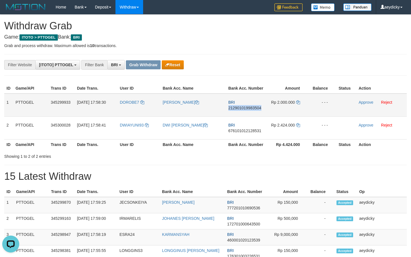
click at [250, 108] on span "212901019983504" at bounding box center [244, 108] width 33 height 5
copy span "212901019983504"
click at [297, 102] on icon at bounding box center [298, 102] width 4 height 4
click at [364, 100] on link "Approve" at bounding box center [365, 102] width 15 height 5
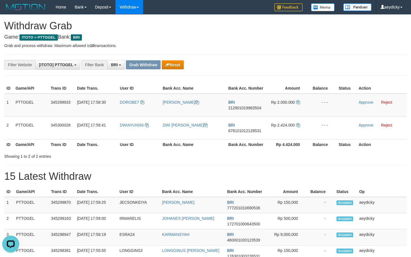
click at [229, 69] on div "**********" at bounding box center [171, 65] width 342 height 10
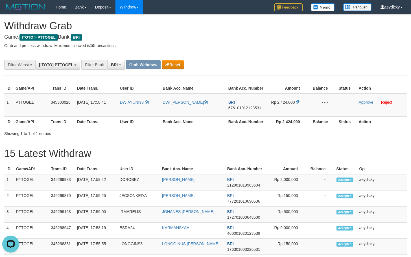
click at [188, 63] on div "**********" at bounding box center [171, 65] width 342 height 10
click at [181, 63] on button "Reset" at bounding box center [173, 64] width 22 height 9
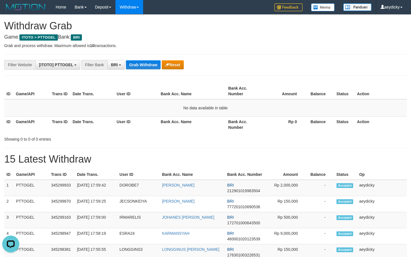
click at [137, 66] on button "Grab Withdraw" at bounding box center [143, 64] width 35 height 9
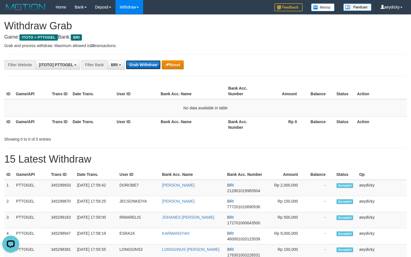
click at [144, 63] on button "Grab Withdraw" at bounding box center [143, 64] width 35 height 9
click at [153, 62] on button "Grab Withdraw" at bounding box center [143, 64] width 35 height 9
click at [131, 63] on button "Grab Withdraw" at bounding box center [143, 64] width 35 height 9
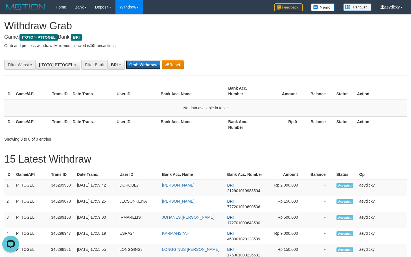
click at [131, 63] on button "Grab Withdraw" at bounding box center [143, 64] width 35 height 9
click at [138, 68] on button "Grab Withdraw" at bounding box center [143, 64] width 35 height 9
click at [138, 67] on button "Grab Withdraw" at bounding box center [143, 64] width 35 height 9
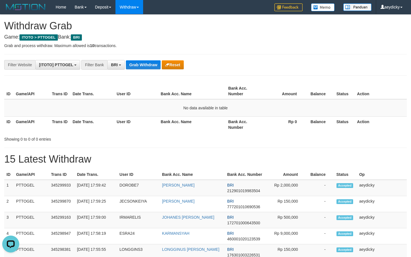
click at [142, 62] on button "Grab Withdraw" at bounding box center [143, 64] width 35 height 9
click at [151, 63] on button "Grab Withdraw" at bounding box center [143, 64] width 35 height 9
